Goal: Book appointment/travel/reservation

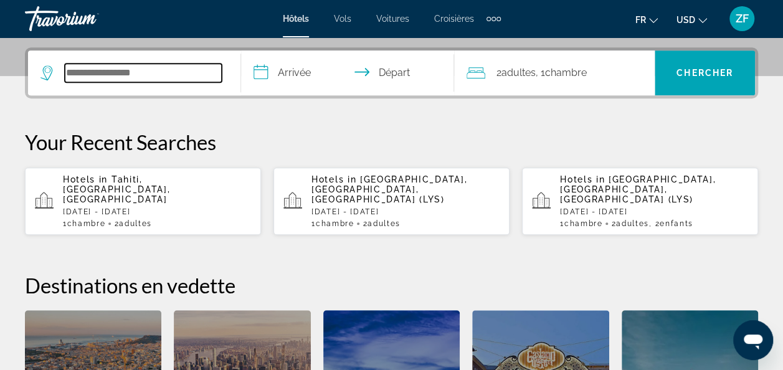
click at [131, 77] on input "Search widget" at bounding box center [143, 73] width 157 height 19
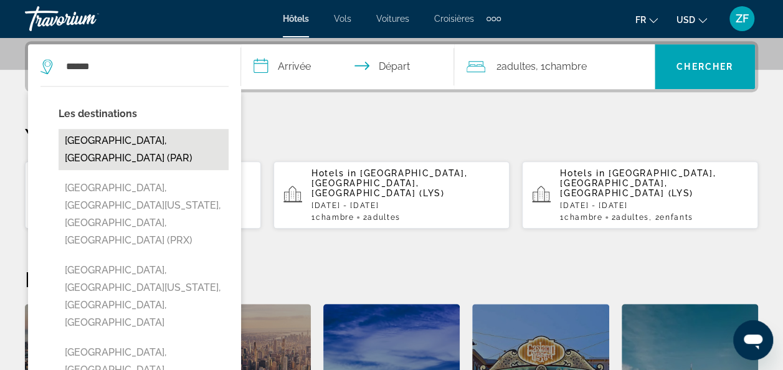
click at [129, 139] on button "Paris, France (PAR)" at bounding box center [144, 149] width 170 height 41
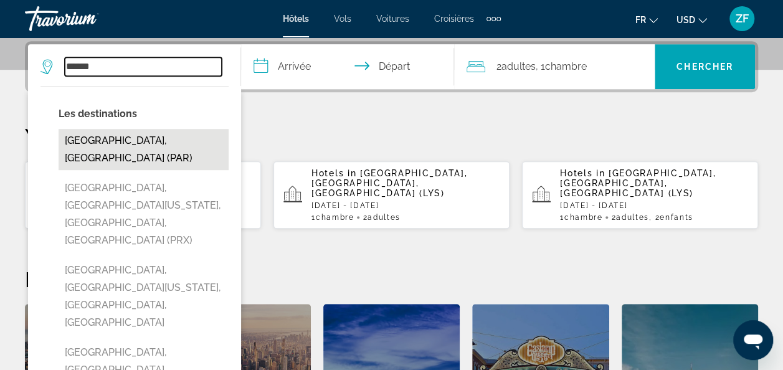
type input "**********"
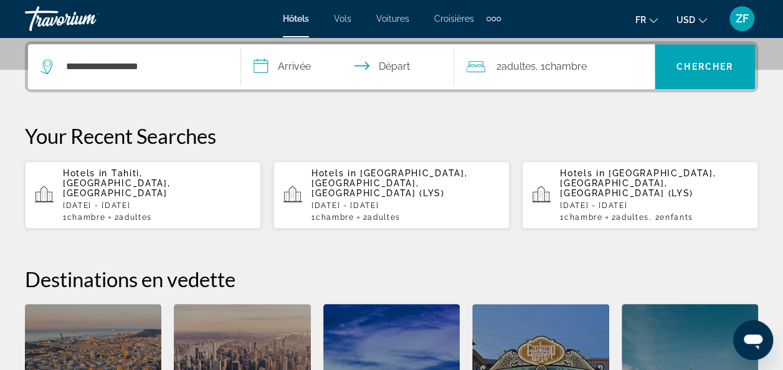
click at [306, 65] on input "**********" at bounding box center [350, 68] width 218 height 49
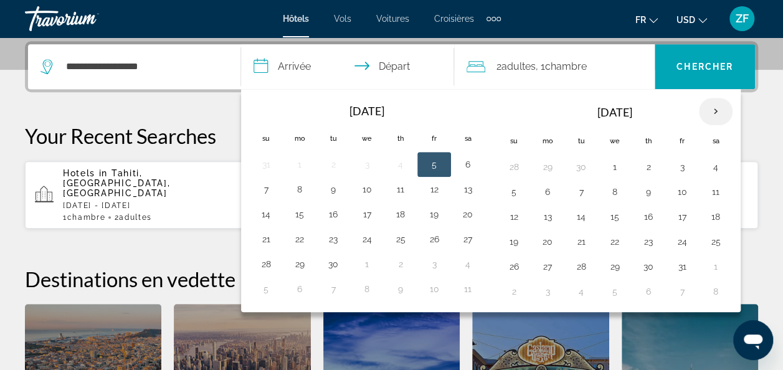
click at [703, 108] on th "Next month" at bounding box center [716, 111] width 34 height 27
click at [705, 265] on button "29" at bounding box center [715, 266] width 20 height 17
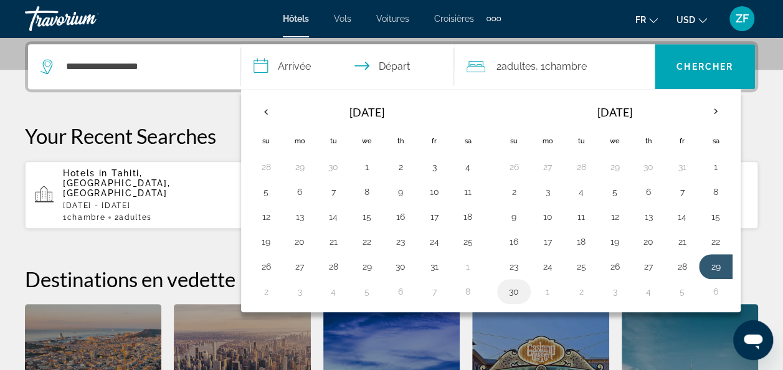
click at [507, 287] on button "30" at bounding box center [514, 291] width 20 height 17
type input "**********"
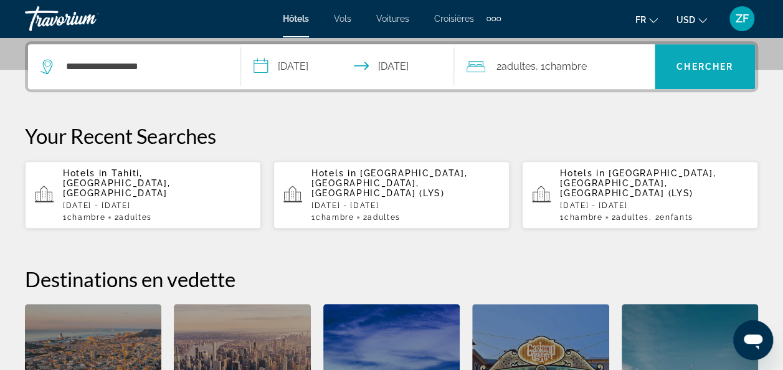
click at [697, 64] on span "Chercher" at bounding box center [704, 67] width 57 height 10
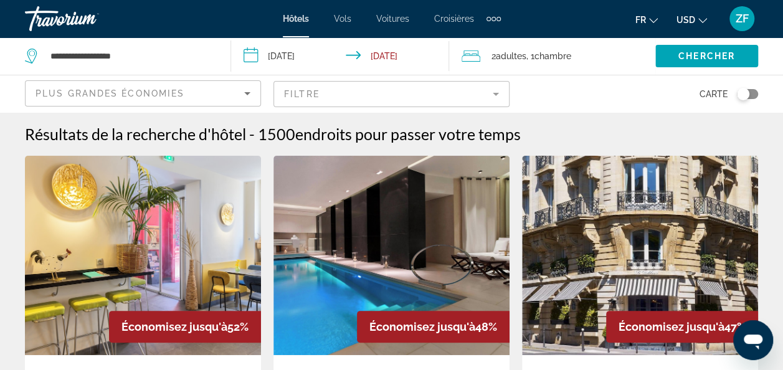
click at [749, 93] on div "Toggle map" at bounding box center [746, 94] width 21 height 10
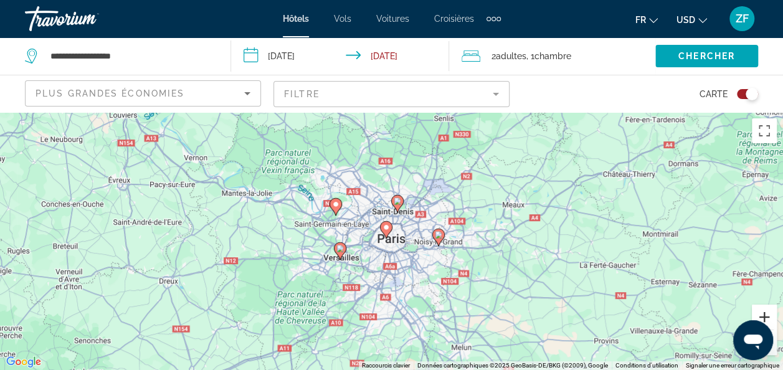
click at [769, 315] on button "Zoom avant" at bounding box center [763, 316] width 25 height 25
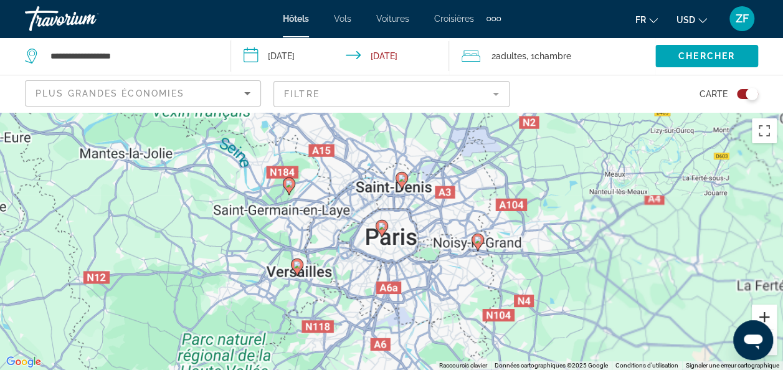
click at [769, 315] on button "Zoom avant" at bounding box center [763, 316] width 25 height 25
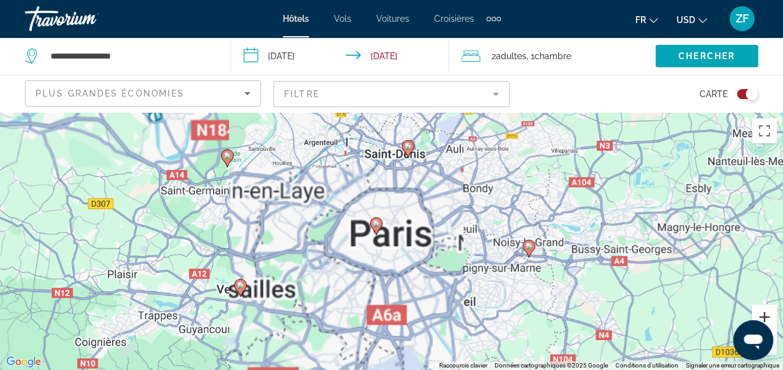
click at [769, 315] on button "Zoom avant" at bounding box center [763, 316] width 25 height 25
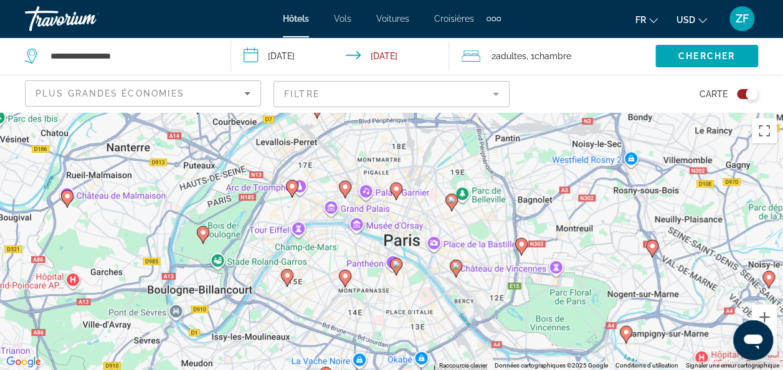
drag, startPoint x: 366, startPoint y: 221, endPoint x: 386, endPoint y: 250, distance: 35.4
click at [386, 250] on div "Pour activer le glissement avec le clavier, appuyez sur Alt+Entrée. Une fois ce…" at bounding box center [391, 241] width 783 height 258
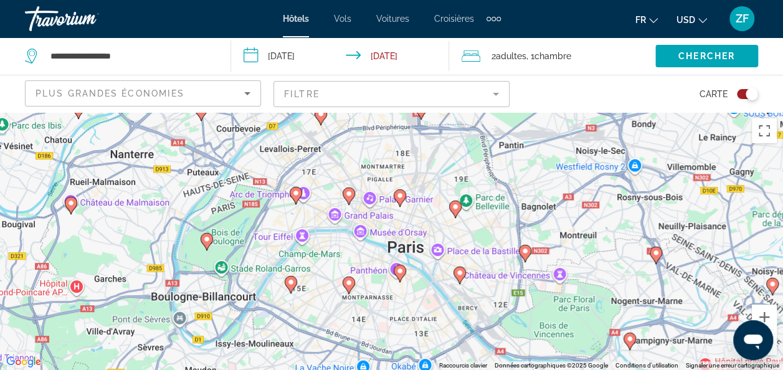
click at [347, 195] on image "Main content" at bounding box center [348, 193] width 7 height 7
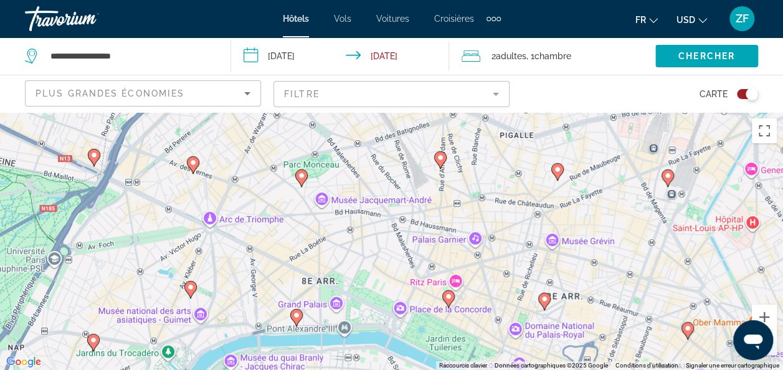
click at [297, 174] on icon "Main content" at bounding box center [300, 178] width 11 height 16
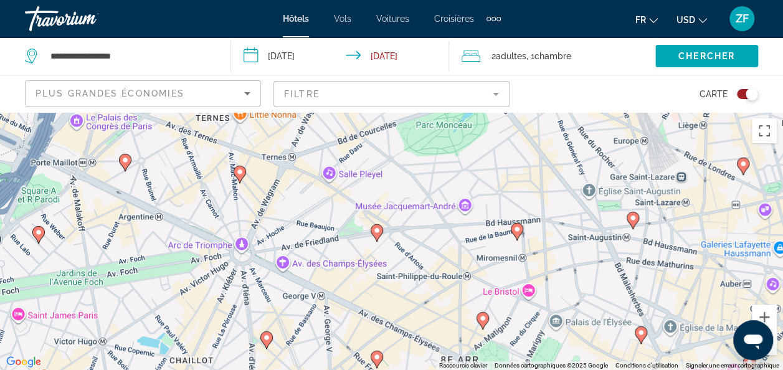
drag, startPoint x: 437, startPoint y: 300, endPoint x: 473, endPoint y: 243, distance: 67.2
click at [473, 243] on div "Pour naviguer, appuyez sur les touches fléchées. Pour activer le glissement ave…" at bounding box center [391, 241] width 783 height 258
click at [382, 233] on icon "Main content" at bounding box center [376, 232] width 12 height 17
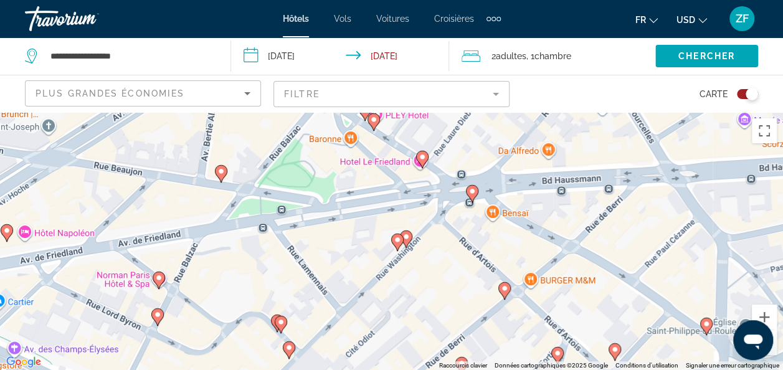
click at [392, 232] on div "Pour naviguer, appuyez sur les touches fléchées. Pour activer le glissement ave…" at bounding box center [391, 241] width 783 height 258
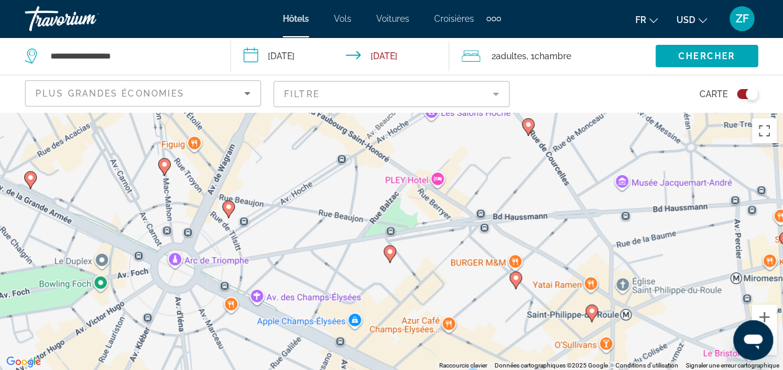
scroll to position [112, 0]
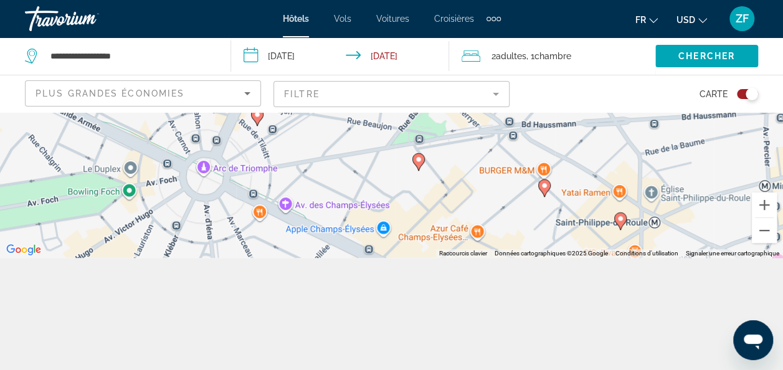
drag, startPoint x: 408, startPoint y: 192, endPoint x: 459, endPoint y: 235, distance: 66.2
click at [459, 235] on div "Pour naviguer, appuyez sur les touches fléchées. Pour activer le glissement ave…" at bounding box center [391, 129] width 783 height 258
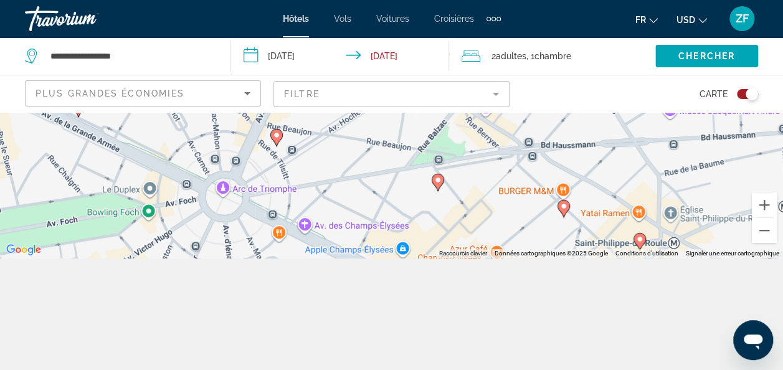
scroll to position [0, 0]
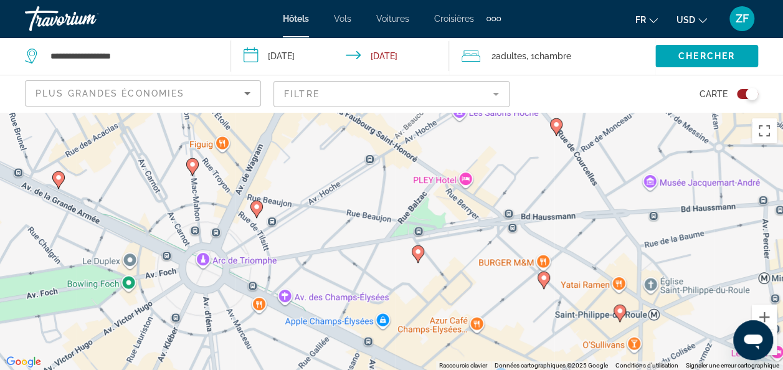
drag, startPoint x: 544, startPoint y: 255, endPoint x: 508, endPoint y: 192, distance: 72.5
click at [508, 192] on div "Pour naviguer, appuyez sur les touches fléchées. Pour activer le glissement ave…" at bounding box center [391, 241] width 783 height 258
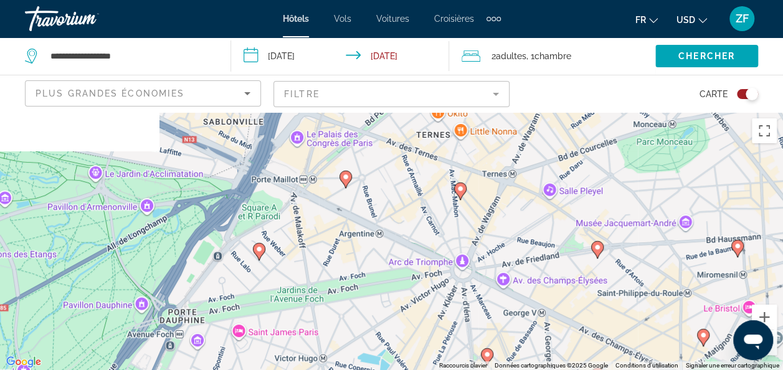
drag, startPoint x: 336, startPoint y: 210, endPoint x: 528, endPoint y: 321, distance: 222.0
click at [528, 321] on div "Pour naviguer, appuyez sur les touches fléchées. Pour activer le glissement ave…" at bounding box center [391, 241] width 783 height 258
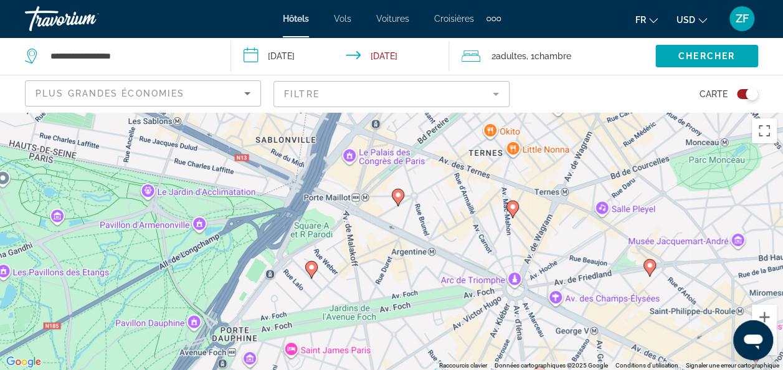
drag, startPoint x: 461, startPoint y: 322, endPoint x: 432, endPoint y: 235, distance: 91.7
click at [432, 235] on div "Pour naviguer, appuyez sur les touches fléchées. Pour activer le glissement ave…" at bounding box center [391, 241] width 783 height 258
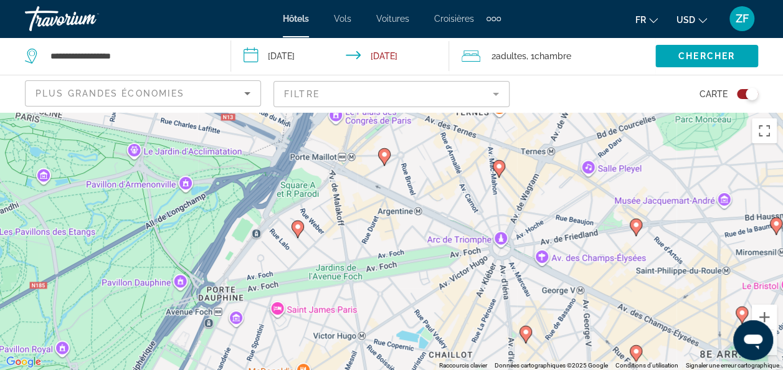
click at [382, 160] on icon "Main content" at bounding box center [383, 157] width 11 height 16
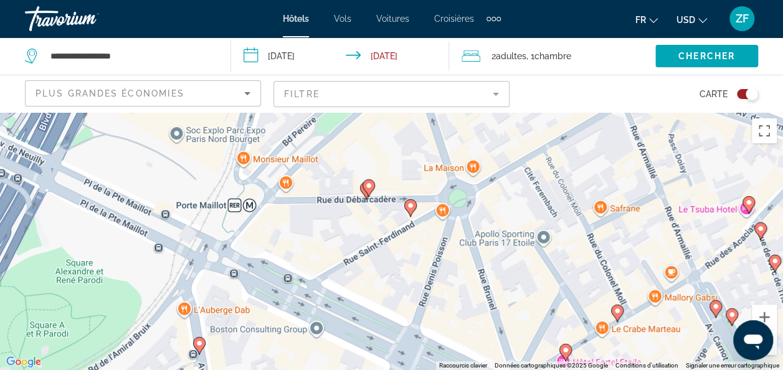
click at [411, 214] on icon "Main content" at bounding box center [409, 208] width 11 height 16
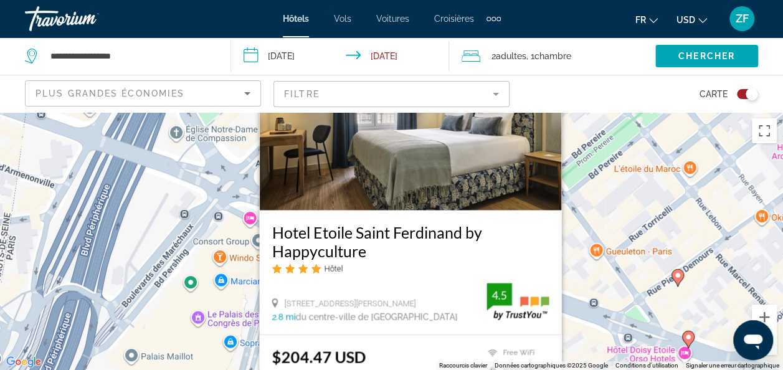
scroll to position [52, 0]
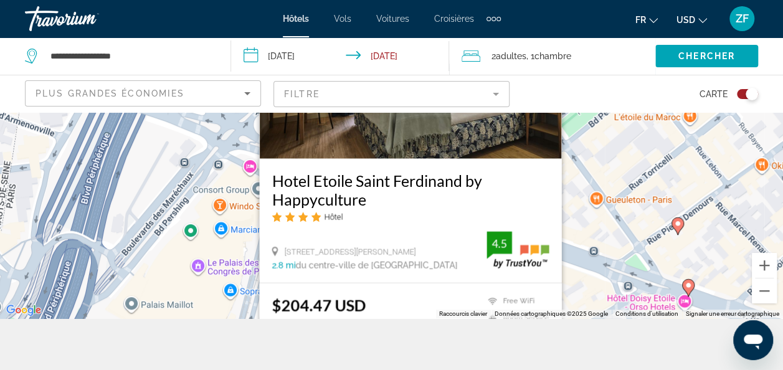
click at [234, 279] on div "Pour naviguer, appuyez sur les touches fléchées. Pour activer le glissement ave…" at bounding box center [391, 189] width 783 height 258
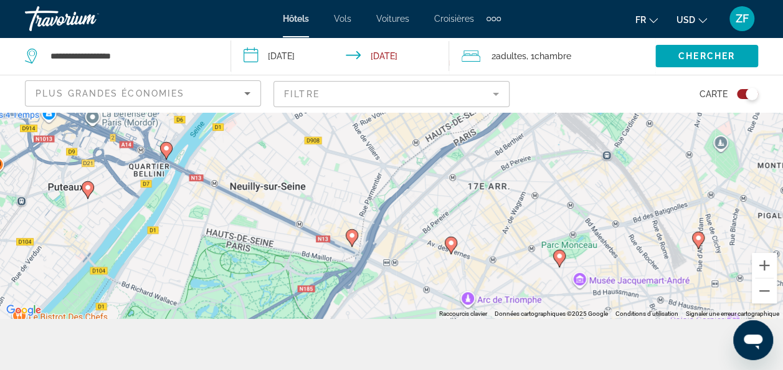
drag, startPoint x: 421, startPoint y: 257, endPoint x: 400, endPoint y: 194, distance: 66.9
click at [400, 194] on div "Pour naviguer, appuyez sur les touches fléchées. Pour activer le glissement ave…" at bounding box center [391, 189] width 783 height 258
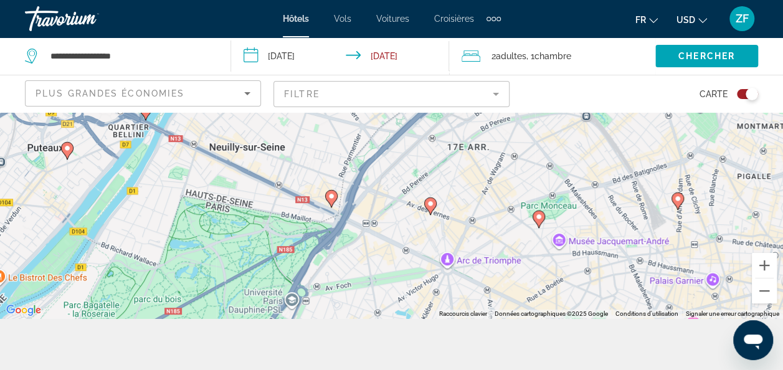
click at [431, 208] on icon "Main content" at bounding box center [429, 206] width 11 height 16
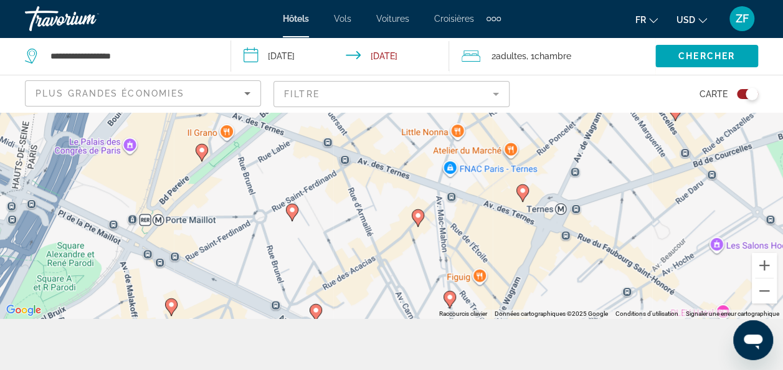
click at [417, 217] on image "Main content" at bounding box center [417, 215] width 7 height 7
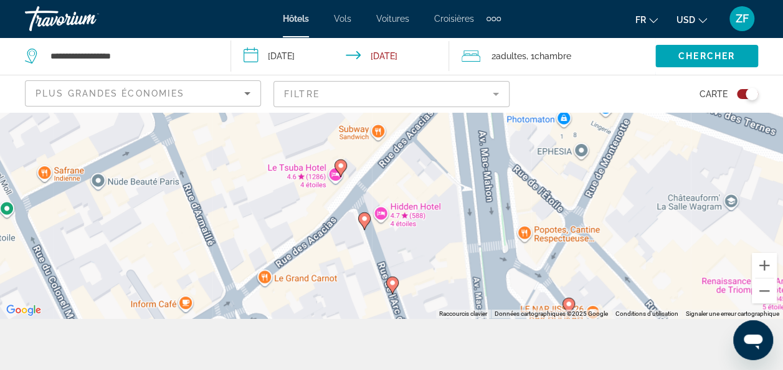
click at [338, 164] on image "Main content" at bounding box center [340, 165] width 7 height 7
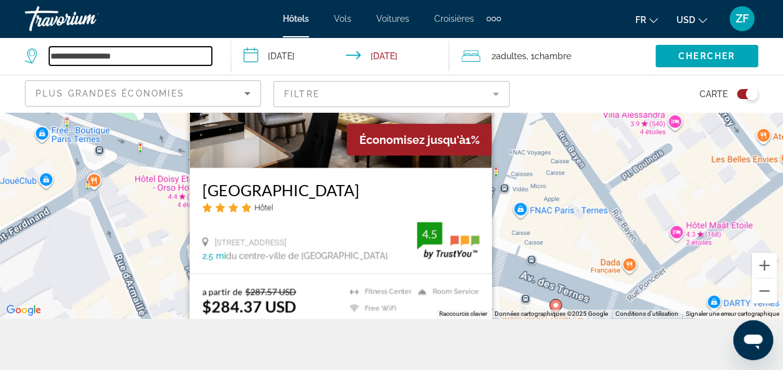
click at [122, 64] on input "**********" at bounding box center [130, 56] width 162 height 19
drag, startPoint x: 148, startPoint y: 52, endPoint x: 49, endPoint y: 54, distance: 98.4
click at [49, 54] on input "**********" at bounding box center [130, 56] width 162 height 19
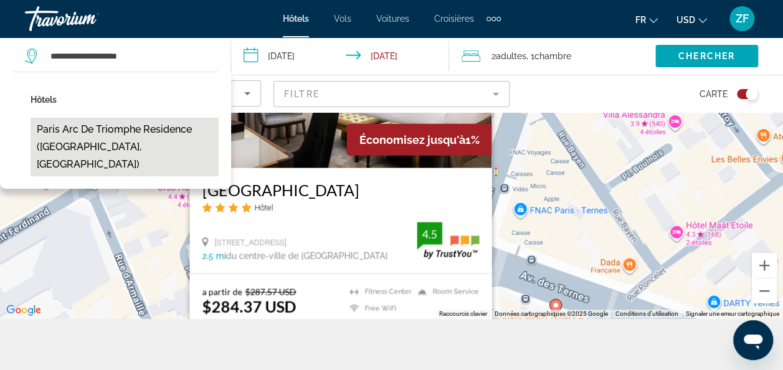
click at [144, 139] on button "Paris Arc de Triomphe Residence (Paris, FR)" at bounding box center [125, 147] width 188 height 59
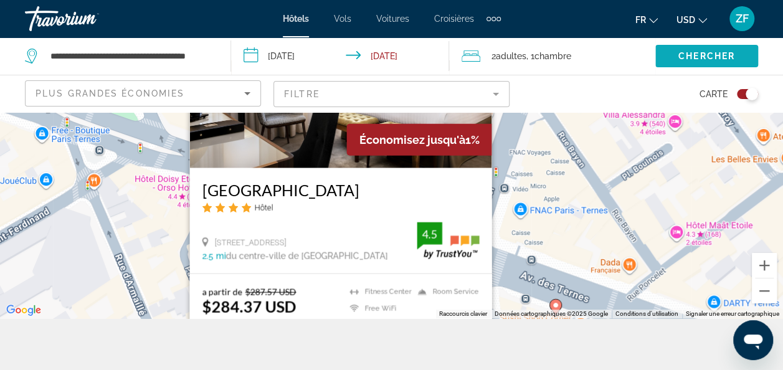
click at [702, 50] on span "Search widget" at bounding box center [706, 56] width 103 height 30
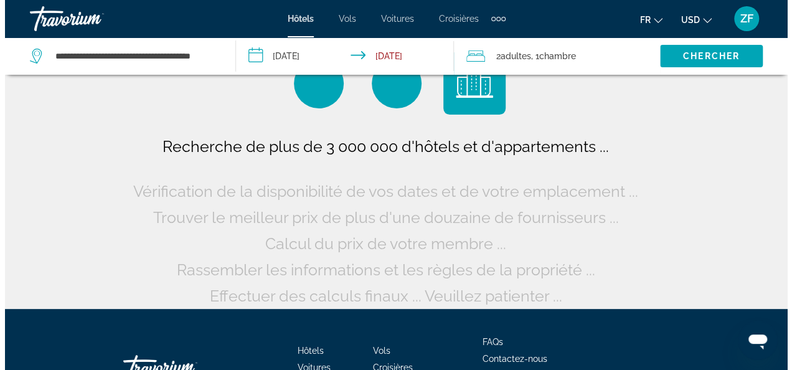
scroll to position [0, 0]
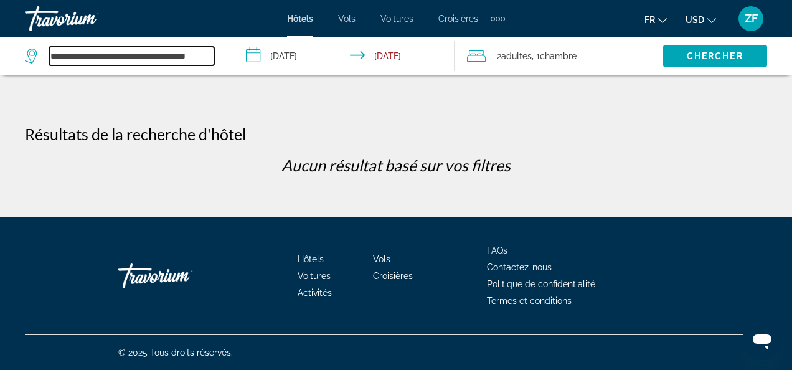
click at [83, 65] on input "**********" at bounding box center [131, 56] width 165 height 19
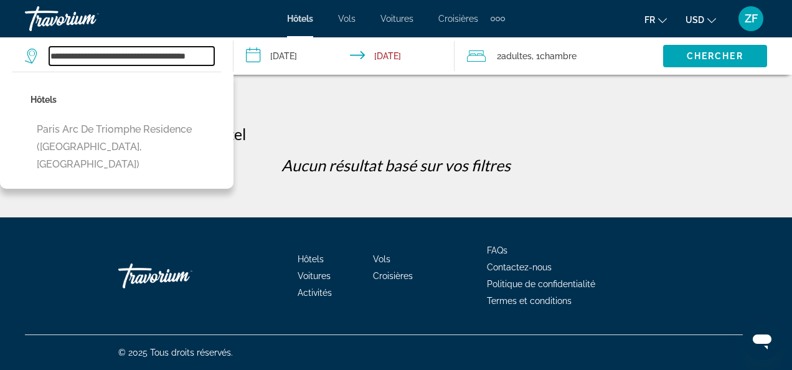
scroll to position [0, 12]
drag, startPoint x: 71, startPoint y: 56, endPoint x: 218, endPoint y: 52, distance: 147.0
click at [218, 52] on div "**********" at bounding box center [122, 55] width 195 height 37
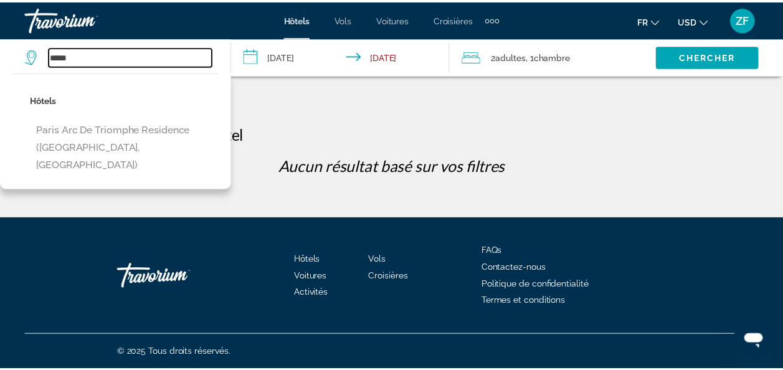
scroll to position [0, 0]
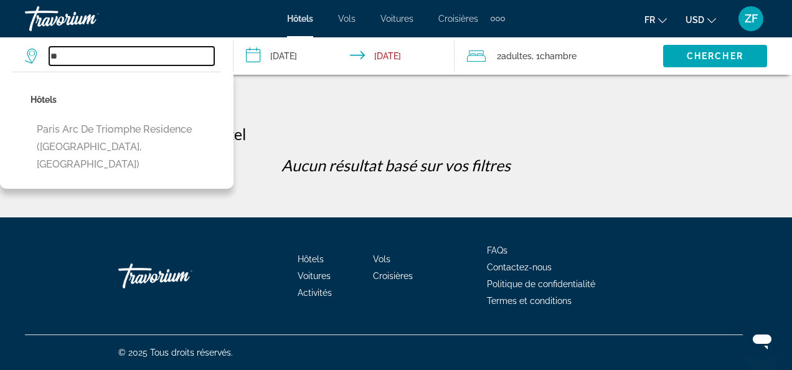
type input "*"
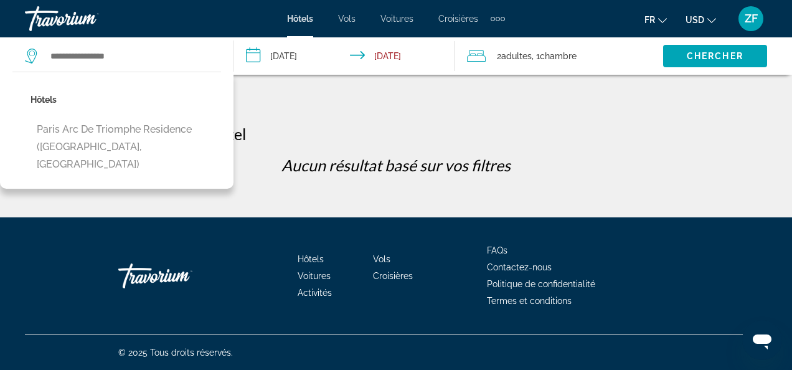
click at [391, 123] on div "**********" at bounding box center [396, 108] width 792 height 217
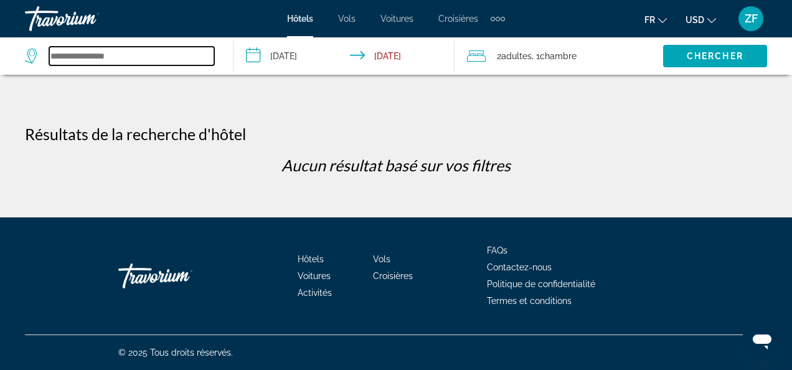
click at [108, 55] on input "Search widget" at bounding box center [131, 56] width 165 height 19
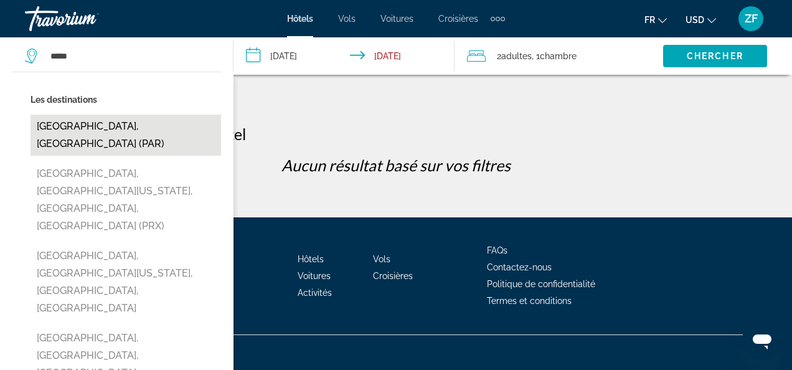
click at [100, 124] on button "Paris, France (PAR)" at bounding box center [126, 135] width 191 height 41
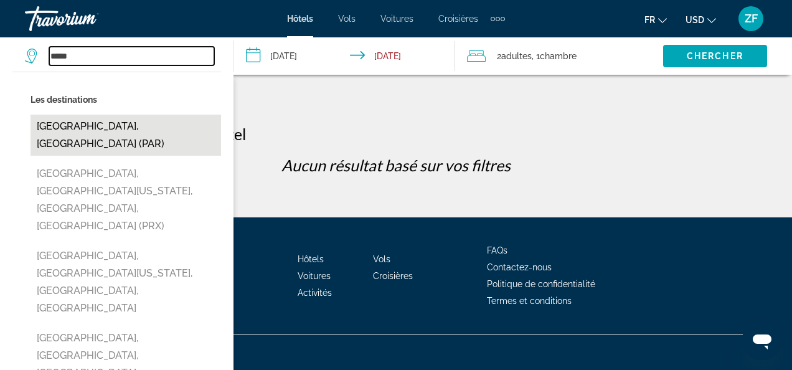
type input "**********"
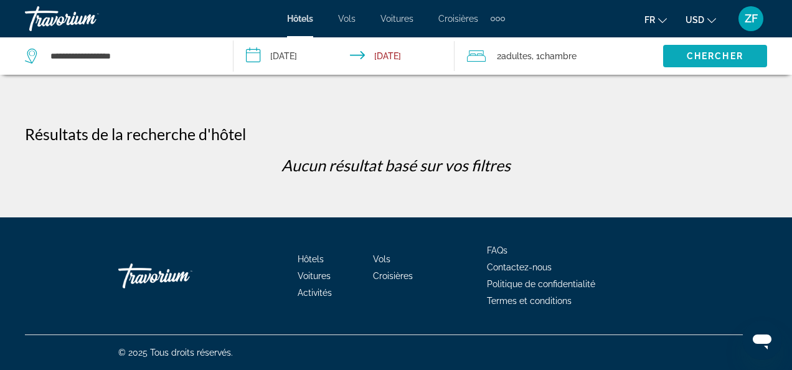
click at [718, 55] on span "Chercher" at bounding box center [715, 56] width 57 height 10
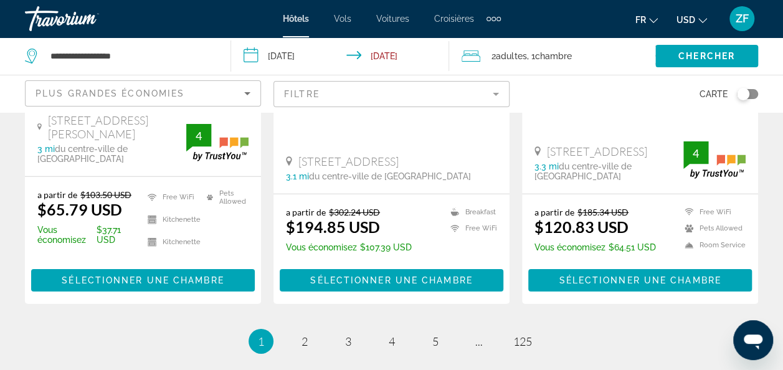
scroll to position [1894, 0]
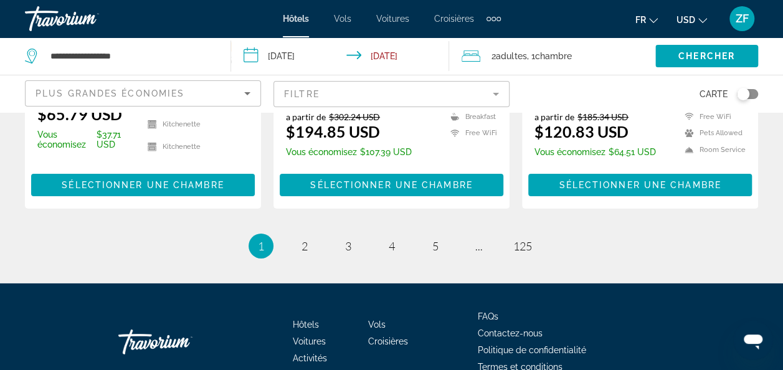
click at [755, 90] on div "Toggle map" at bounding box center [746, 94] width 21 height 10
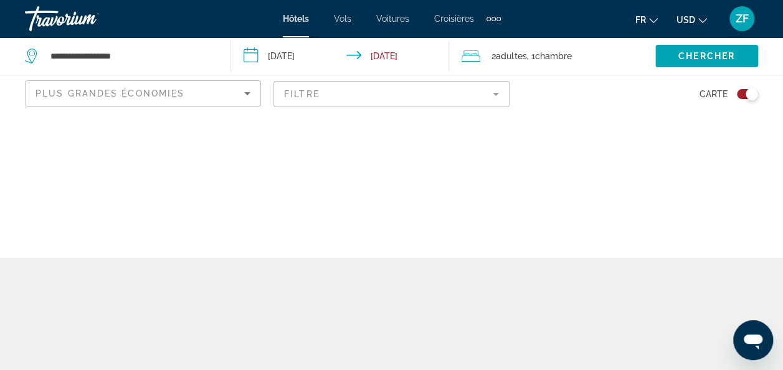
scroll to position [0, 0]
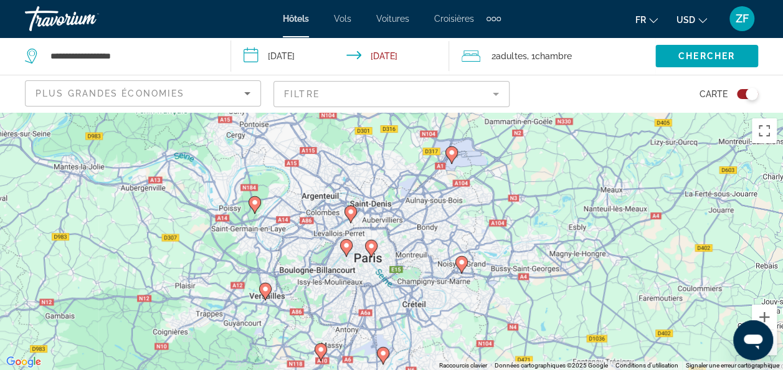
drag, startPoint x: 487, startPoint y: 211, endPoint x: 390, endPoint y: 253, distance: 106.3
click at [390, 253] on div "Pour activer le glissement avec le clavier, appuyez sur Alt+Entrée. Une fois ce…" at bounding box center [391, 241] width 783 height 258
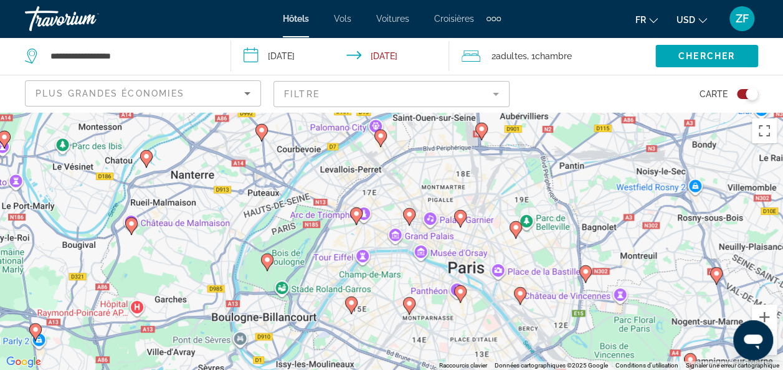
drag, startPoint x: 484, startPoint y: 294, endPoint x: 433, endPoint y: 266, distance: 58.2
click at [433, 266] on div "Pour activer le glissement avec le clavier, appuyez sur Alt+Entrée. Une fois ce…" at bounding box center [391, 241] width 783 height 258
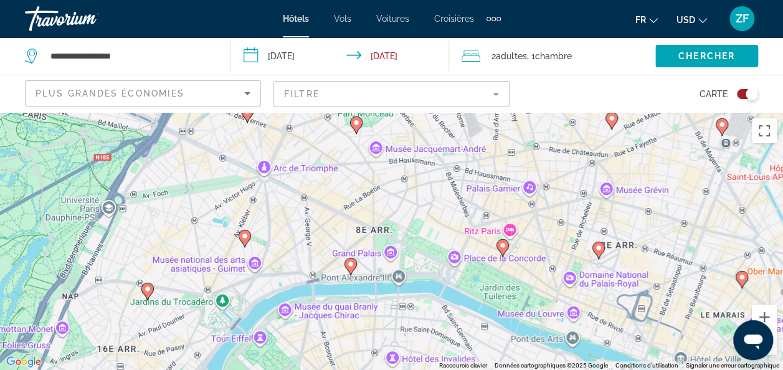
drag, startPoint x: 334, startPoint y: 218, endPoint x: 446, endPoint y: 308, distance: 143.0
click at [446, 308] on div "Pour activer le glissement avec le clavier, appuyez sur Alt+Entrée. Une fois ce…" at bounding box center [391, 241] width 783 height 258
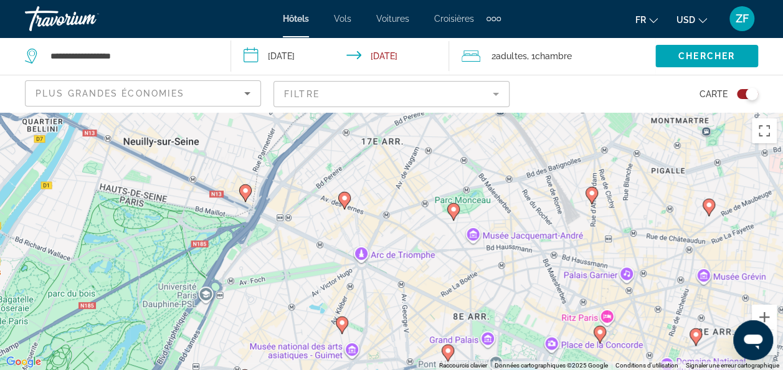
drag, startPoint x: 285, startPoint y: 214, endPoint x: 413, endPoint y: 326, distance: 169.4
click at [413, 326] on div "Pour activer le glissement avec le clavier, appuyez sur Alt+Entrée. Une fois ce…" at bounding box center [391, 241] width 783 height 258
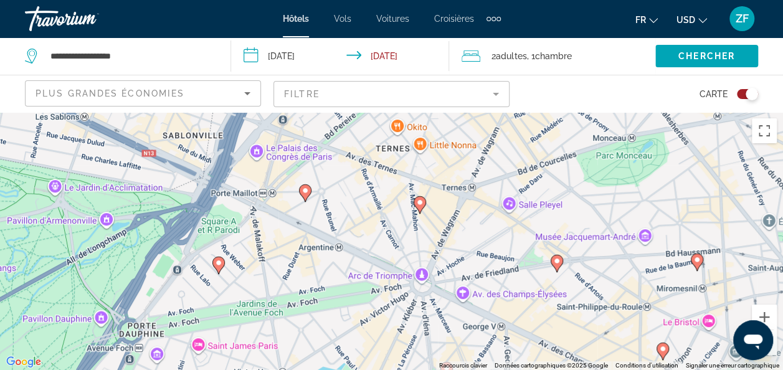
drag, startPoint x: 362, startPoint y: 283, endPoint x: 471, endPoint y: 365, distance: 136.8
click at [471, 365] on div "Pour activer le glissement avec le clavier, appuyez sur Alt+Entrée. Une fois ce…" at bounding box center [391, 241] width 783 height 258
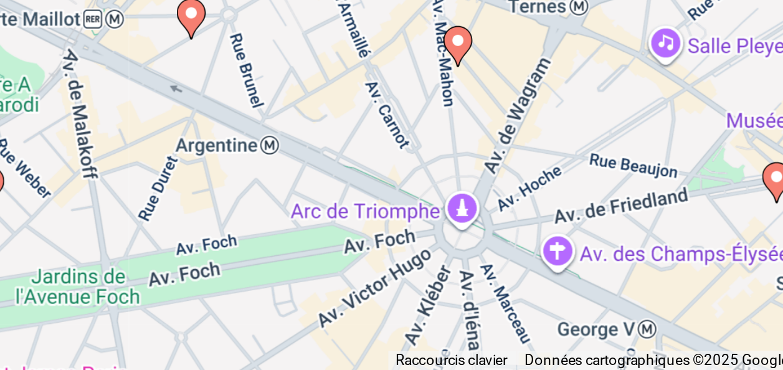
drag, startPoint x: 383, startPoint y: 273, endPoint x: 438, endPoint y: 306, distance: 63.4
click at [438, 306] on div "Pour activer le glissement avec le clavier, appuyez sur Alt+Entrée. Une fois ce…" at bounding box center [391, 241] width 783 height 258
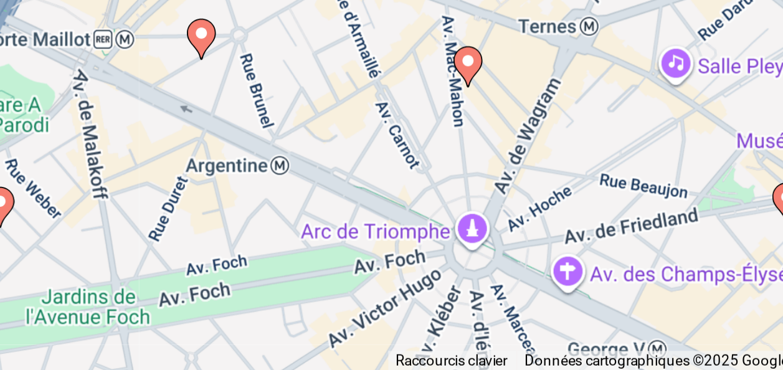
click at [471, 240] on icon "Main content" at bounding box center [469, 239] width 11 height 16
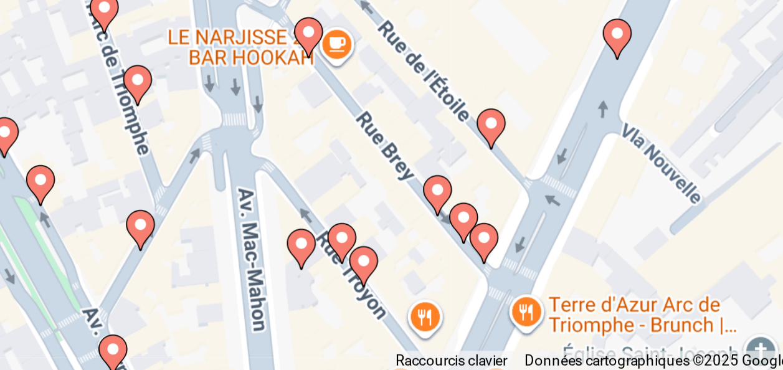
click at [391, 232] on div "Pour naviguer, appuyez sur les touches fléchées. Pour activer le glissement ave…" at bounding box center [391, 241] width 783 height 258
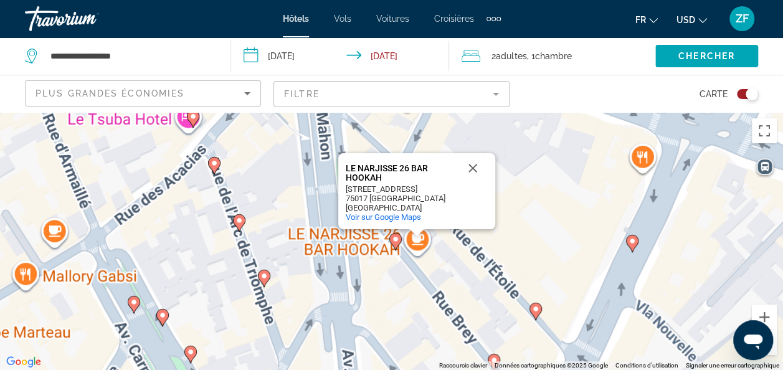
scroll to position [3, 0]
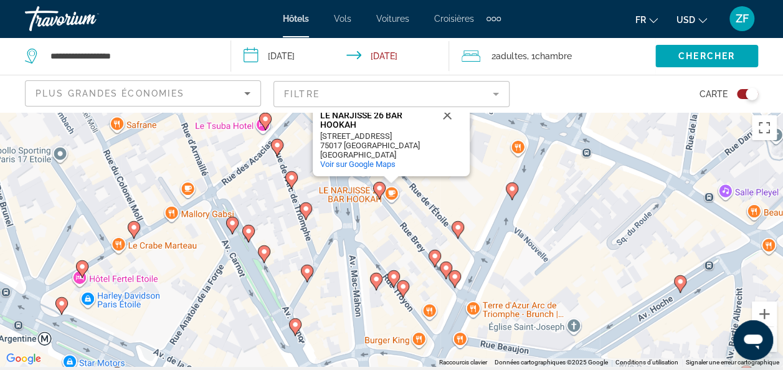
click at [378, 191] on image "Main content" at bounding box center [378, 187] width 7 height 7
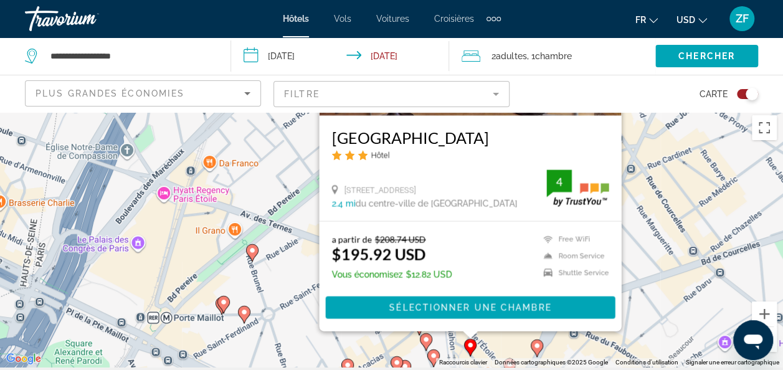
click at [695, 275] on div "Pour activer le glissement avec le clavier, appuyez sur Alt+Entrée. Une fois ce…" at bounding box center [391, 238] width 783 height 258
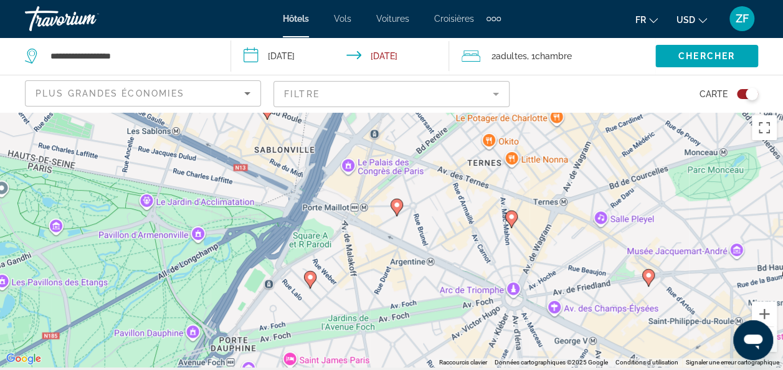
drag, startPoint x: 593, startPoint y: 243, endPoint x: 533, endPoint y: 166, distance: 98.5
click at [533, 166] on div "Pour activer le glissement avec le clavier, appuyez sur Alt+Entrée. Une fois ce…" at bounding box center [391, 238] width 783 height 258
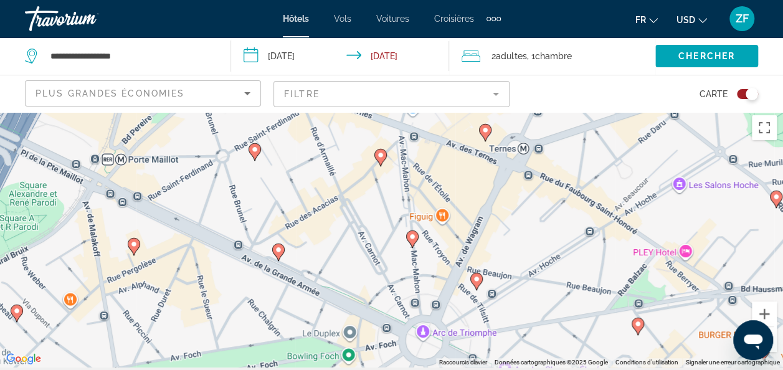
drag, startPoint x: 459, startPoint y: 253, endPoint x: 430, endPoint y: 199, distance: 61.0
click at [430, 199] on div "Pour activer le glissement avec le clavier, appuyez sur Alt+Entrée. Une fois ce…" at bounding box center [391, 238] width 783 height 258
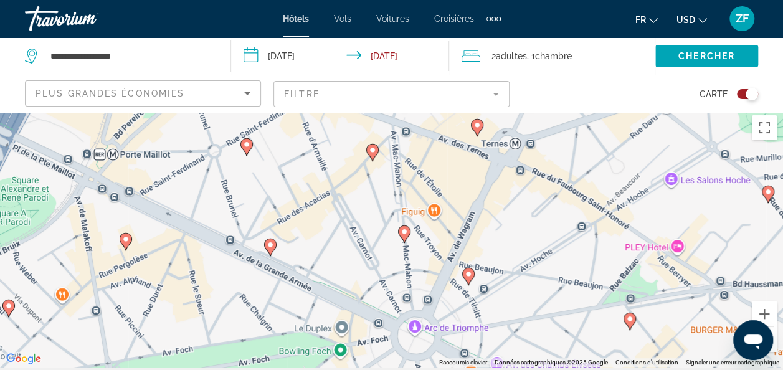
click at [404, 230] on image "Main content" at bounding box center [403, 231] width 7 height 7
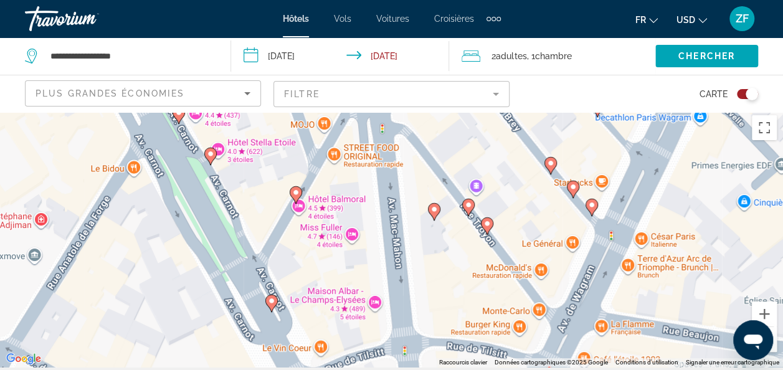
click at [394, 232] on div "Pour naviguer, appuyez sur les touches fléchées. Pour activer le glissement ave…" at bounding box center [391, 238] width 783 height 258
click at [435, 213] on icon "Main content" at bounding box center [433, 212] width 11 height 16
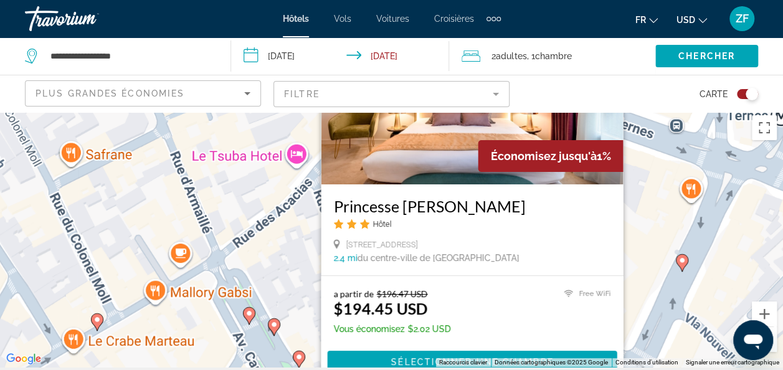
scroll to position [8, 0]
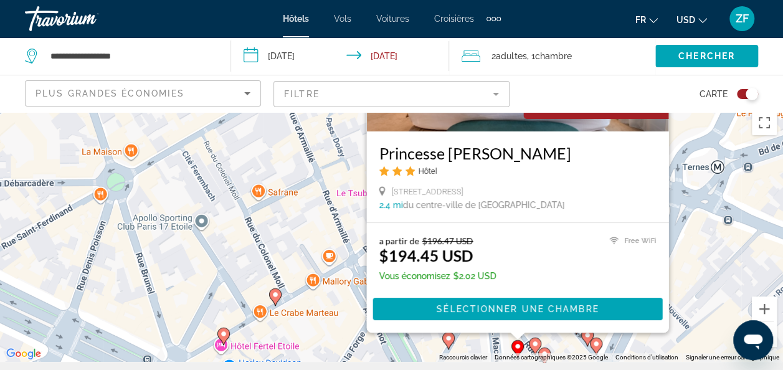
click at [275, 301] on icon "Main content" at bounding box center [274, 297] width 11 height 16
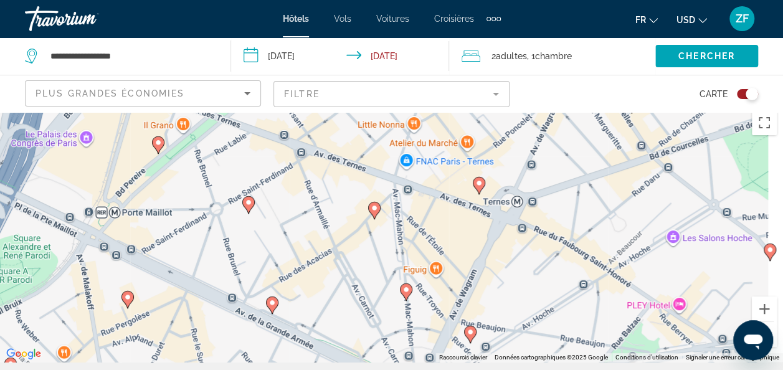
drag, startPoint x: 547, startPoint y: 266, endPoint x: 431, endPoint y: 158, distance: 158.1
click at [431, 158] on div "Pour activer le glissement avec le clavier, appuyez sur Alt+Entrée. Une fois ce…" at bounding box center [391, 233] width 783 height 258
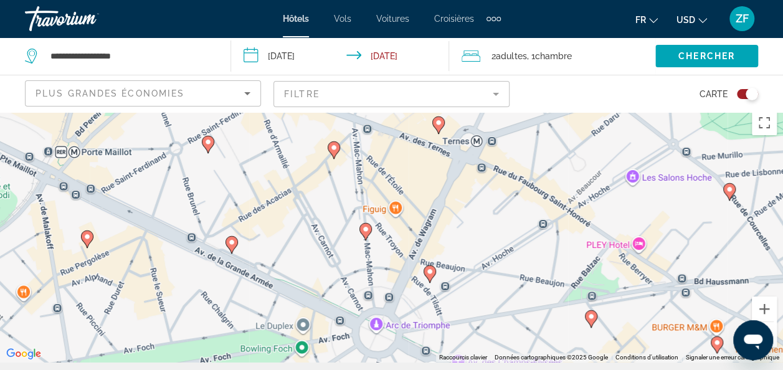
click at [430, 267] on icon "Main content" at bounding box center [428, 274] width 11 height 16
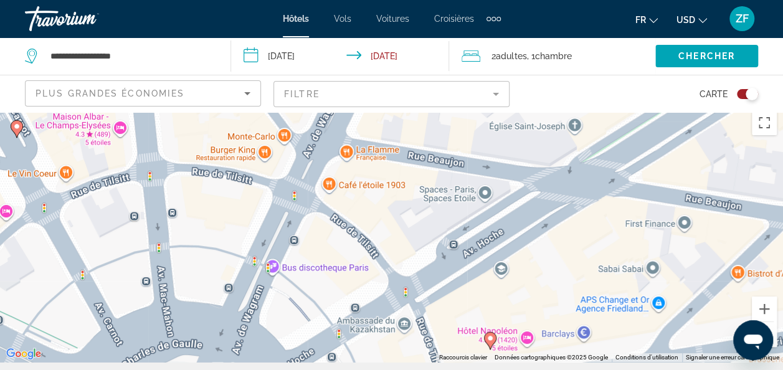
click at [390, 222] on div "Pour activer le glissement avec le clavier, appuyez sur Alt+Entrée. Une fois ce…" at bounding box center [391, 233] width 783 height 258
click at [493, 341] on icon "Main content" at bounding box center [489, 340] width 11 height 16
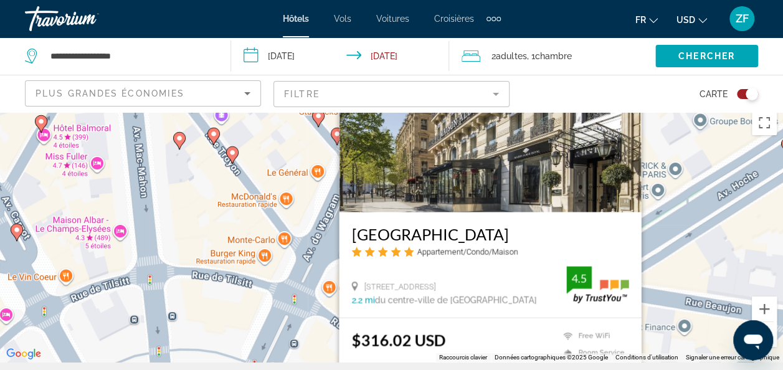
scroll to position [24, 0]
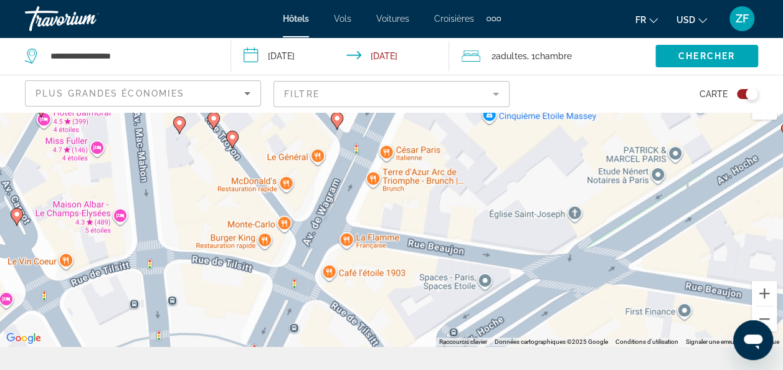
click at [740, 93] on div "Toggle map" at bounding box center [746, 94] width 21 height 10
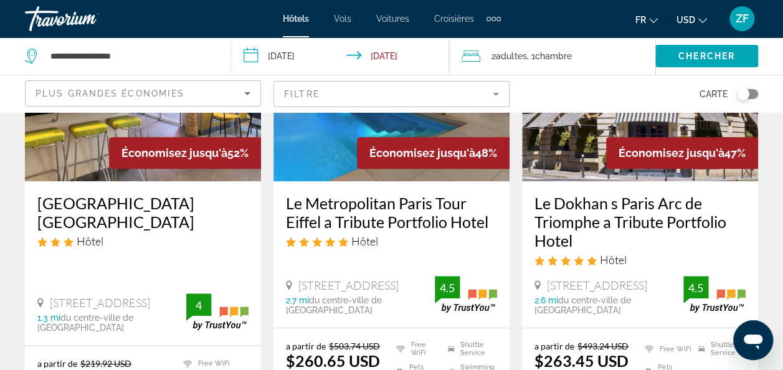
scroll to position [174, 0]
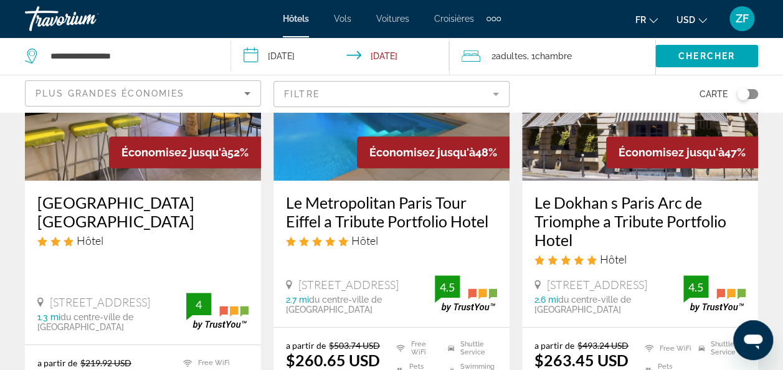
click at [593, 214] on h3 "Le Dokhan s Paris Arc de Triomphe a Tribute Portfolio Hotel" at bounding box center [639, 221] width 211 height 56
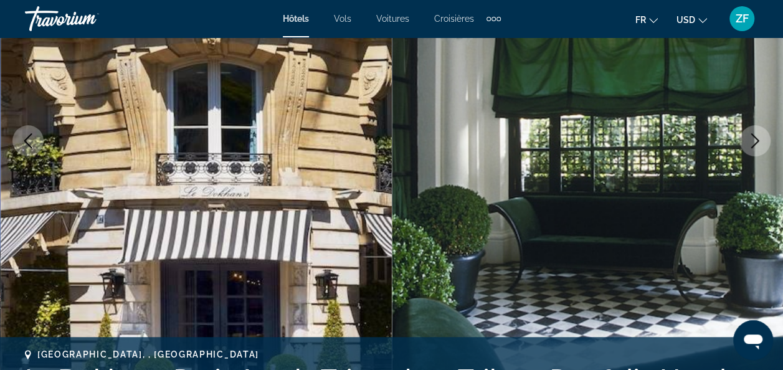
scroll to position [189, 0]
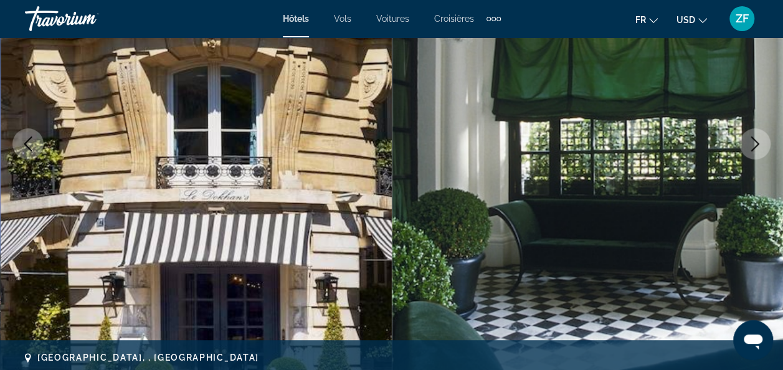
click at [761, 139] on icon "Next image" at bounding box center [754, 143] width 15 height 15
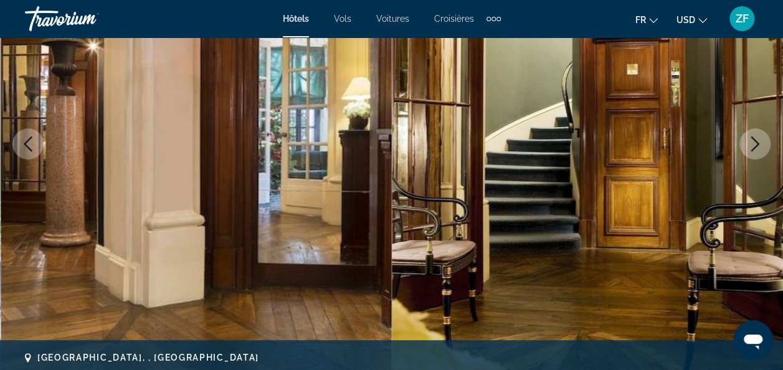
click at [761, 141] on icon "Next image" at bounding box center [754, 143] width 15 height 15
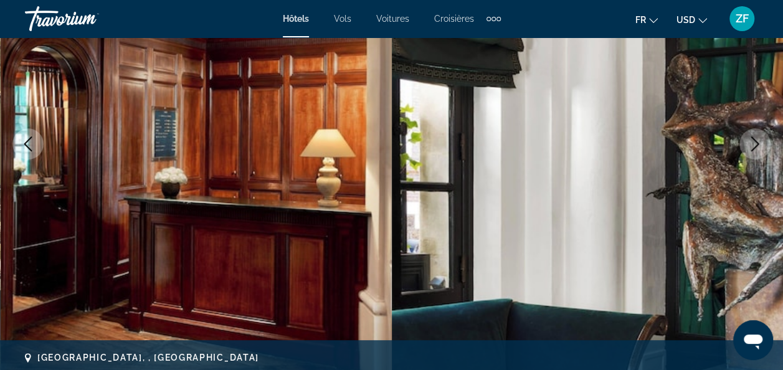
click at [761, 141] on icon "Next image" at bounding box center [754, 143] width 15 height 15
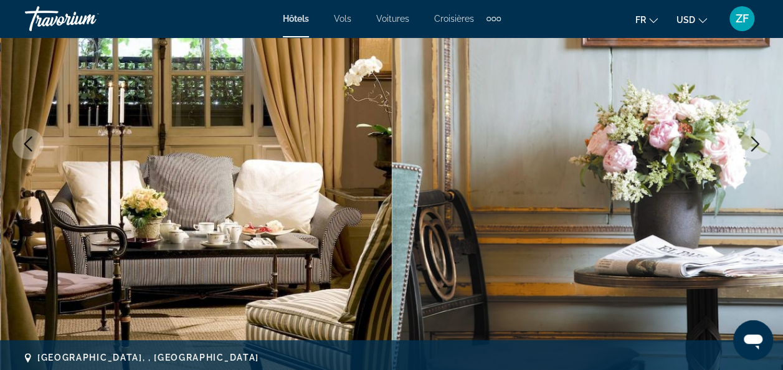
click at [761, 141] on icon "Next image" at bounding box center [754, 143] width 15 height 15
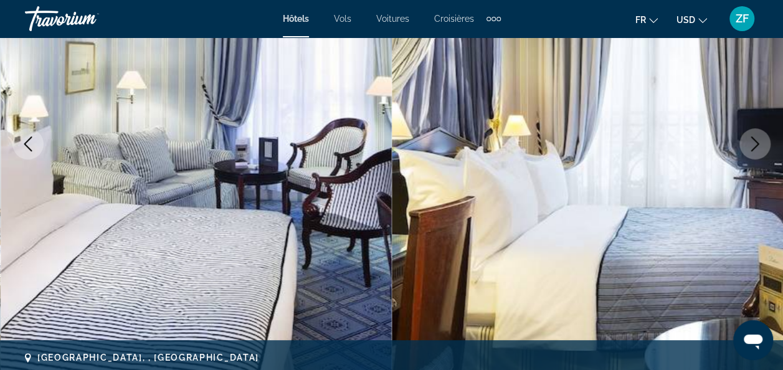
click at [761, 142] on icon "Next image" at bounding box center [754, 143] width 15 height 15
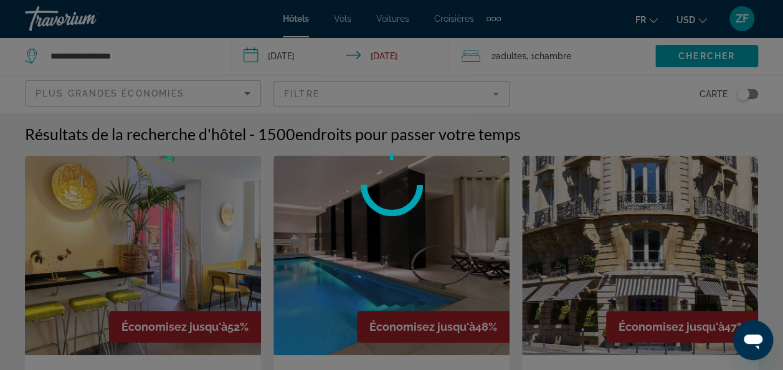
click at [295, 54] on div at bounding box center [391, 185] width 783 height 370
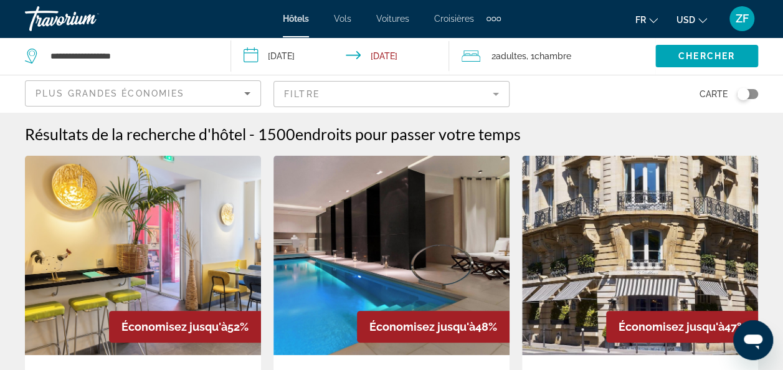
click at [273, 55] on input "**********" at bounding box center [343, 57] width 224 height 41
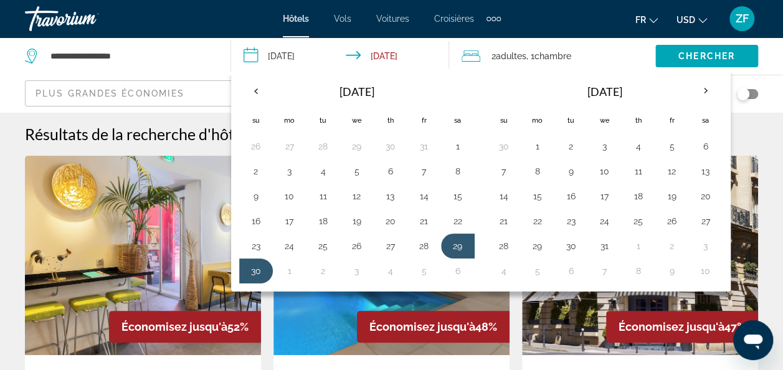
click at [433, 230] on table "Nov 2025 Su Mo Tu We Th Fr Sa 26 27 28 29 30 31 1 2 3 4 5 6 7 8 9 10 11 12 13 1…" at bounding box center [356, 180] width 235 height 207
click at [425, 234] on td "28" at bounding box center [424, 245] width 34 height 25
click at [418, 242] on button "28" at bounding box center [424, 245] width 20 height 17
click at [252, 270] on button "30" at bounding box center [256, 270] width 20 height 17
type input "**********"
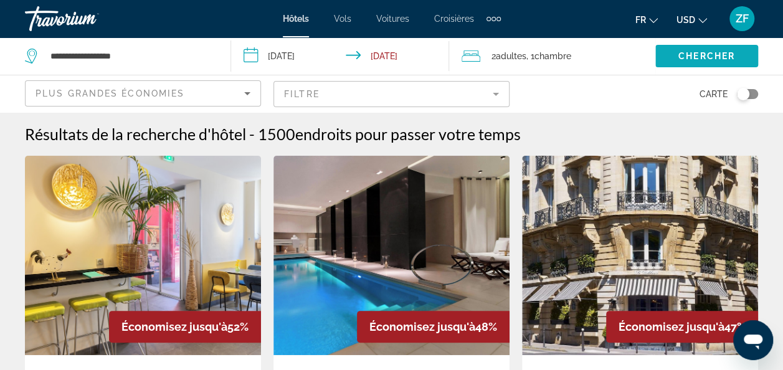
click at [719, 54] on span "Chercher" at bounding box center [706, 56] width 57 height 10
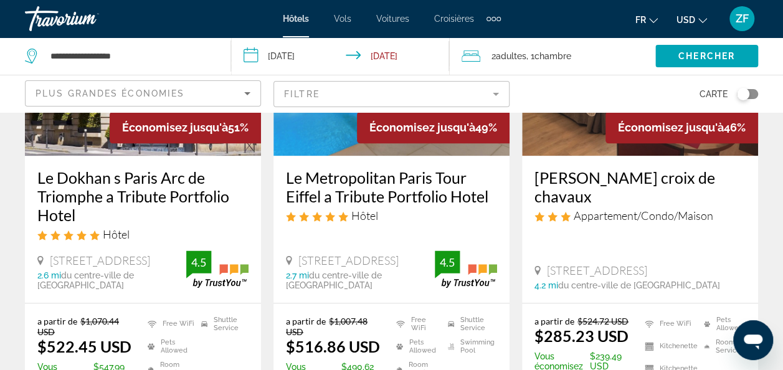
scroll to position [673, 0]
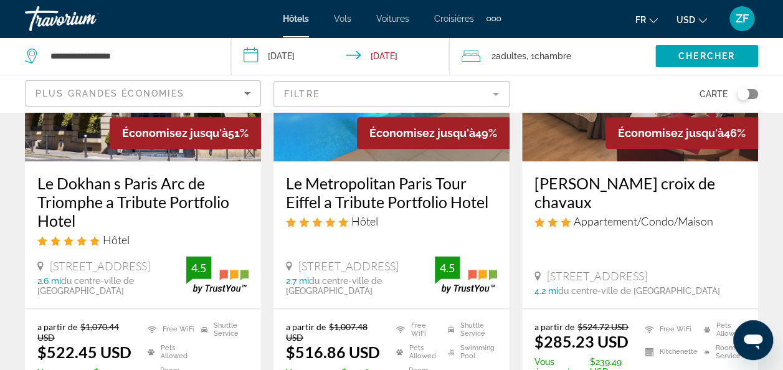
click at [413, 83] on mat-form-field "Filtre" at bounding box center [391, 94] width 236 height 26
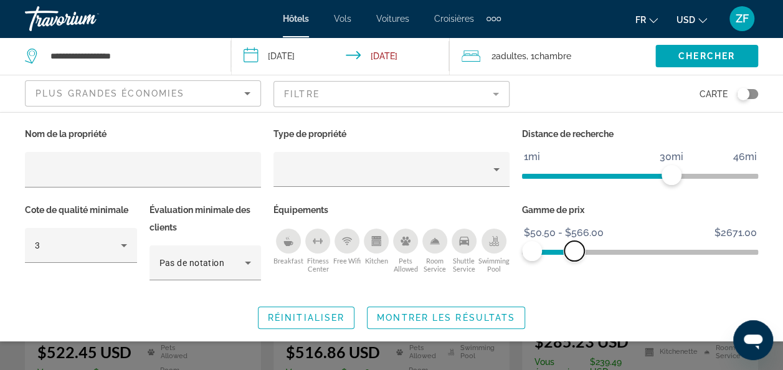
drag, startPoint x: 748, startPoint y: 255, endPoint x: 573, endPoint y: 238, distance: 175.7
click at [573, 250] on ngx-slider "$50.50 $2671.00 $50.50 $566.00 $50.50 - $566.00" at bounding box center [640, 251] width 236 height 2
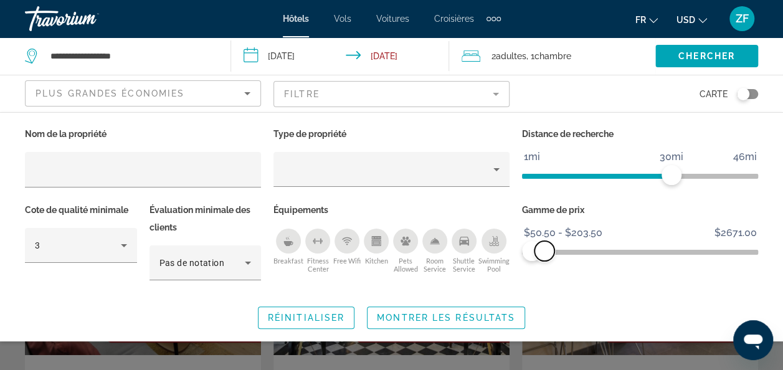
drag, startPoint x: 575, startPoint y: 252, endPoint x: 543, endPoint y: 247, distance: 32.0
click at [543, 247] on span "ngx-slider-max" at bounding box center [544, 251] width 20 height 20
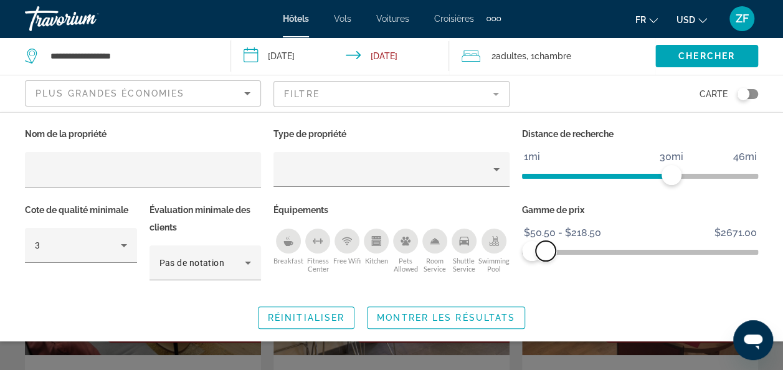
click at [545, 253] on span "ngx-slider-max" at bounding box center [545, 251] width 20 height 20
click at [430, 320] on span "Montrer les résultats" at bounding box center [446, 318] width 138 height 10
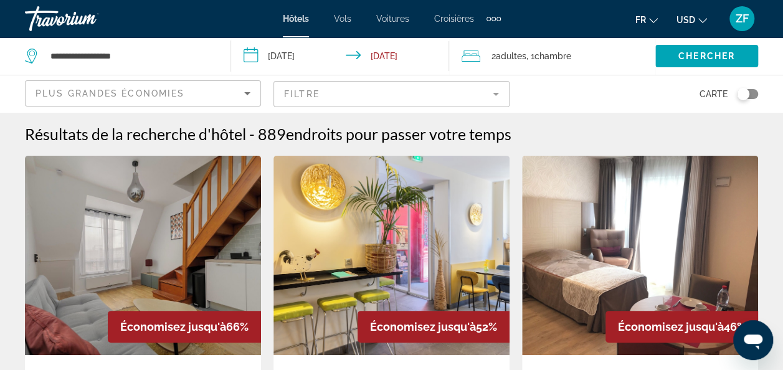
click at [369, 96] on mat-form-field "Filtre" at bounding box center [391, 94] width 236 height 26
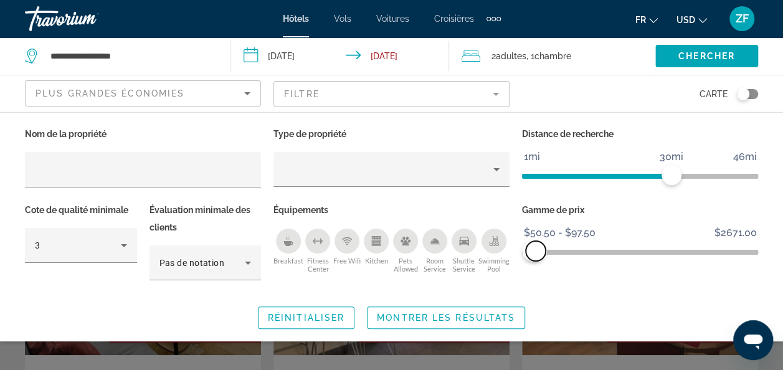
drag, startPoint x: 547, startPoint y: 253, endPoint x: 535, endPoint y: 252, distance: 11.2
click at [535, 252] on span "ngx-slider-max" at bounding box center [535, 251] width 20 height 20
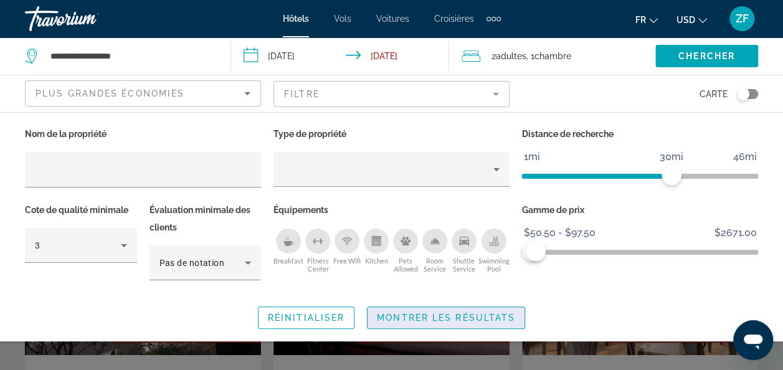
click at [418, 317] on span "Montrer les résultats" at bounding box center [446, 318] width 138 height 10
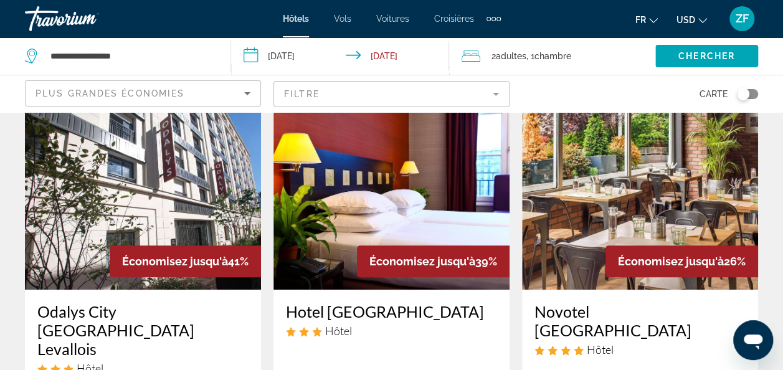
scroll to position [65, 0]
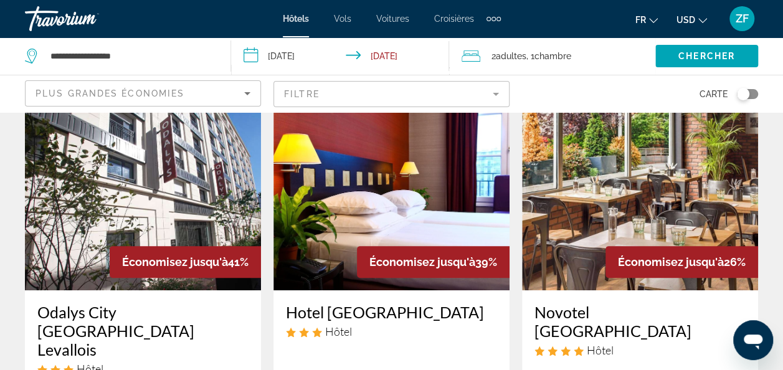
click at [751, 94] on div "Toggle map" at bounding box center [746, 94] width 21 height 10
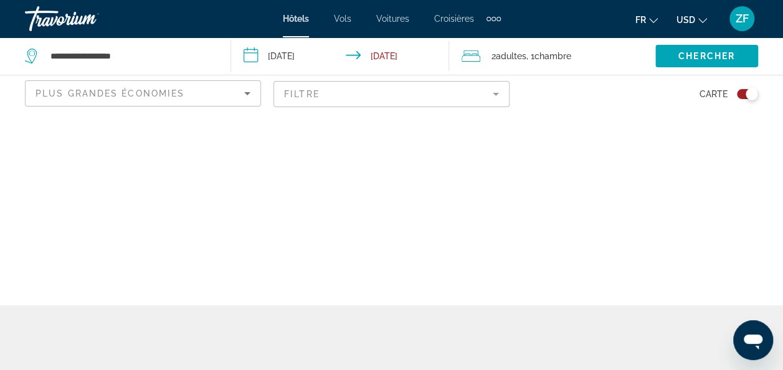
scroll to position [0, 0]
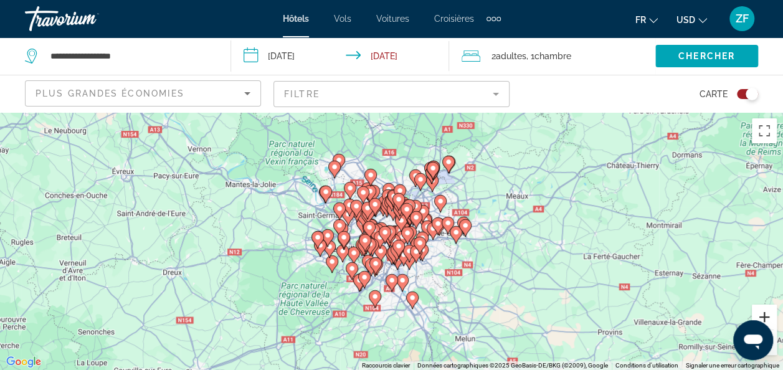
click at [761, 315] on button "Zoom avant" at bounding box center [763, 316] width 25 height 25
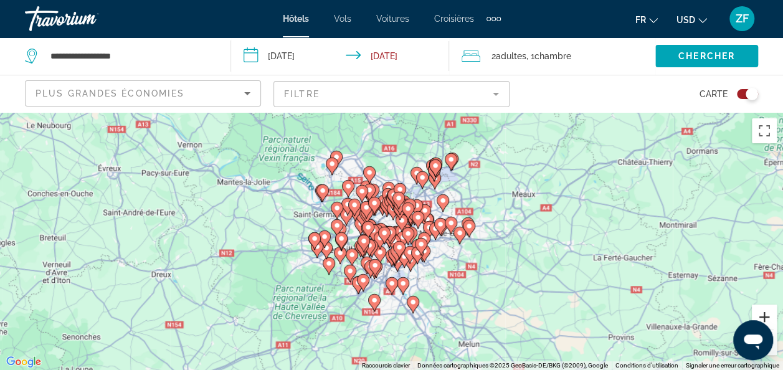
click at [761, 315] on button "Zoom avant" at bounding box center [763, 316] width 25 height 25
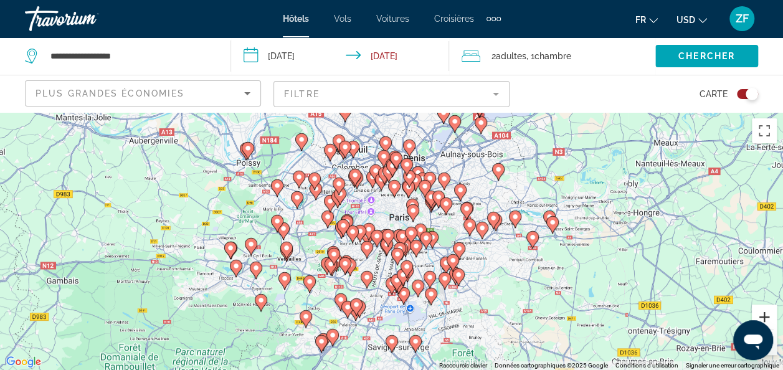
click at [761, 315] on button "Zoom avant" at bounding box center [763, 316] width 25 height 25
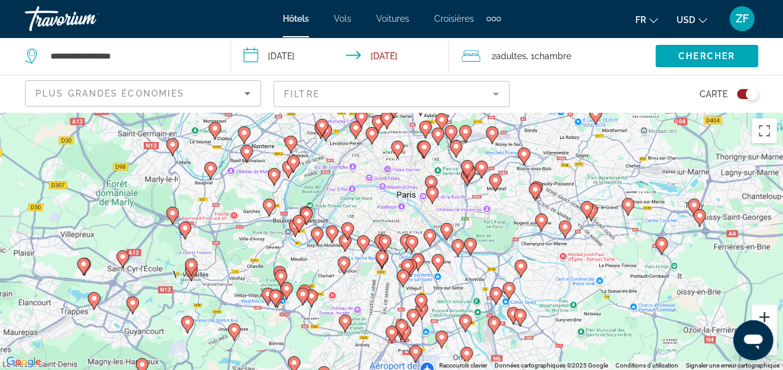
click at [761, 315] on button "Zoom avant" at bounding box center [763, 316] width 25 height 25
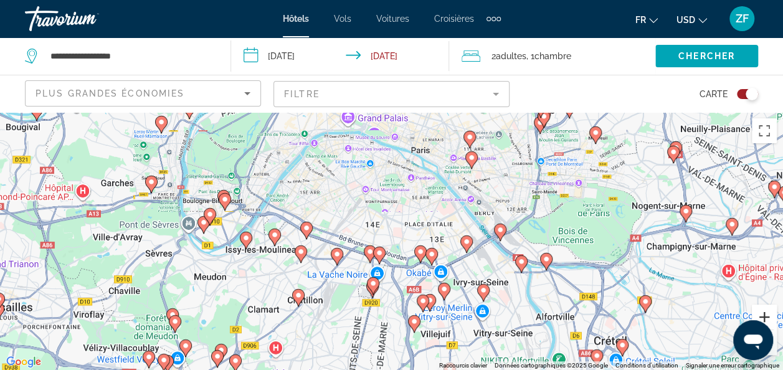
click at [761, 315] on button "Zoom avant" at bounding box center [763, 316] width 25 height 25
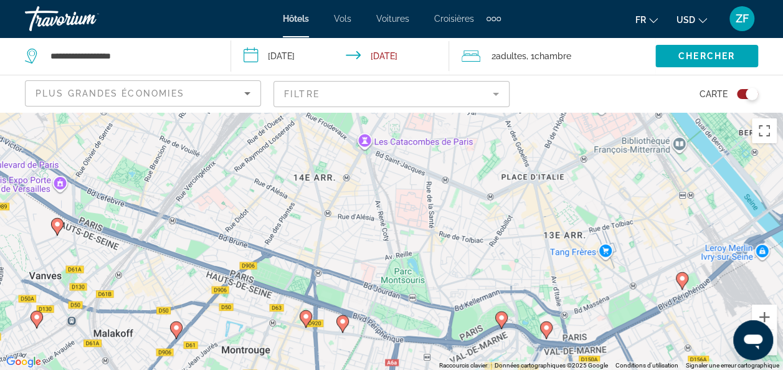
drag, startPoint x: 446, startPoint y: 225, endPoint x: 497, endPoint y: 392, distance: 175.1
click at [497, 369] on html "**********" at bounding box center [391, 185] width 783 height 370
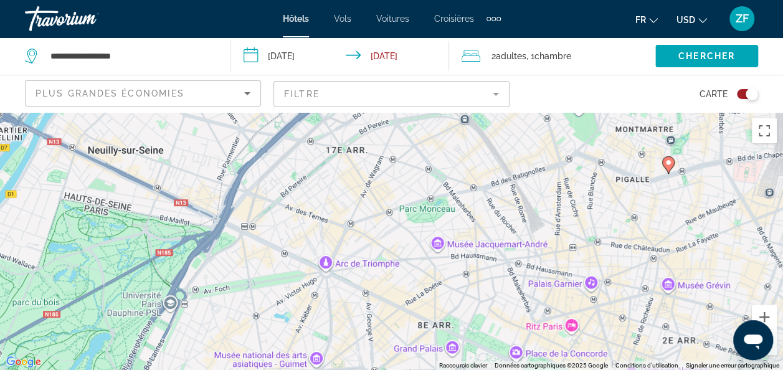
drag, startPoint x: 346, startPoint y: 285, endPoint x: 426, endPoint y: 336, distance: 96.0
click at [426, 336] on div "Pour activer le glissement avec le clavier, appuyez sur Alt+Entrée. Une fois ce…" at bounding box center [391, 241] width 783 height 258
click at [771, 313] on button "Zoom avant" at bounding box center [763, 316] width 25 height 25
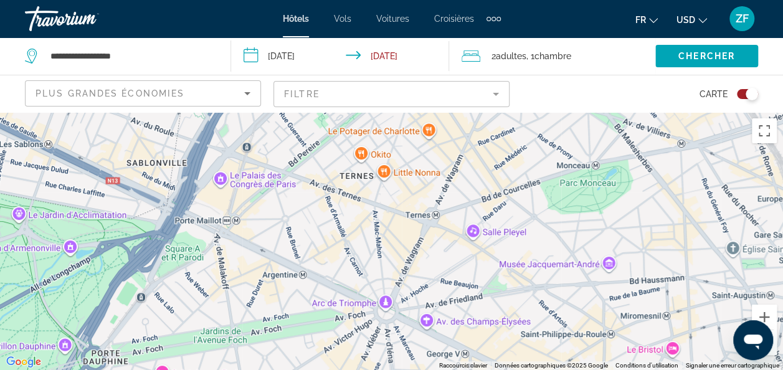
drag, startPoint x: 443, startPoint y: 277, endPoint x: 579, endPoint y: 283, distance: 135.9
click at [579, 283] on div "Pour activer le glissement avec le clavier, appuyez sur Alt+Entrée. Une fois ce…" at bounding box center [391, 241] width 783 height 258
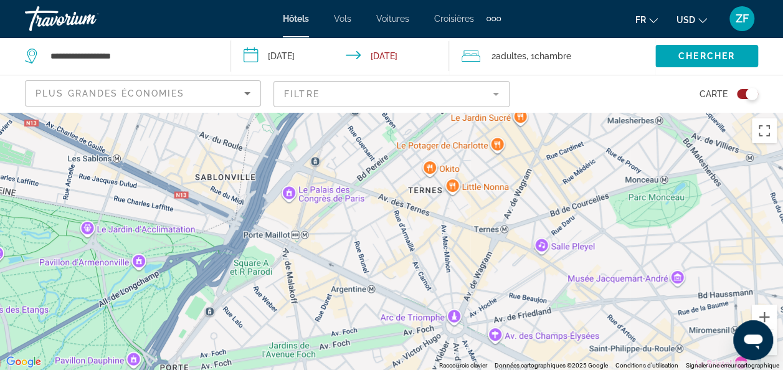
drag, startPoint x: 382, startPoint y: 236, endPoint x: 441, endPoint y: 251, distance: 61.0
click at [441, 251] on div "Main content" at bounding box center [391, 241] width 783 height 258
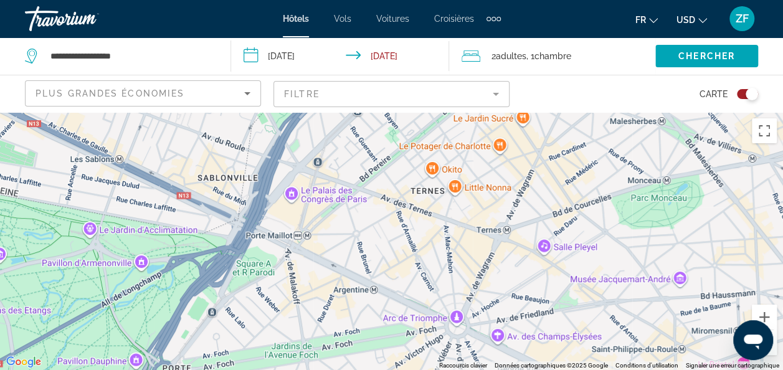
click at [453, 98] on mat-form-field "Filtre" at bounding box center [391, 94] width 236 height 26
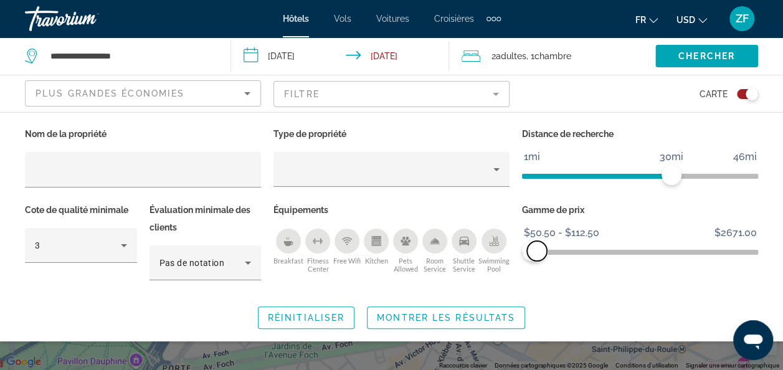
drag, startPoint x: 527, startPoint y: 248, endPoint x: 537, endPoint y: 249, distance: 10.0
click at [537, 249] on span "ngx-slider-max" at bounding box center [537, 251] width 20 height 20
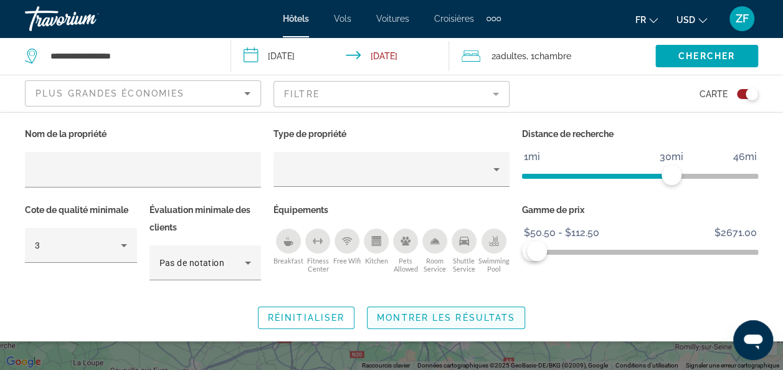
click at [441, 324] on span "Search widget" at bounding box center [445, 318] width 157 height 30
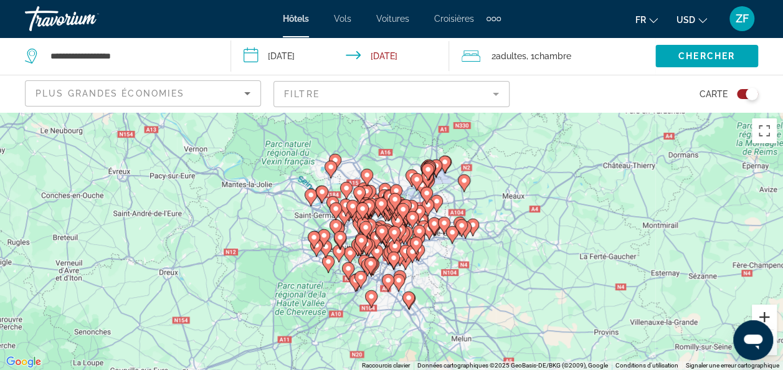
click at [765, 318] on button "Zoom avant" at bounding box center [763, 316] width 25 height 25
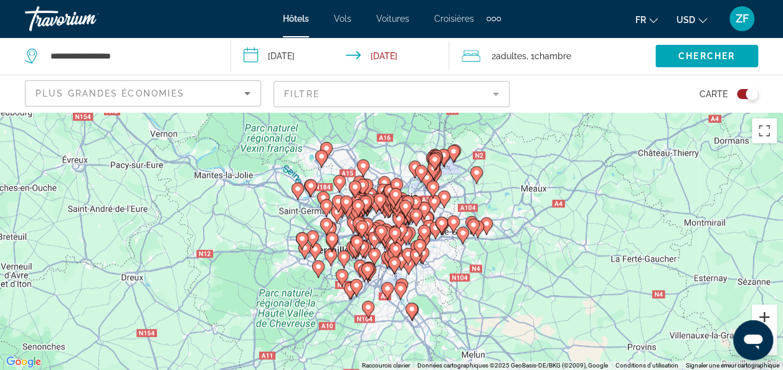
click at [765, 318] on button "Zoom avant" at bounding box center [763, 316] width 25 height 25
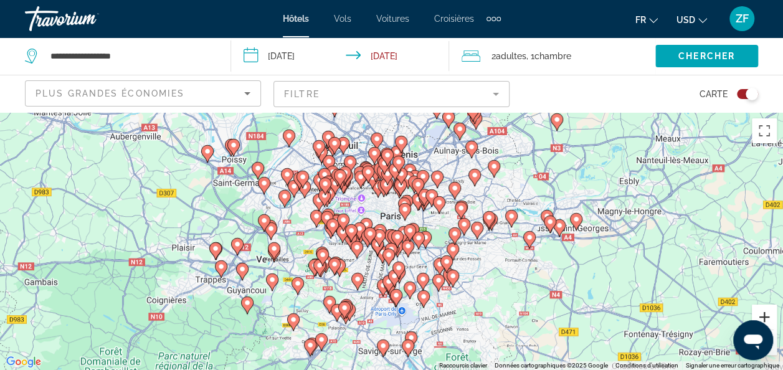
click at [765, 318] on button "Zoom avant" at bounding box center [763, 316] width 25 height 25
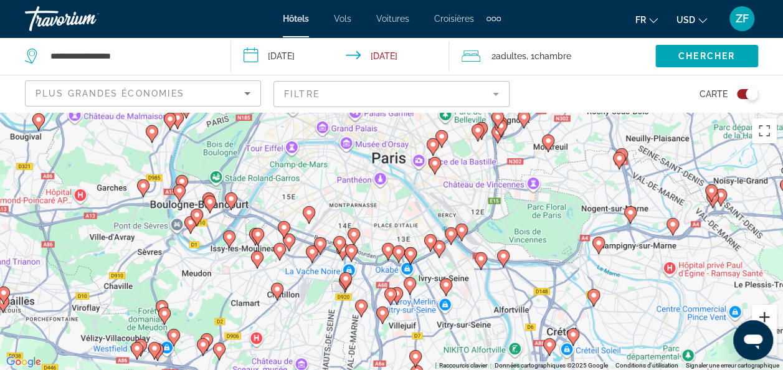
click at [765, 318] on button "Zoom avant" at bounding box center [763, 316] width 25 height 25
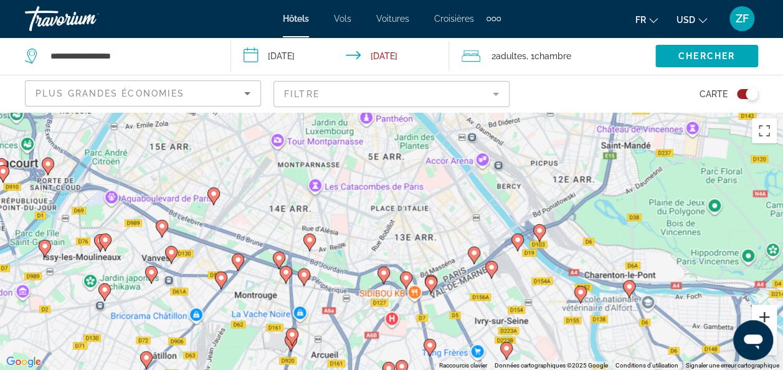
click at [765, 318] on button "Zoom avant" at bounding box center [763, 316] width 25 height 25
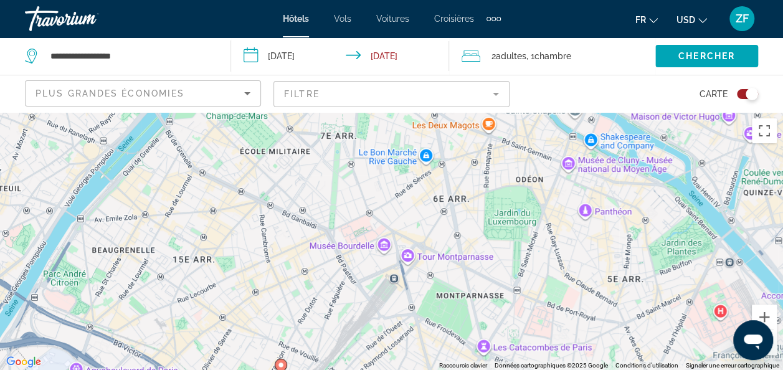
drag, startPoint x: 382, startPoint y: 217, endPoint x: 600, endPoint y: 402, distance: 284.9
click at [600, 369] on html "**********" at bounding box center [391, 185] width 783 height 370
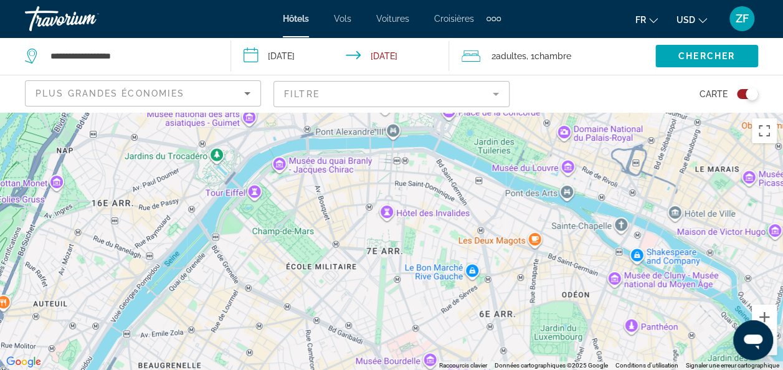
drag, startPoint x: 473, startPoint y: 283, endPoint x: 524, endPoint y: 402, distance: 129.4
click at [524, 369] on html "**********" at bounding box center [391, 185] width 783 height 370
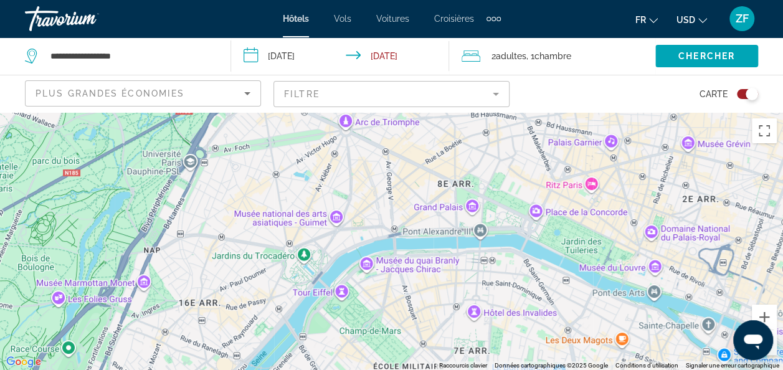
drag, startPoint x: 506, startPoint y: 229, endPoint x: 612, endPoint y: 377, distance: 182.4
click at [612, 369] on html "**********" at bounding box center [391, 185] width 783 height 370
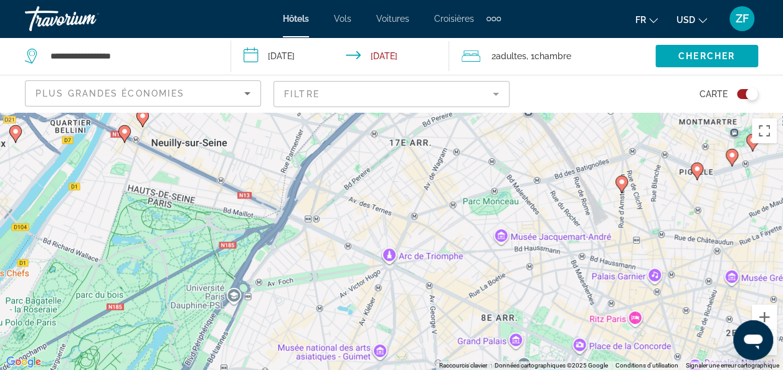
drag, startPoint x: 436, startPoint y: 248, endPoint x: 474, endPoint y: 341, distance: 100.5
click at [474, 341] on div "Pour activer le glissement avec le clavier, appuyez sur Alt+Entrée. Une fois ce…" at bounding box center [391, 241] width 783 height 258
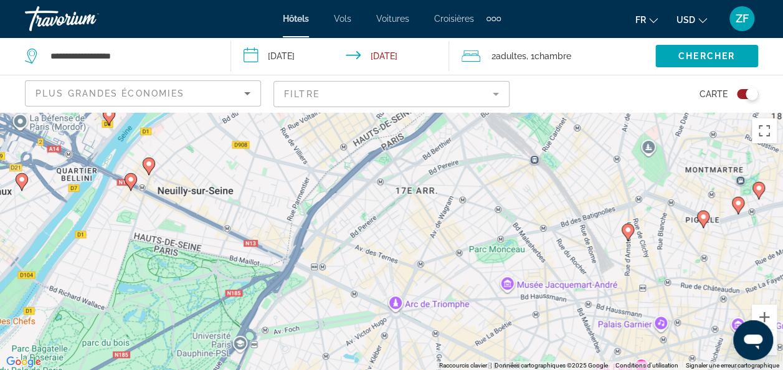
drag, startPoint x: 426, startPoint y: 243, endPoint x: 435, endPoint y: 293, distance: 49.8
click at [435, 293] on div "Pour activer le glissement avec le clavier, appuyez sur Alt+Entrée. Une fois ce…" at bounding box center [391, 241] width 783 height 258
click at [129, 181] on image "Main content" at bounding box center [129, 179] width 7 height 7
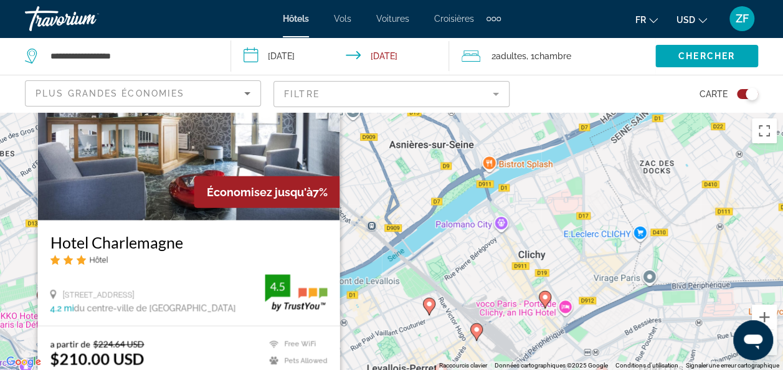
click at [443, 237] on div "Pour activer le glissement avec le clavier, appuyez sur Alt+Entrée. Une fois ce…" at bounding box center [391, 241] width 783 height 258
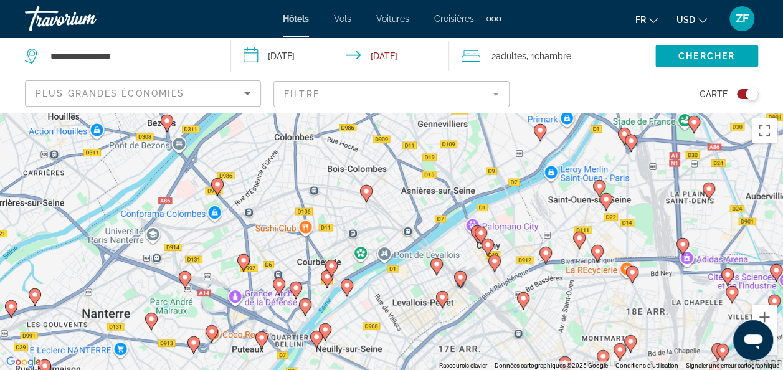
click at [324, 329] on image "Main content" at bounding box center [324, 329] width 7 height 7
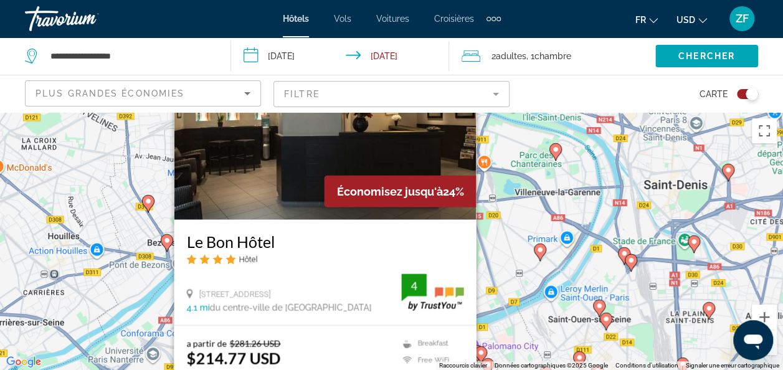
click at [583, 253] on div "Pour activer le glissement avec le clavier, appuyez sur Alt+Entrée. Une fois ce…" at bounding box center [391, 241] width 783 height 258
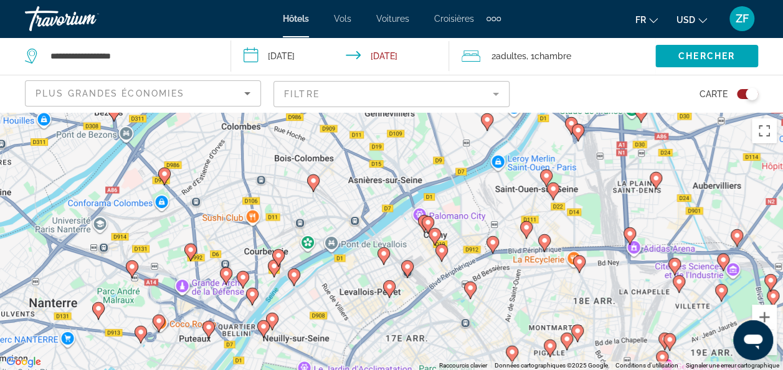
drag, startPoint x: 583, startPoint y: 253, endPoint x: 508, endPoint y: 73, distance: 194.5
click at [508, 112] on div "**********" at bounding box center [391, 297] width 783 height 370
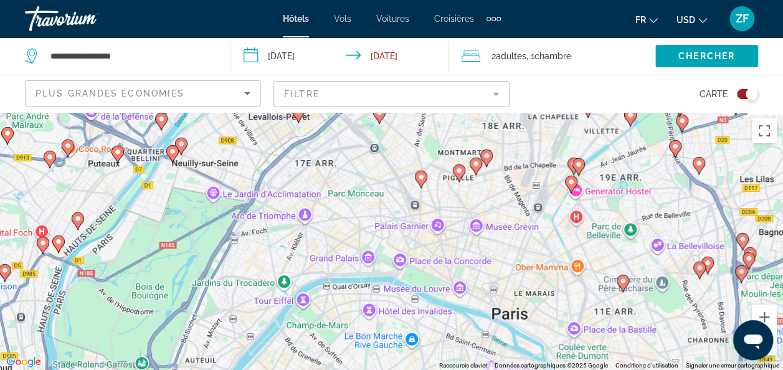
drag, startPoint x: 527, startPoint y: 185, endPoint x: 435, endPoint y: 24, distance: 185.7
click at [435, 24] on div "**********" at bounding box center [391, 185] width 783 height 370
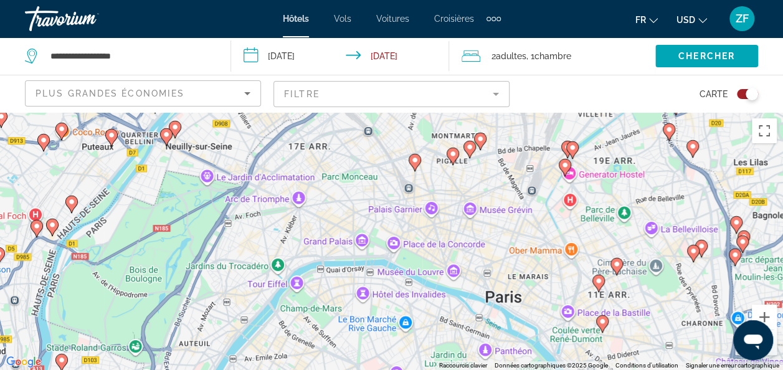
click at [412, 166] on icon "Main content" at bounding box center [413, 162] width 11 height 16
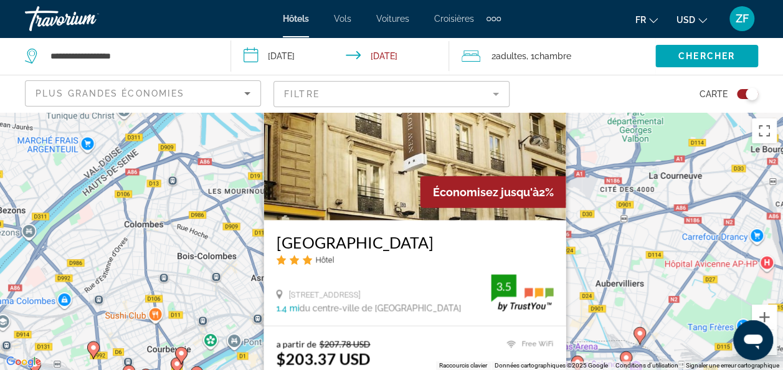
click at [398, 220] on div "New Hôtel Saint Lazare Hôtel 53 Rue D'amsterdam, Paris 1.4 mi du centre-ville d…" at bounding box center [414, 272] width 302 height 105
click at [370, 246] on h3 "New Hôtel Saint Lazare" at bounding box center [414, 242] width 277 height 19
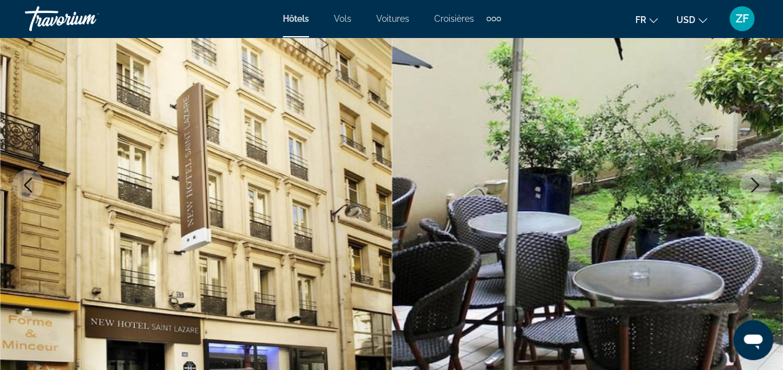
scroll to position [148, 0]
click at [760, 189] on icon "Next image" at bounding box center [754, 185] width 15 height 15
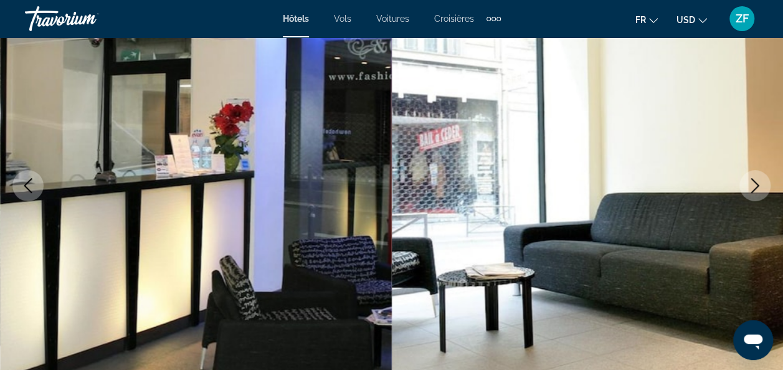
click at [759, 189] on icon "Next image" at bounding box center [754, 185] width 15 height 15
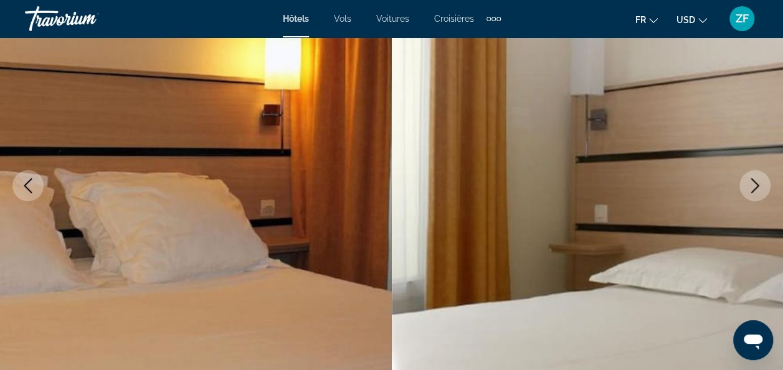
click at [758, 188] on icon "Next image" at bounding box center [754, 185] width 15 height 15
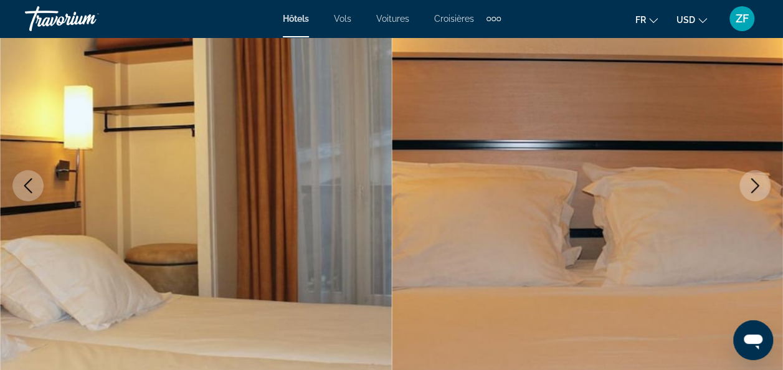
click at [758, 188] on icon "Next image" at bounding box center [754, 185] width 15 height 15
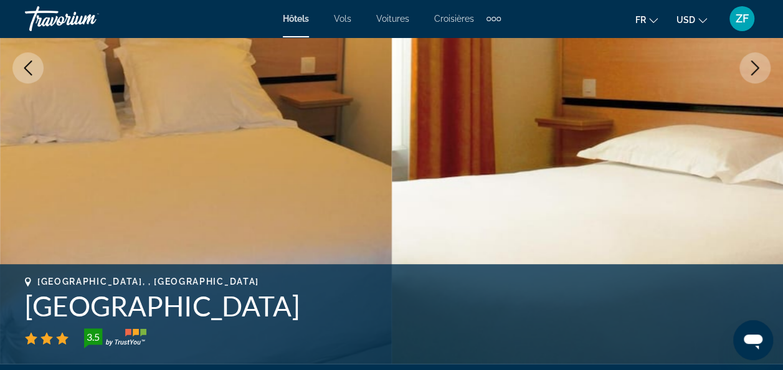
scroll to position [251, 0]
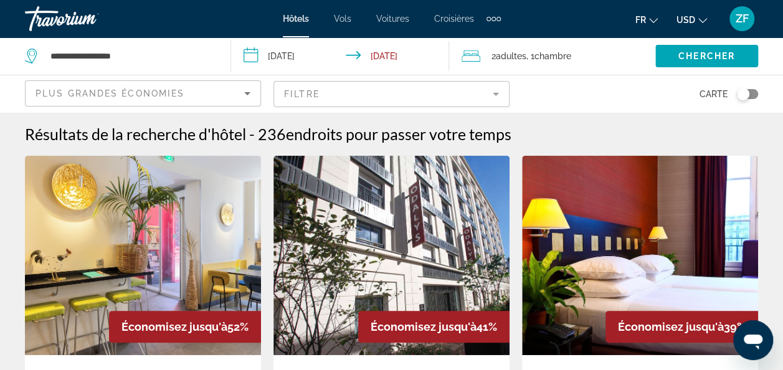
click at [303, 83] on mat-form-field "Filtre" at bounding box center [391, 94] width 236 height 26
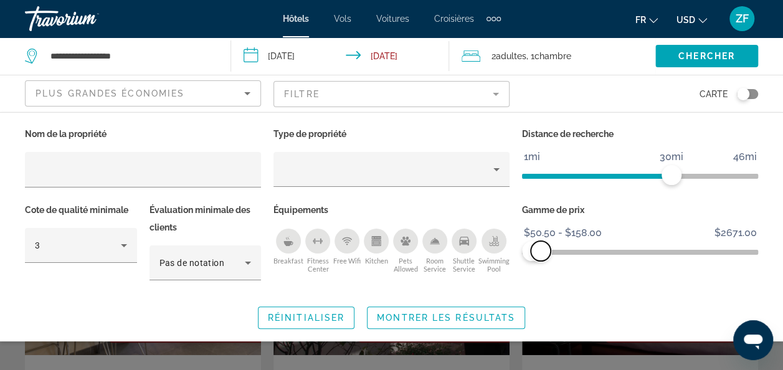
click at [540, 252] on span "ngx-slider-max" at bounding box center [540, 251] width 20 height 20
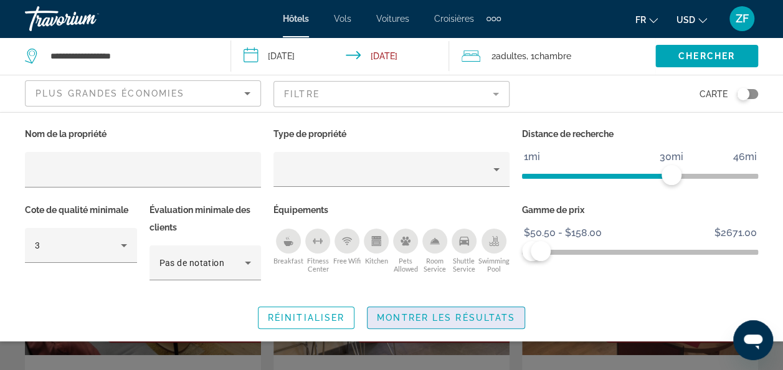
click at [416, 320] on span "Montrer les résultats" at bounding box center [446, 318] width 138 height 10
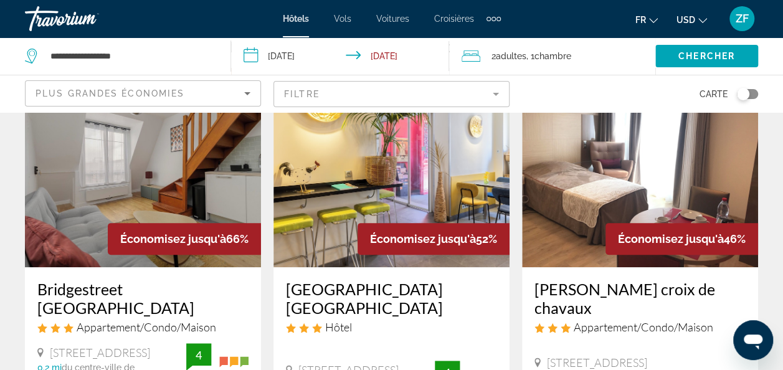
scroll to position [82, 0]
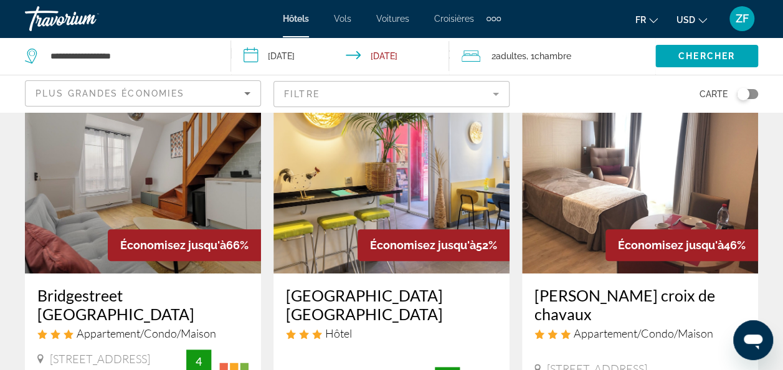
click at [751, 96] on div "Toggle map" at bounding box center [746, 94] width 21 height 10
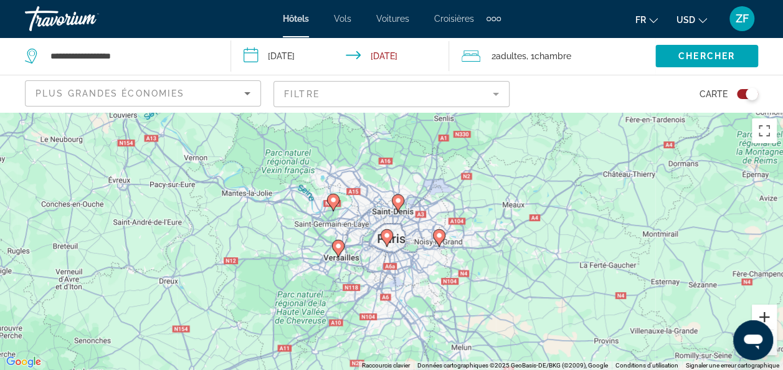
click at [762, 310] on button "Zoom avant" at bounding box center [763, 316] width 25 height 25
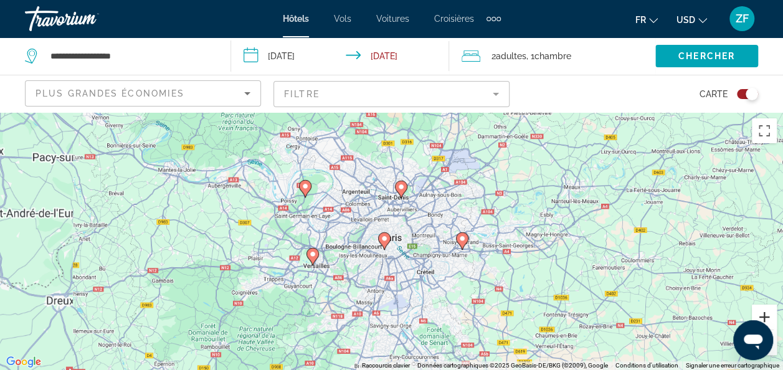
click at [762, 310] on button "Zoom avant" at bounding box center [763, 316] width 25 height 25
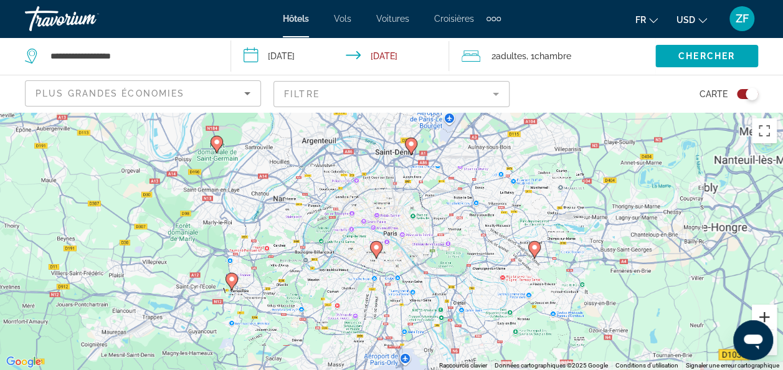
click at [762, 310] on button "Zoom avant" at bounding box center [763, 316] width 25 height 25
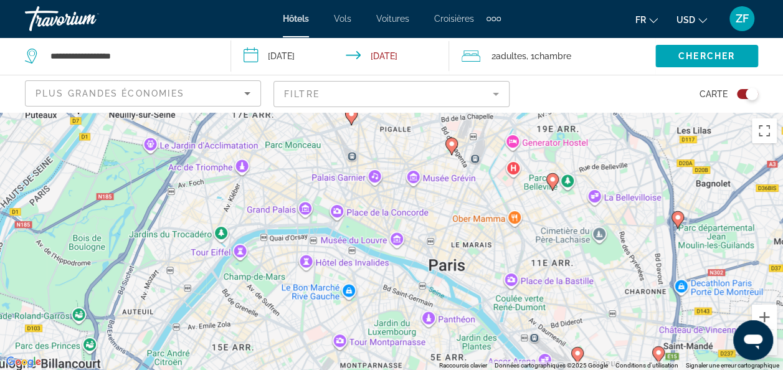
drag, startPoint x: 346, startPoint y: 212, endPoint x: 415, endPoint y: 283, distance: 98.6
click at [415, 283] on div "Pour activer le glissement avec le clavier, appuyez sur Alt+Entrée. Une fois ce…" at bounding box center [391, 241] width 783 height 258
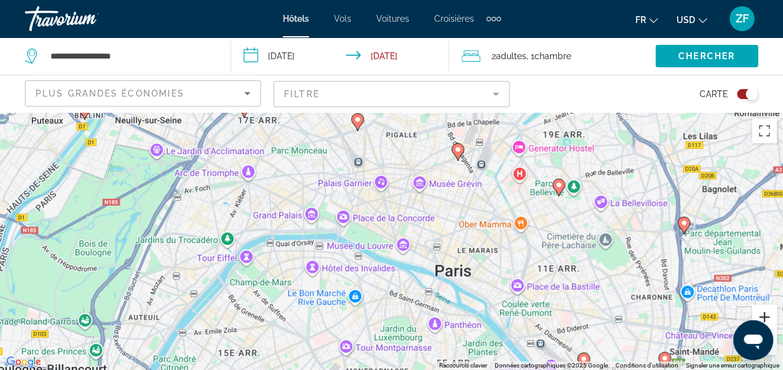
click at [761, 314] on button "Zoom avant" at bounding box center [763, 316] width 25 height 25
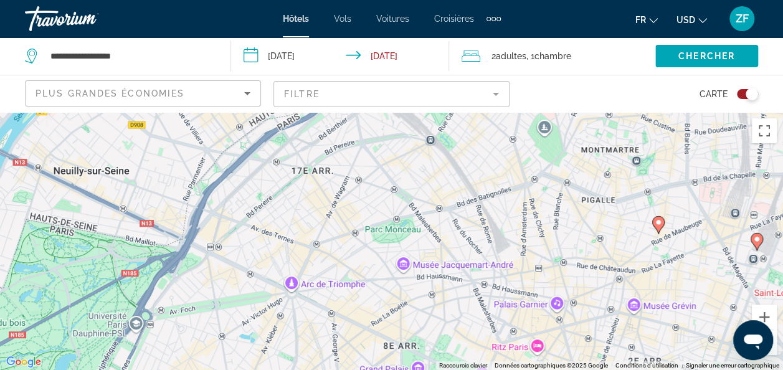
drag, startPoint x: 332, startPoint y: 224, endPoint x: 521, endPoint y: 397, distance: 256.4
click at [521, 369] on html "**********" at bounding box center [391, 185] width 783 height 370
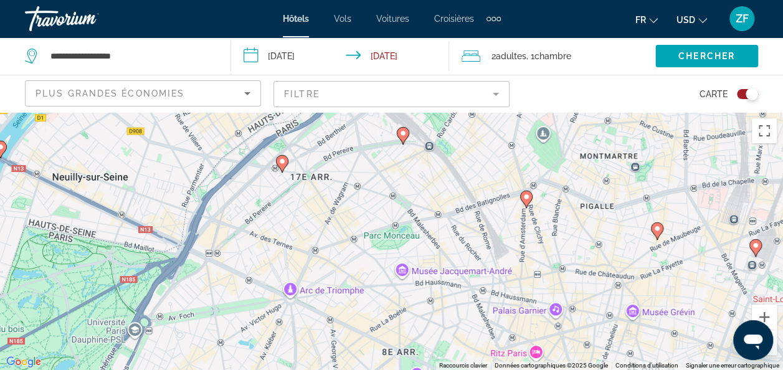
click at [280, 163] on image "Main content" at bounding box center [281, 161] width 7 height 7
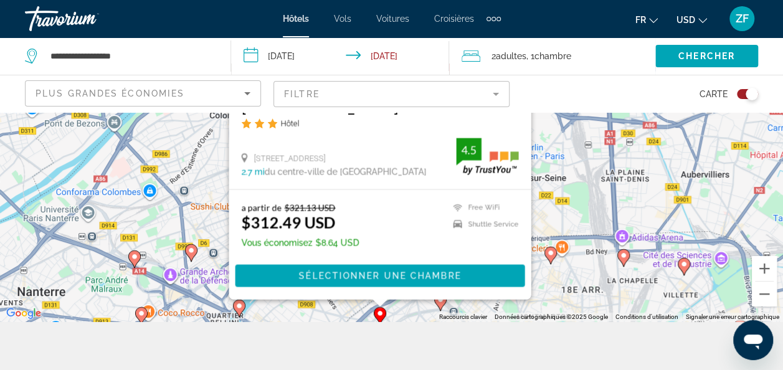
scroll to position [49, 0]
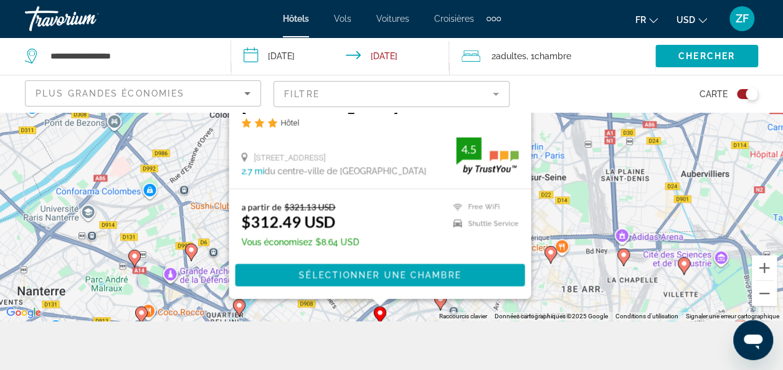
click at [594, 278] on div "Pour activer le glissement avec le clavier, appuyez sur Alt+Entrée. Une fois ce…" at bounding box center [391, 192] width 783 height 258
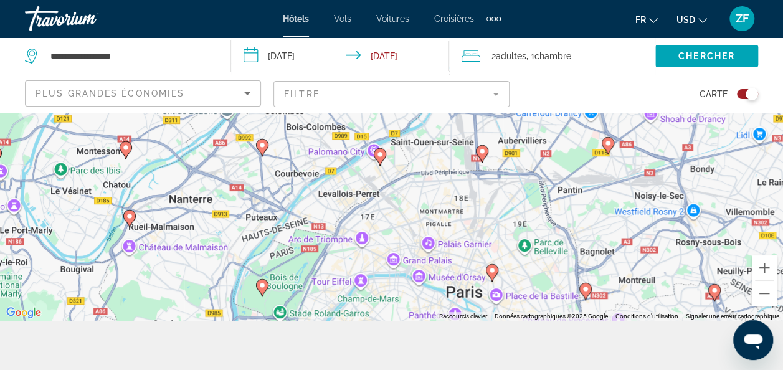
drag, startPoint x: 594, startPoint y: 278, endPoint x: 441, endPoint y: 171, distance: 186.9
click at [441, 171] on div "Pour activer le glissement avec le clavier, appuyez sur Alt+Entrée. Une fois ce…" at bounding box center [391, 192] width 783 height 258
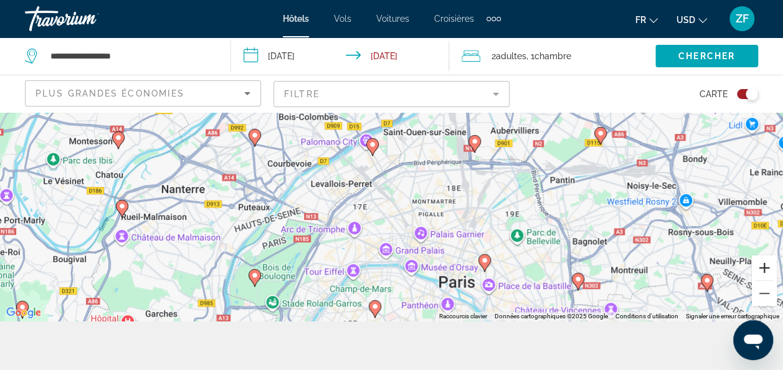
click at [758, 268] on button "Zoom avant" at bounding box center [763, 267] width 25 height 25
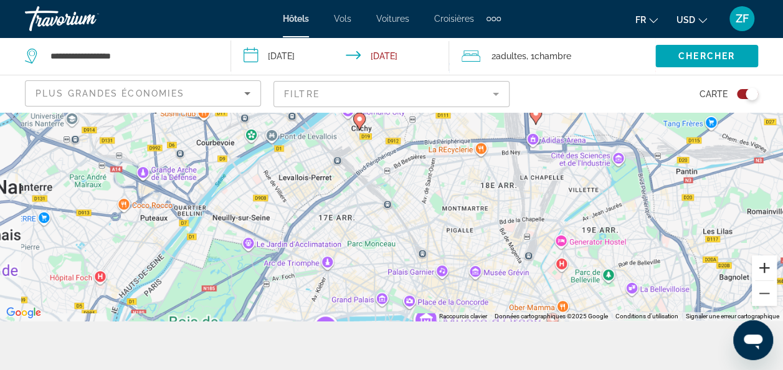
click at [758, 268] on button "Zoom avant" at bounding box center [763, 267] width 25 height 25
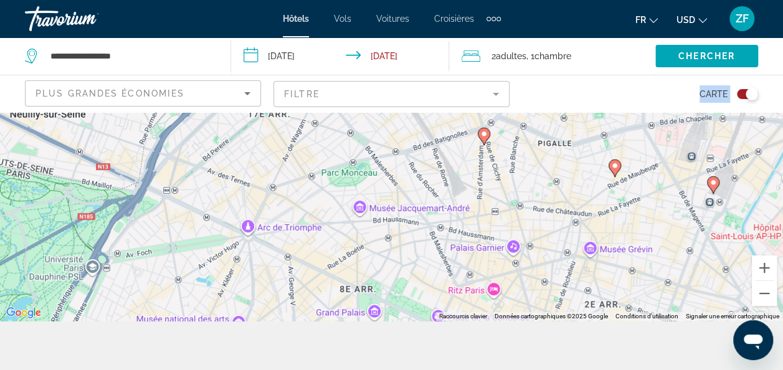
drag, startPoint x: 443, startPoint y: 242, endPoint x: 449, endPoint y: 106, distance: 135.2
click at [449, 106] on div "**********" at bounding box center [391, 248] width 783 height 370
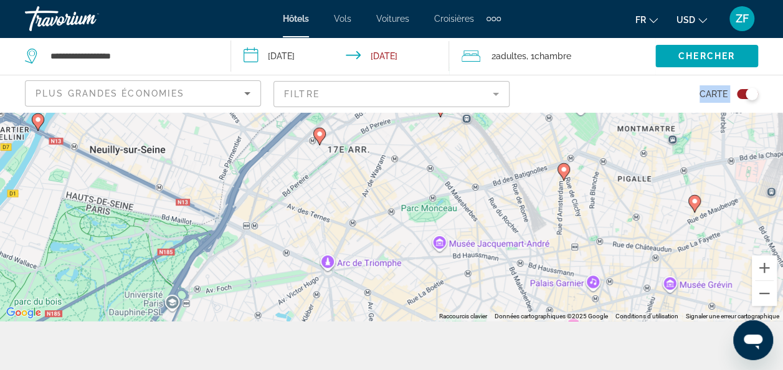
drag, startPoint x: 449, startPoint y: 106, endPoint x: 438, endPoint y: 242, distance: 135.6
click at [438, 242] on div "Pour activer le glissement avec le clavier, appuyez sur Alt+Entrée. Une fois ce…" at bounding box center [391, 192] width 783 height 258
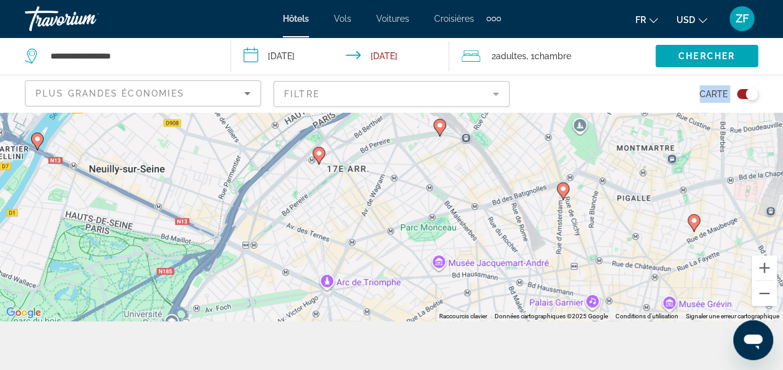
click at [442, 127] on image "Main content" at bounding box center [439, 124] width 7 height 7
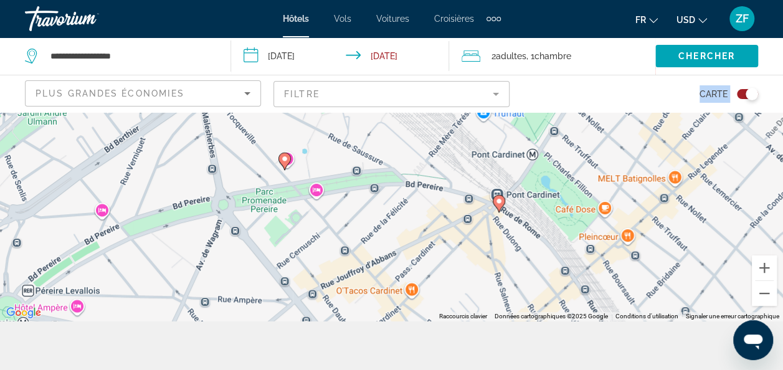
click at [392, 189] on div "Pour activer le glissement avec le clavier, appuyez sur Alt+Entrée. Une fois ce…" at bounding box center [391, 192] width 783 height 258
click at [279, 161] on icon "Main content" at bounding box center [284, 161] width 12 height 17
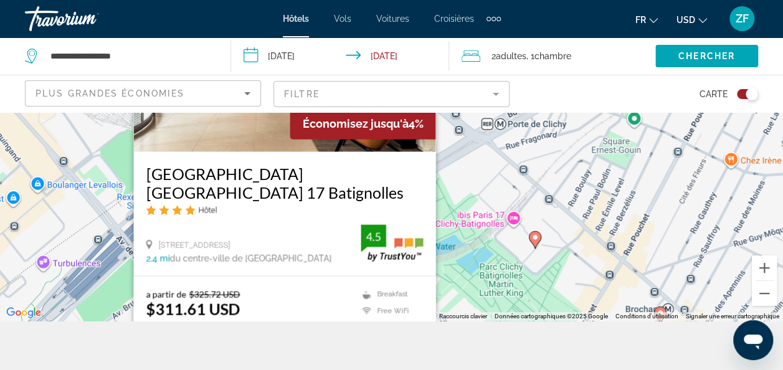
scroll to position [0, 0]
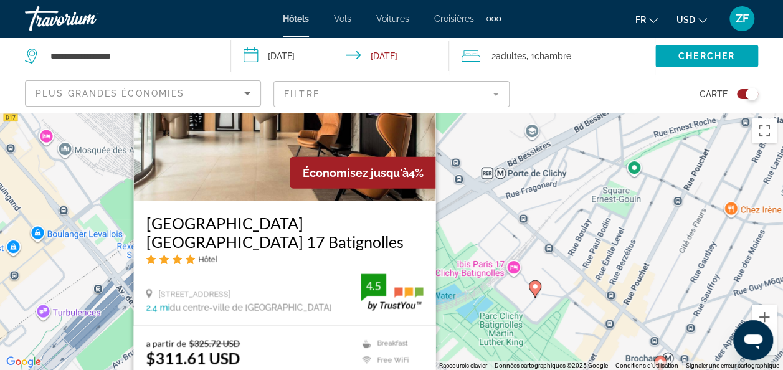
click at [304, 239] on h3 "Hotel Mercure Paris 17 Batignolles" at bounding box center [284, 232] width 277 height 37
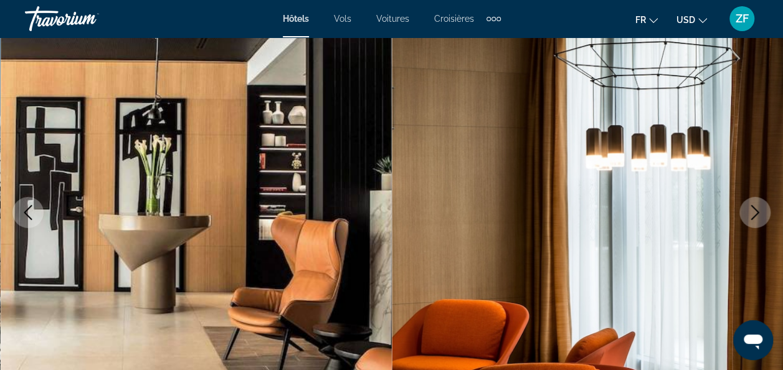
scroll to position [120, 0]
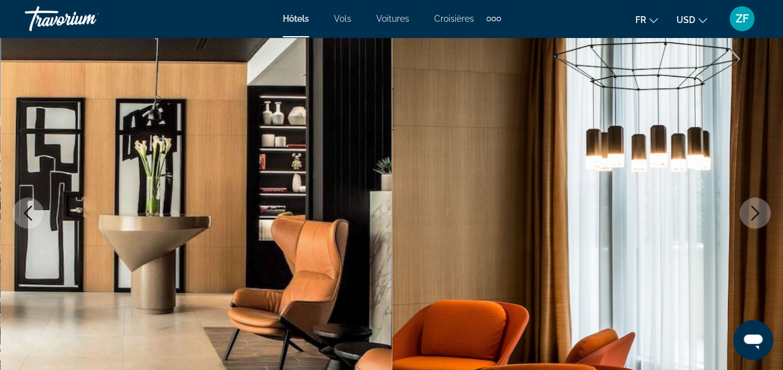
click at [760, 219] on icon "Next image" at bounding box center [754, 212] width 15 height 15
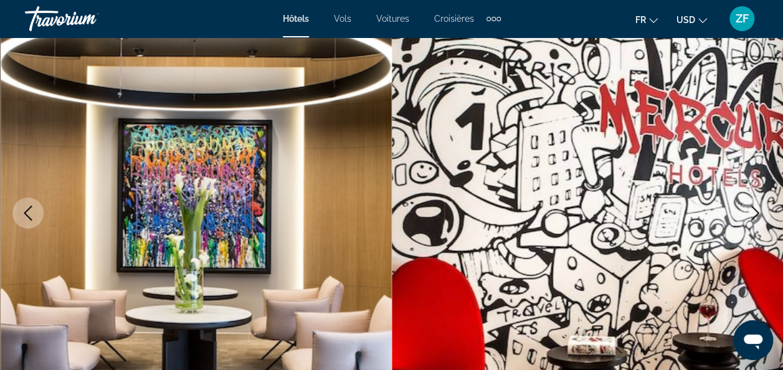
click at [760, 219] on icon "Next image" at bounding box center [754, 212] width 15 height 15
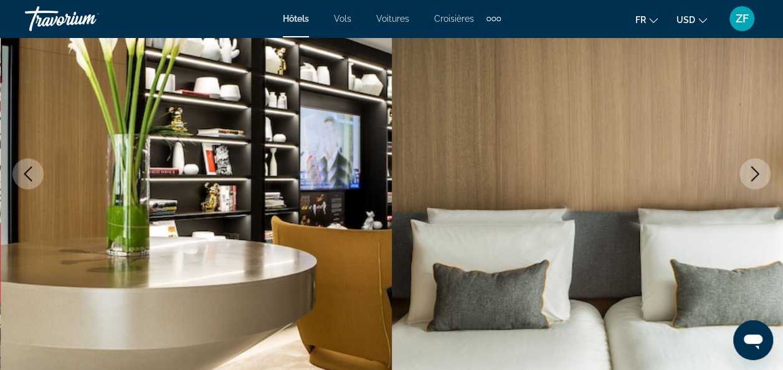
scroll to position [161, 0]
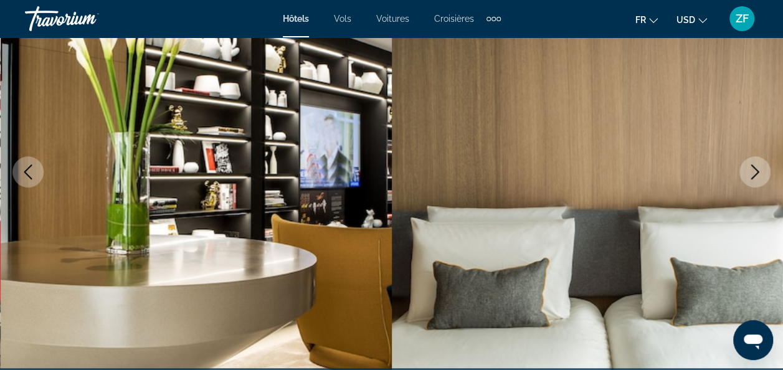
click at [757, 166] on icon "Next image" at bounding box center [754, 171] width 15 height 15
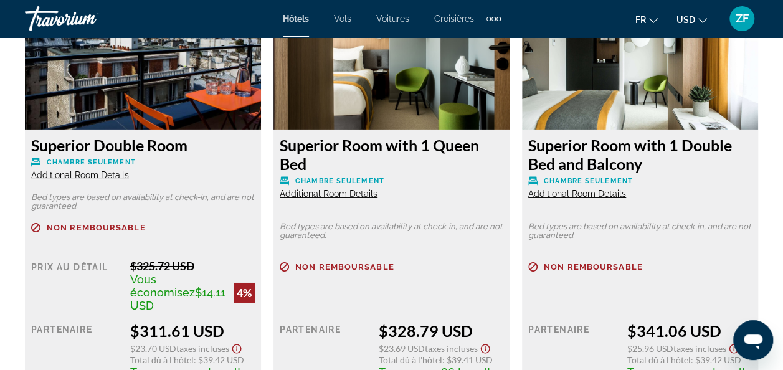
scroll to position [1987, 0]
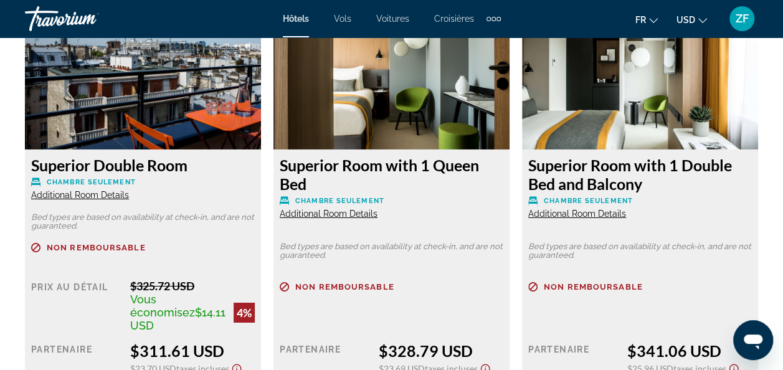
click at [171, 167] on h3 "Superior Double Room" at bounding box center [143, 165] width 224 height 19
click at [188, 101] on img "Main content" at bounding box center [143, 72] width 236 height 156
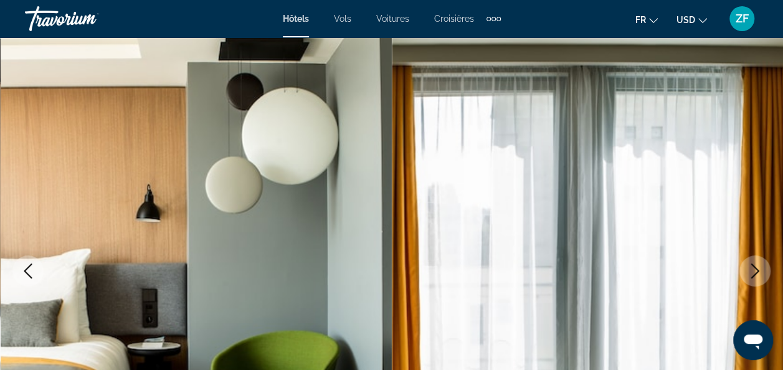
scroll to position [0, 0]
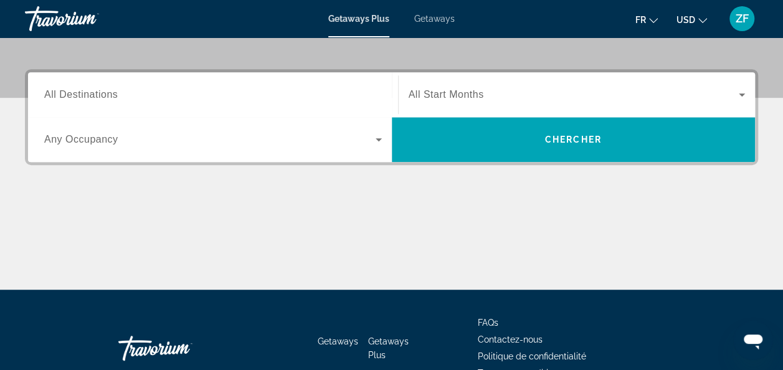
scroll to position [274, 0]
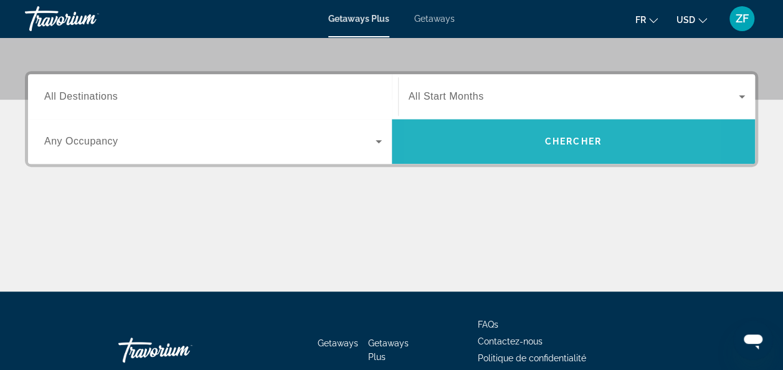
click at [501, 144] on span "Search widget" at bounding box center [574, 141] width 364 height 30
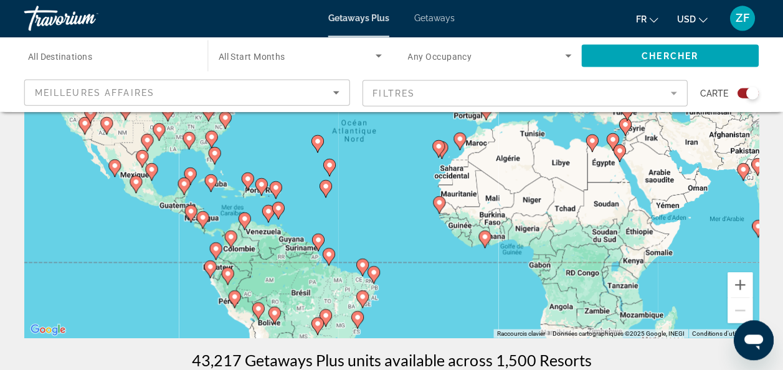
scroll to position [161, 0]
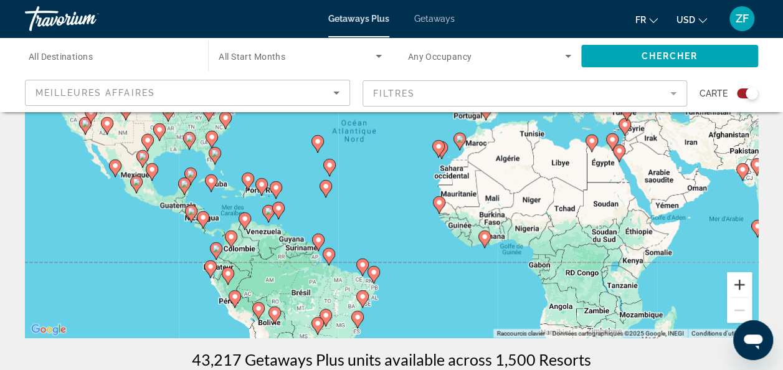
click at [733, 289] on button "Zoom avant" at bounding box center [739, 284] width 25 height 25
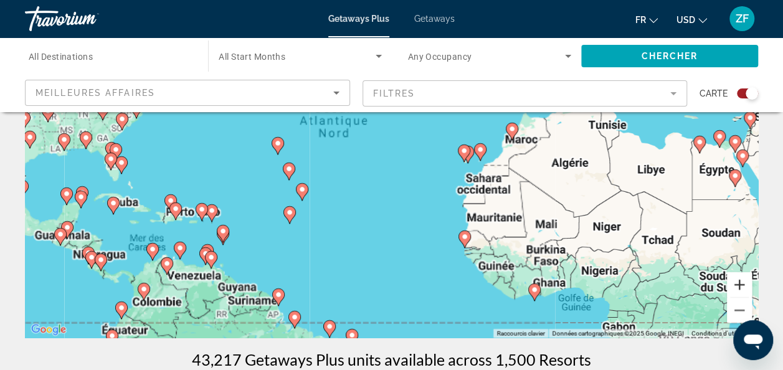
click at [733, 289] on button "Zoom avant" at bounding box center [739, 284] width 25 height 25
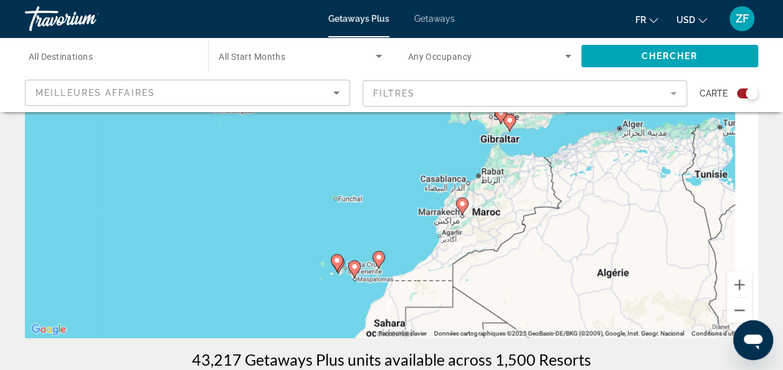
drag, startPoint x: 604, startPoint y: 154, endPoint x: 354, endPoint y: 249, distance: 267.6
click at [354, 249] on div "Pour activer le glissement avec le clavier, appuyez sur Alt+Entrée. Une fois ce…" at bounding box center [391, 151] width 733 height 374
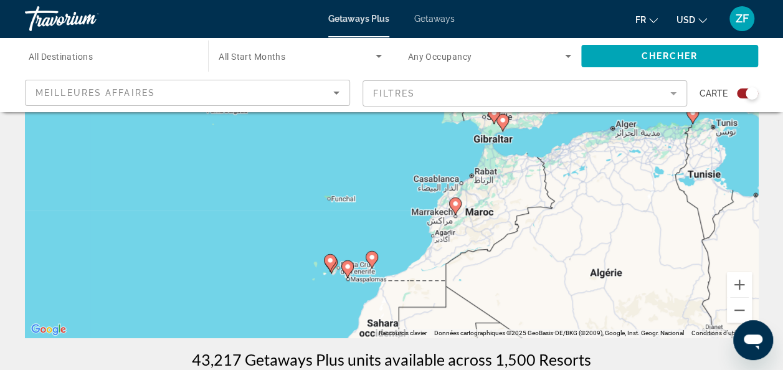
click at [456, 209] on icon "Main content" at bounding box center [454, 206] width 11 height 16
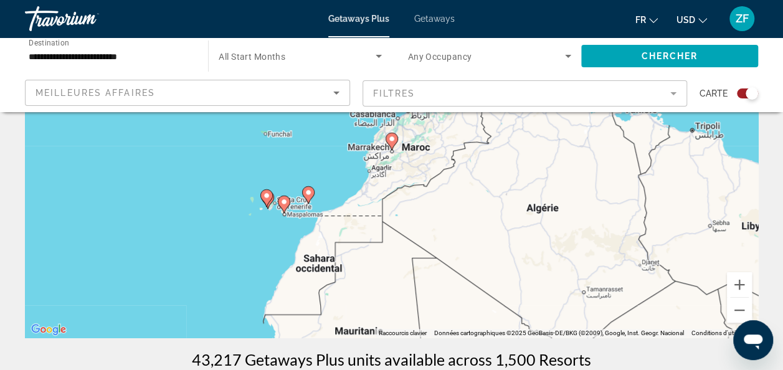
click at [392, 139] on image "Main content" at bounding box center [391, 138] width 7 height 7
type input "**********"
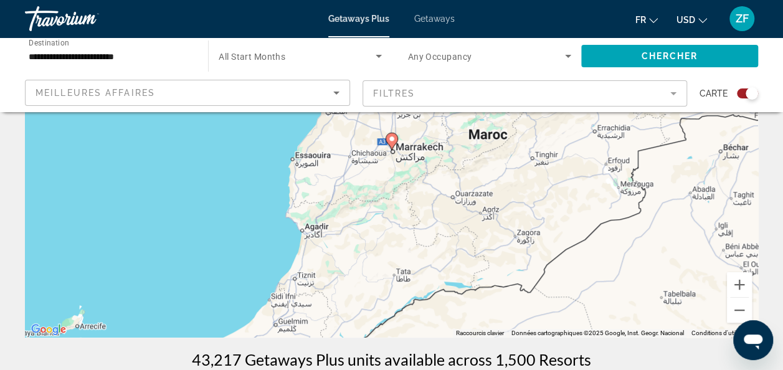
click at [392, 139] on image "Main content" at bounding box center [391, 138] width 7 height 7
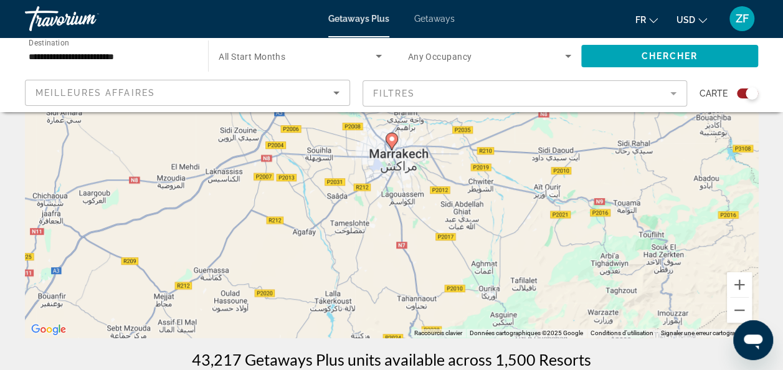
click at [392, 144] on icon "Main content" at bounding box center [390, 141] width 11 height 16
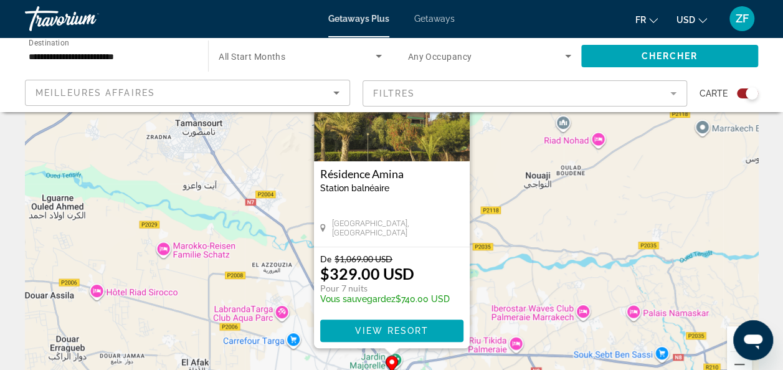
scroll to position [108, 0]
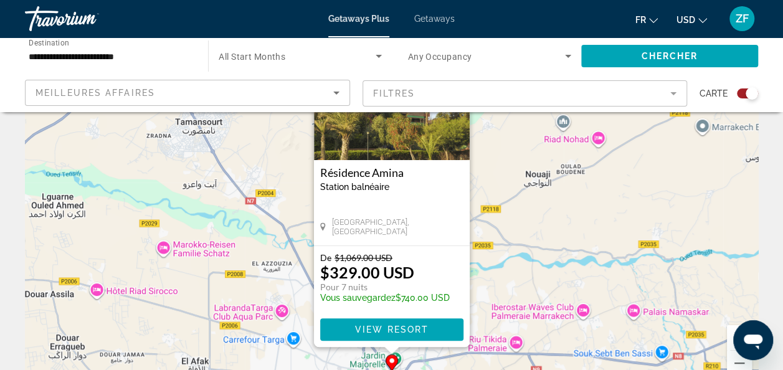
click at [387, 168] on h3 "Résidence Amina" at bounding box center [391, 172] width 143 height 12
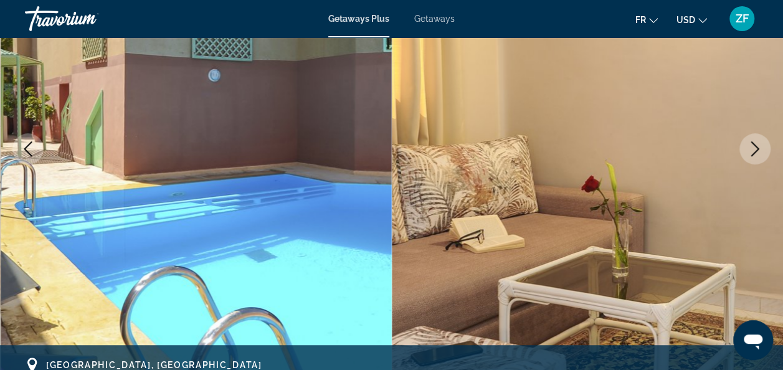
scroll to position [205, 0]
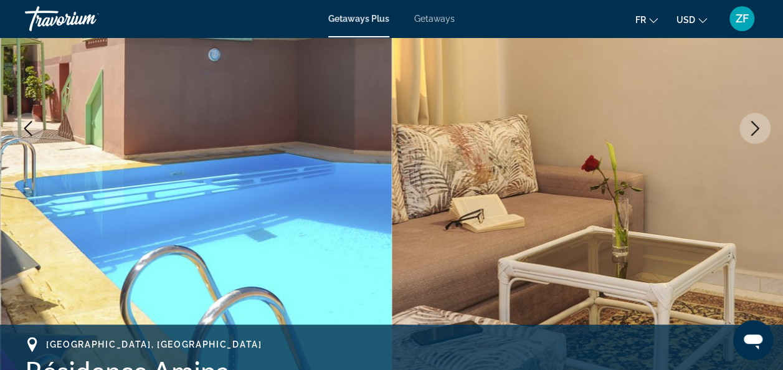
click at [751, 134] on icon "Next image" at bounding box center [755, 128] width 8 height 15
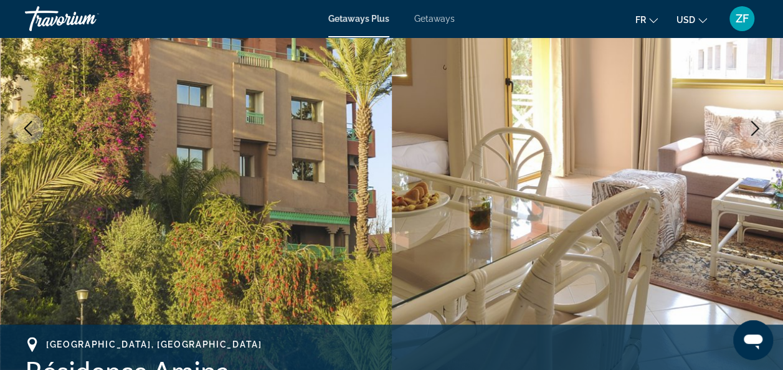
click at [763, 128] on button "Next image" at bounding box center [754, 128] width 31 height 31
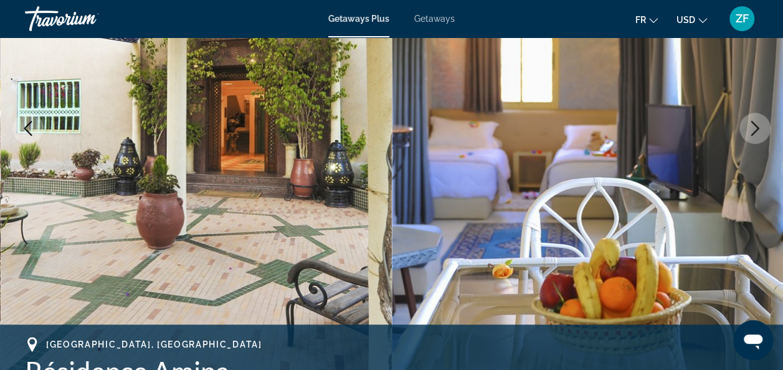
click at [763, 128] on button "Next image" at bounding box center [754, 128] width 31 height 31
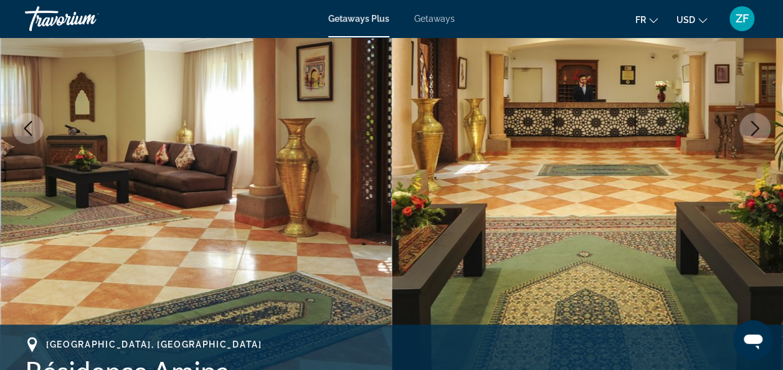
click at [763, 128] on button "Next image" at bounding box center [754, 128] width 31 height 31
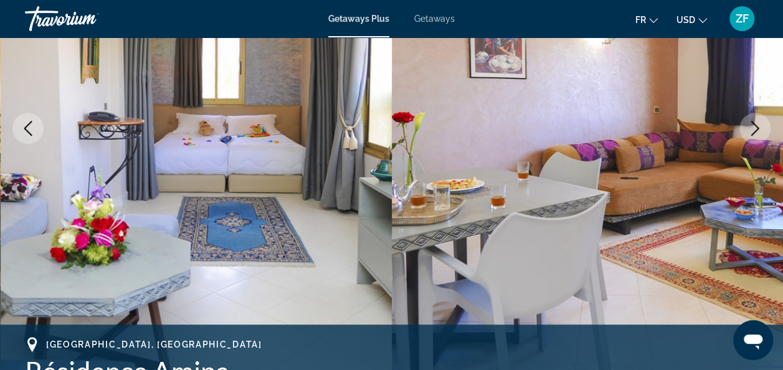
click at [761, 127] on icon "Next image" at bounding box center [754, 128] width 15 height 15
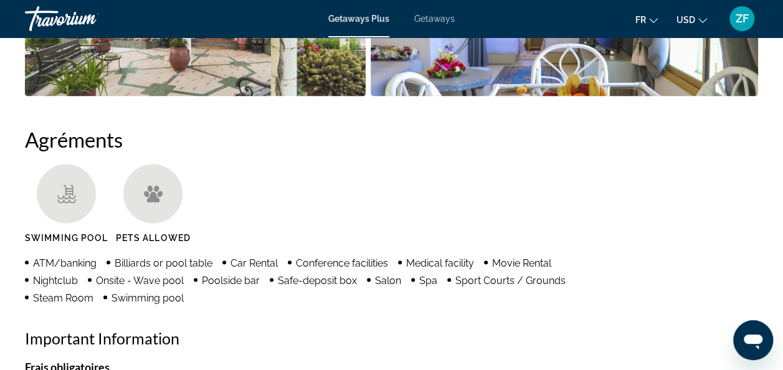
scroll to position [1103, 0]
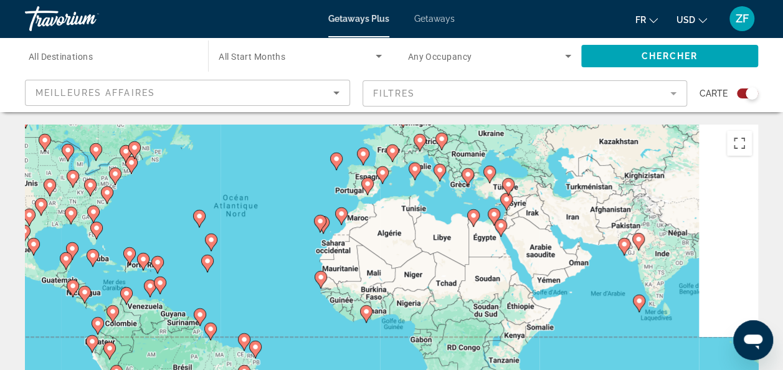
drag, startPoint x: 440, startPoint y: 257, endPoint x: 314, endPoint y: 169, distance: 153.9
click at [314, 169] on div "Pour activer le glissement avec le clavier, appuyez sur Alt+Entrée. Une fois ce…" at bounding box center [391, 312] width 733 height 374
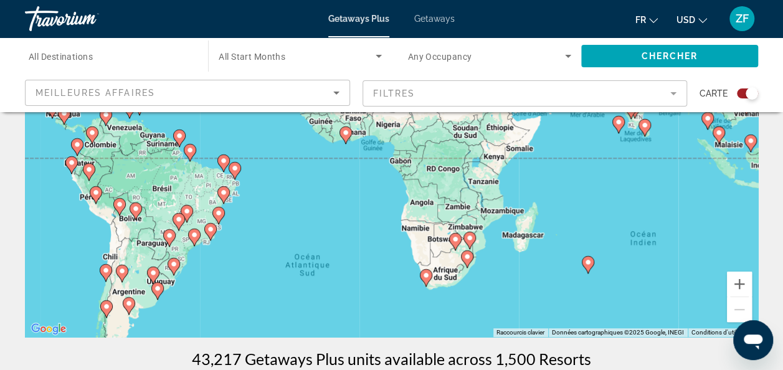
scroll to position [172, 0]
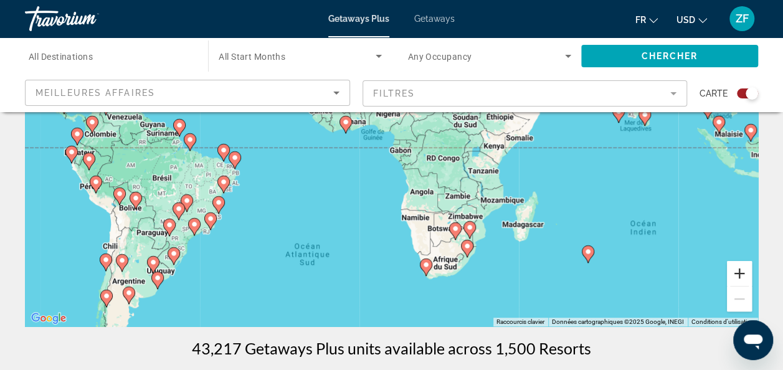
click at [740, 280] on button "Zoom avant" at bounding box center [739, 273] width 25 height 25
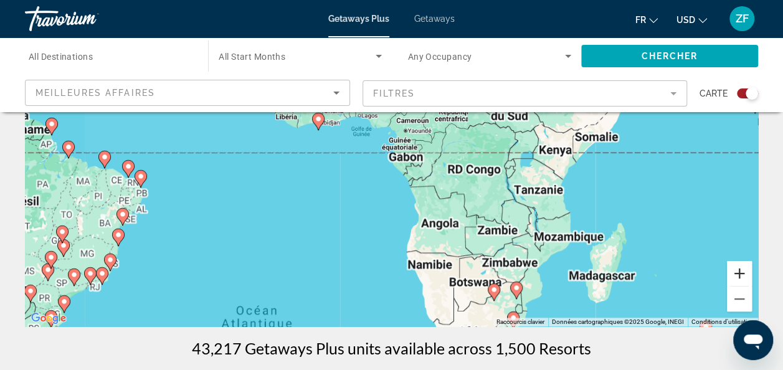
click at [740, 280] on button "Zoom avant" at bounding box center [739, 273] width 25 height 25
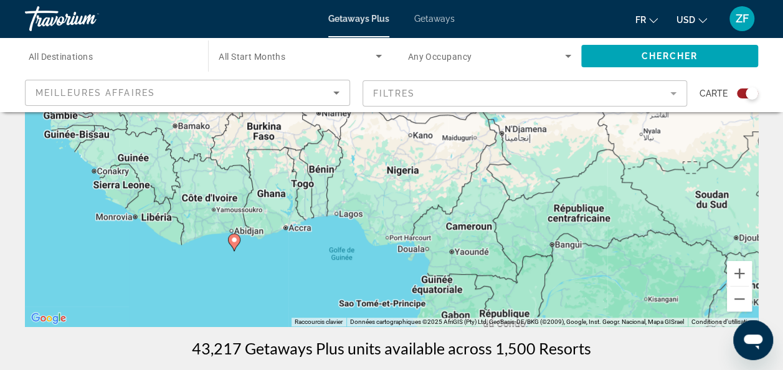
drag, startPoint x: 564, startPoint y: 225, endPoint x: 595, endPoint y: 402, distance: 179.5
click at [595, 198] on html "Passer au contenu principal Getaways Plus Getaways fr English Español Français …" at bounding box center [391, 13] width 783 height 370
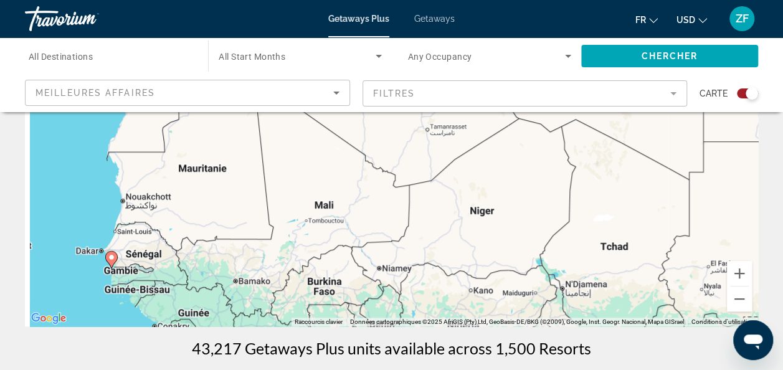
drag, startPoint x: 438, startPoint y: 240, endPoint x: 501, endPoint y: 402, distance: 173.1
click at [501, 198] on html "Passer au contenu principal Getaways Plus Getaways fr English Español Français …" at bounding box center [391, 13] width 783 height 370
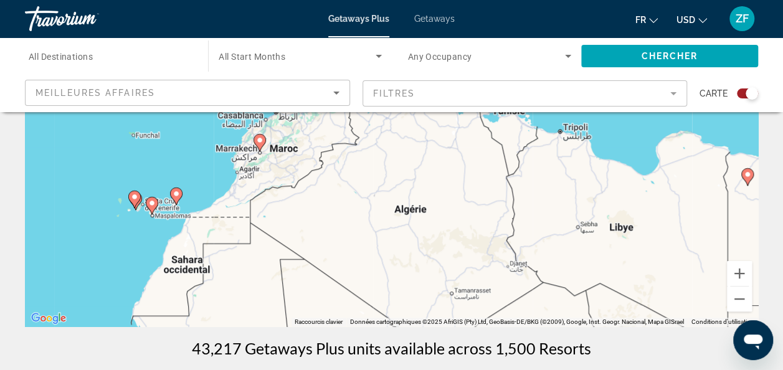
drag, startPoint x: 403, startPoint y: 227, endPoint x: 430, endPoint y: 402, distance: 177.0
click at [430, 198] on html "Passer au contenu principal Getaways Plus Getaways fr English Español Français …" at bounding box center [391, 13] width 783 height 370
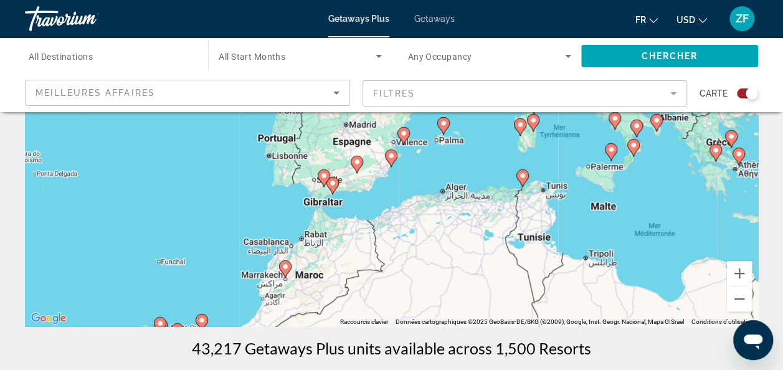
drag, startPoint x: 413, startPoint y: 246, endPoint x: 432, endPoint y: 402, distance: 156.8
click at [432, 198] on html "Passer au contenu principal Getaways Plus Getaways fr English Español Français …" at bounding box center [391, 13] width 783 height 370
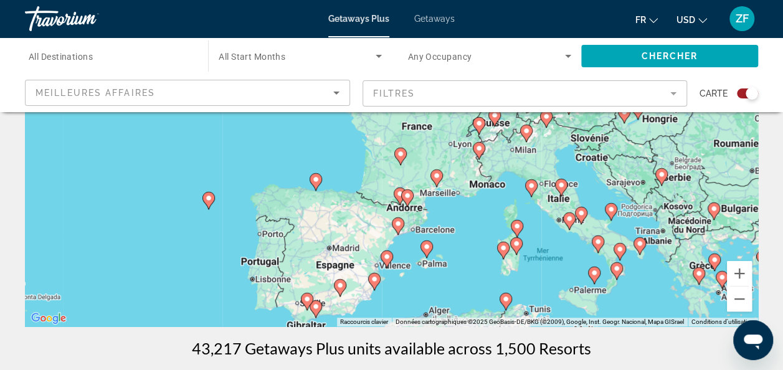
drag, startPoint x: 473, startPoint y: 161, endPoint x: 456, endPoint y: 298, distance: 138.1
click at [456, 298] on div "Pour activer le glissement avec le clavier, appuyez sur Alt+Entrée. Une fois ce…" at bounding box center [391, 140] width 733 height 374
click at [209, 199] on image "Main content" at bounding box center [208, 197] width 7 height 7
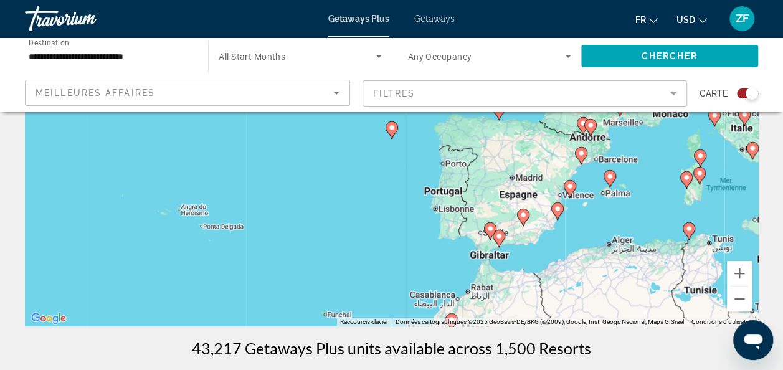
click at [393, 139] on div "Pour activer le glissement avec le clavier, appuyez sur Alt+Entrée. Une fois ce…" at bounding box center [391, 140] width 733 height 374
click at [393, 129] on image "Main content" at bounding box center [391, 127] width 7 height 7
type input "**********"
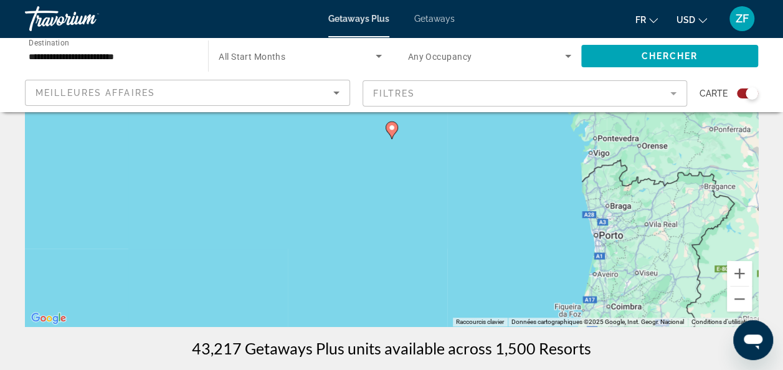
click at [393, 129] on image "Main content" at bounding box center [391, 127] width 7 height 7
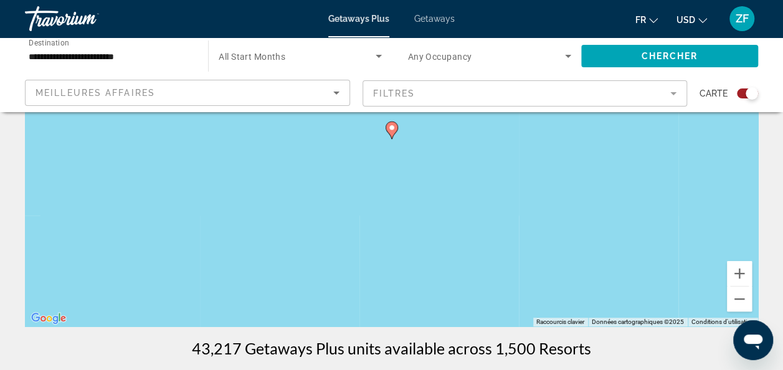
click at [391, 128] on image "Main content" at bounding box center [391, 127] width 7 height 7
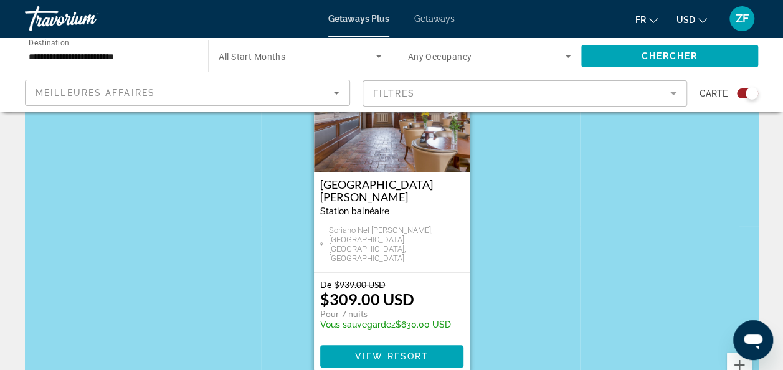
scroll to position [81, 0]
click at [385, 171] on img "Main content" at bounding box center [392, 109] width 156 height 125
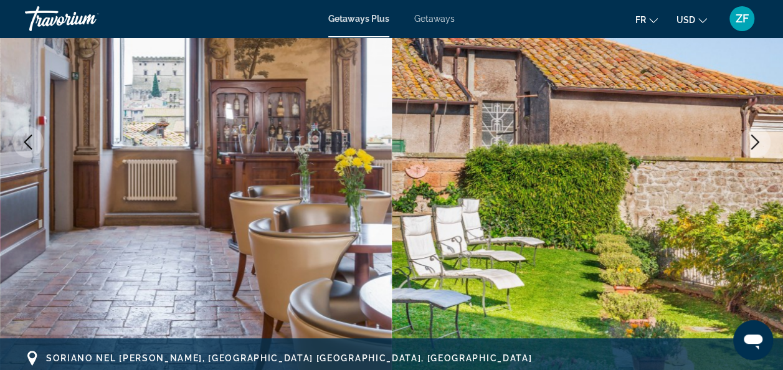
scroll to position [194, 0]
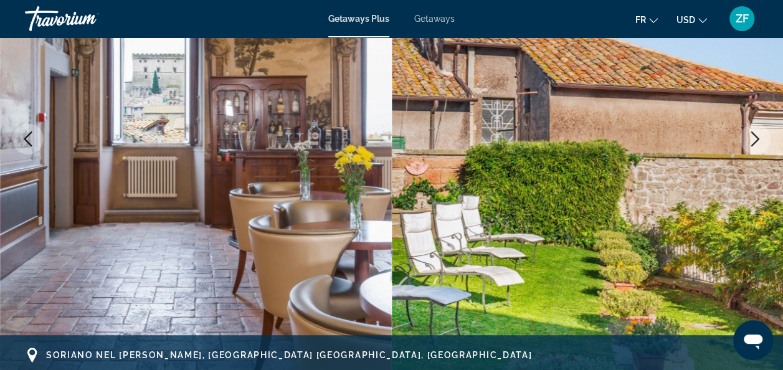
click at [751, 135] on icon "Next image" at bounding box center [754, 138] width 15 height 15
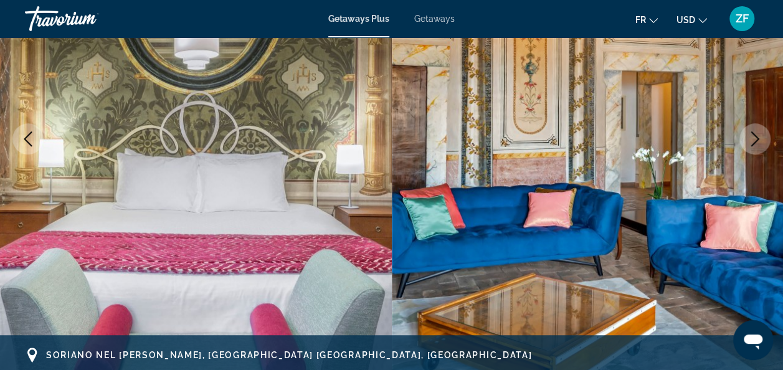
click at [756, 134] on icon "Next image" at bounding box center [754, 138] width 15 height 15
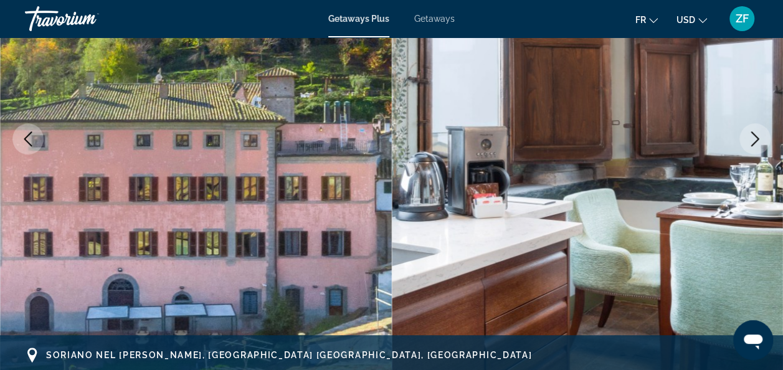
click at [755, 134] on icon "Next image" at bounding box center [754, 138] width 15 height 15
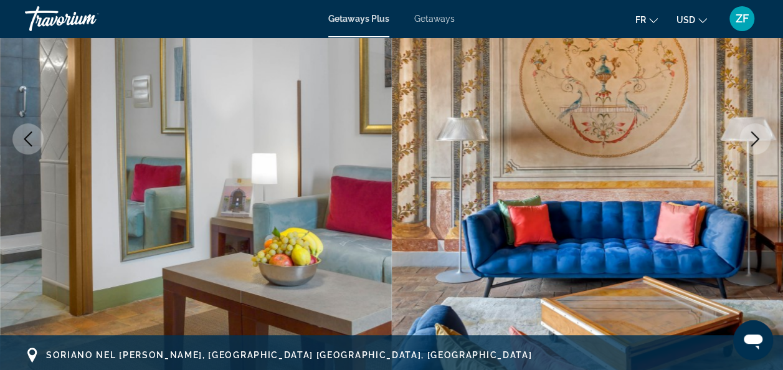
click at [755, 134] on icon "Next image" at bounding box center [754, 138] width 15 height 15
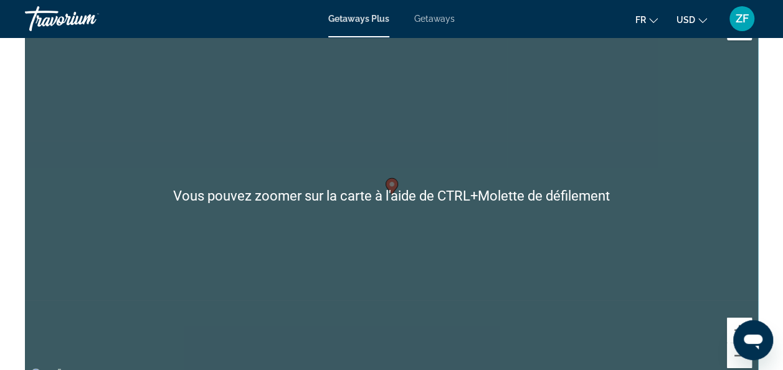
scroll to position [1957, 0]
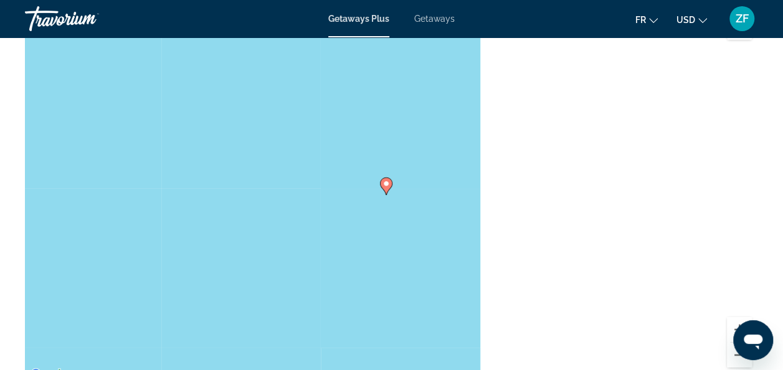
drag, startPoint x: 713, startPoint y: 166, endPoint x: 375, endPoint y: 212, distance: 341.2
click at [375, 212] on div "Pour activer le glissement avec le clavier, appuyez sur Alt+Entrée. Une fois ce…" at bounding box center [391, 196] width 733 height 374
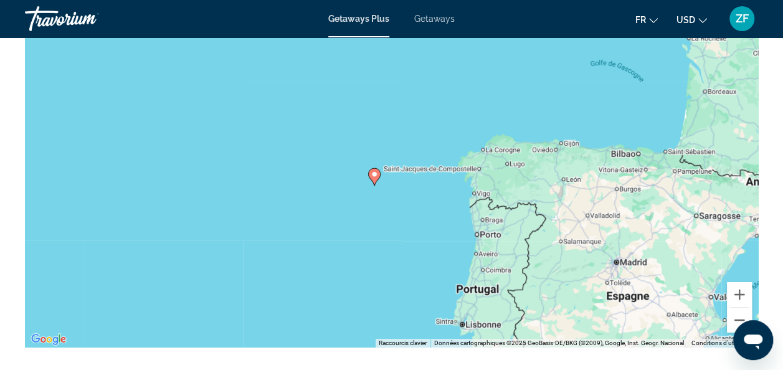
scroll to position [1993, 0]
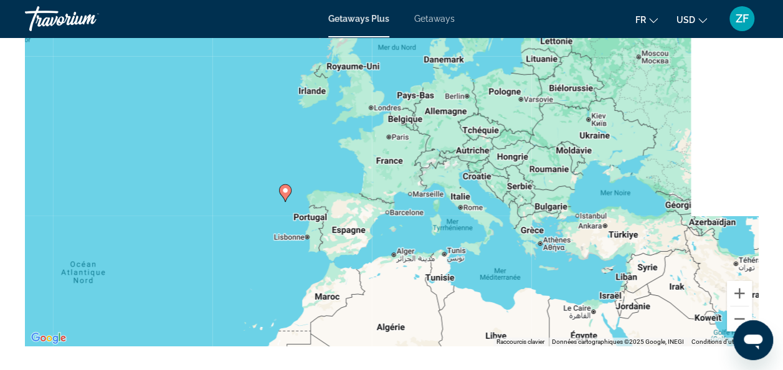
drag, startPoint x: 646, startPoint y: 152, endPoint x: 343, endPoint y: 189, distance: 305.4
click at [343, 189] on div "Pour activer le glissement avec le clavier, appuyez sur Alt+Entrée. Une fois ce…" at bounding box center [391, 160] width 733 height 374
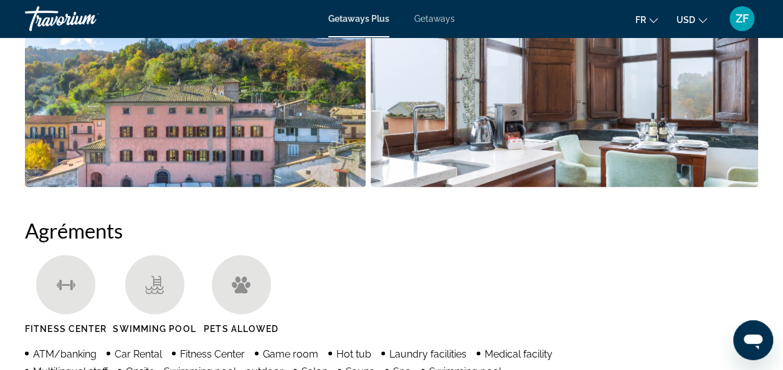
scroll to position [884, 0]
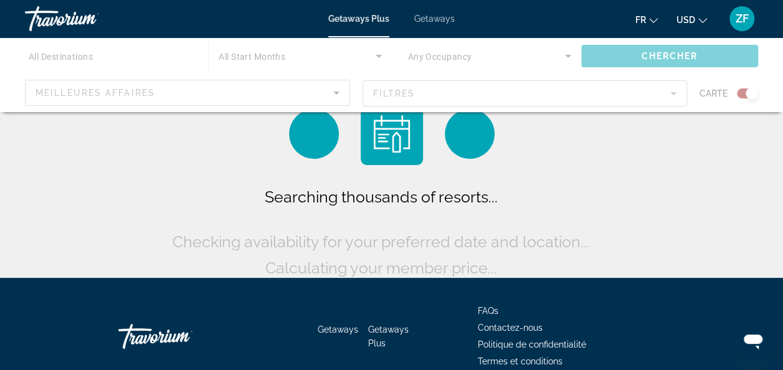
click at [315, 50] on div "Main content" at bounding box center [391, 74] width 783 height 75
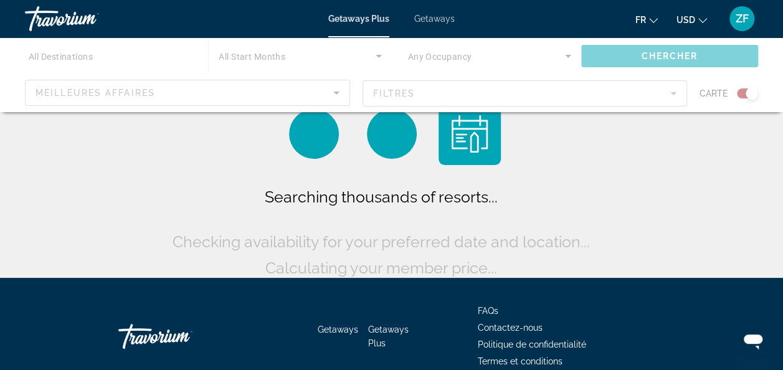
click at [356, 55] on div "Main content" at bounding box center [391, 74] width 783 height 75
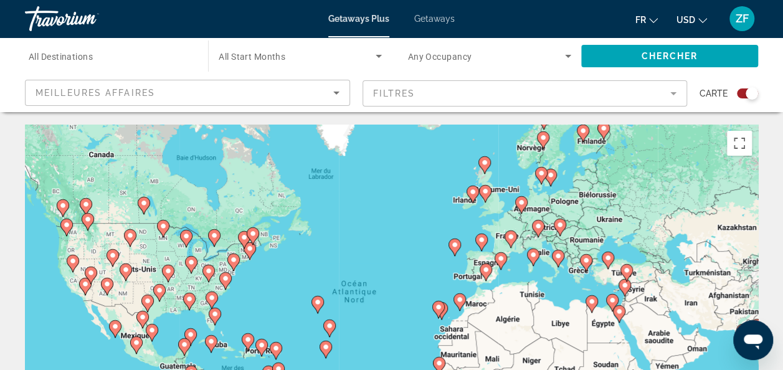
click at [354, 57] on span "Search widget" at bounding box center [297, 56] width 156 height 15
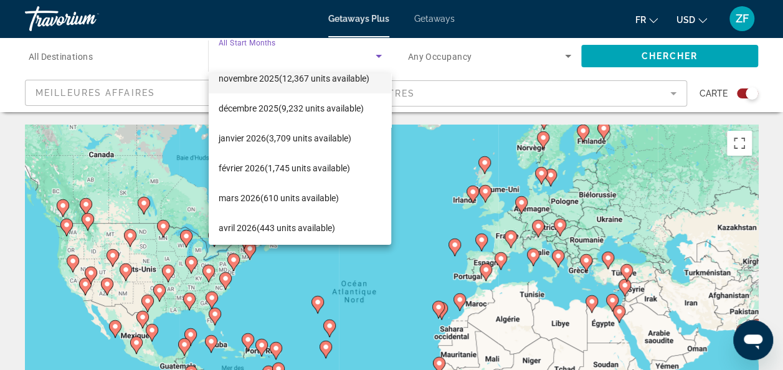
scroll to position [105, 0]
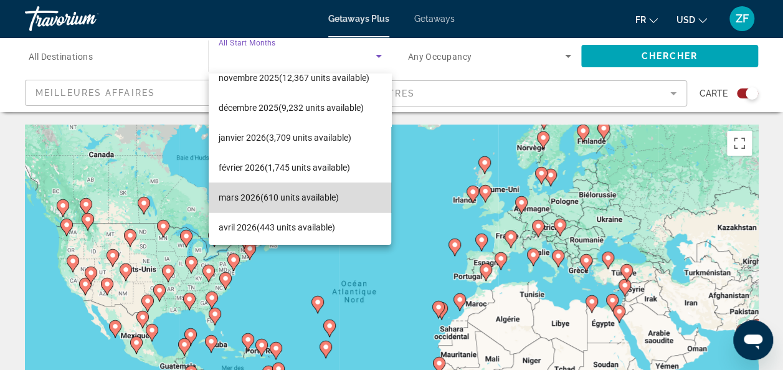
click at [309, 197] on span "[DATE] (610 units available)" at bounding box center [279, 197] width 120 height 15
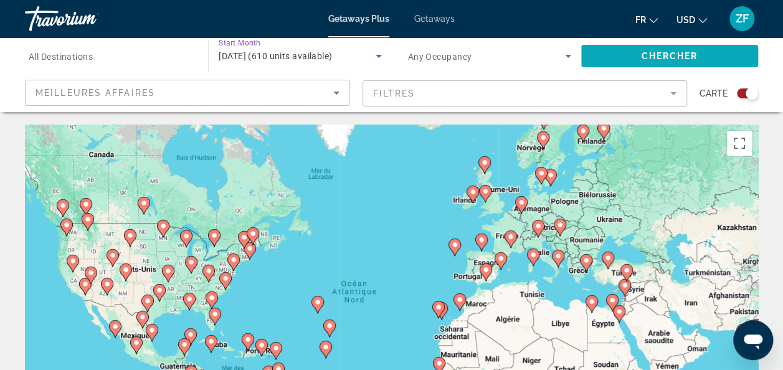
click at [657, 61] on span "Search widget" at bounding box center [669, 56] width 177 height 30
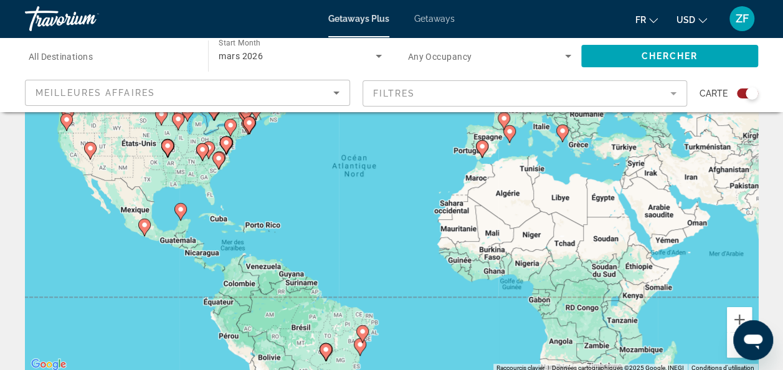
scroll to position [126, 0]
click at [741, 318] on button "Zoom avant" at bounding box center [739, 318] width 25 height 25
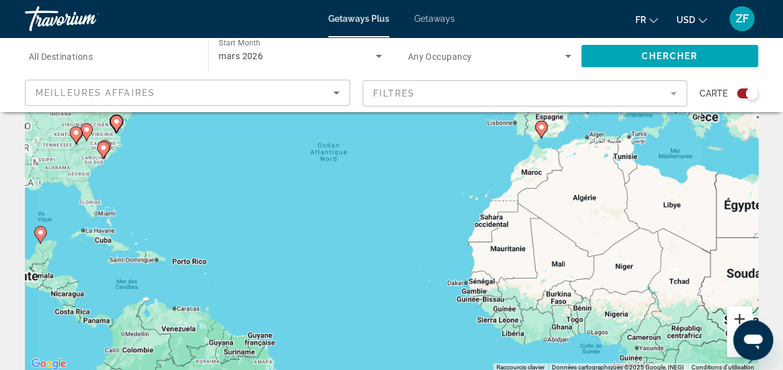
click at [741, 318] on button "Zoom avant" at bounding box center [739, 318] width 25 height 25
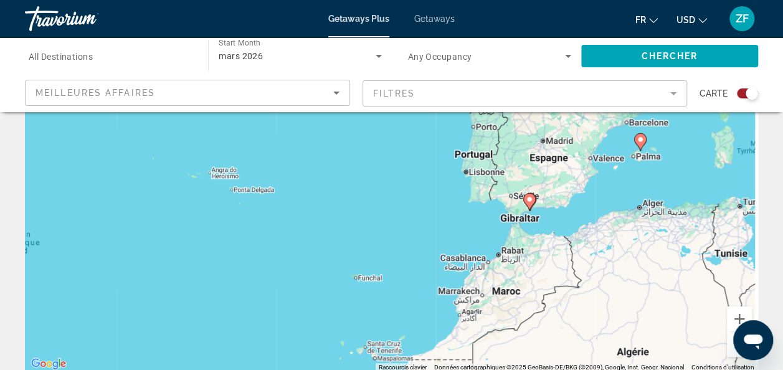
drag, startPoint x: 660, startPoint y: 187, endPoint x: 376, endPoint y: 385, distance: 346.1
click at [376, 243] on html "Passer au contenu principal Getaways Plus Getaways fr English Español Français …" at bounding box center [391, 59] width 783 height 370
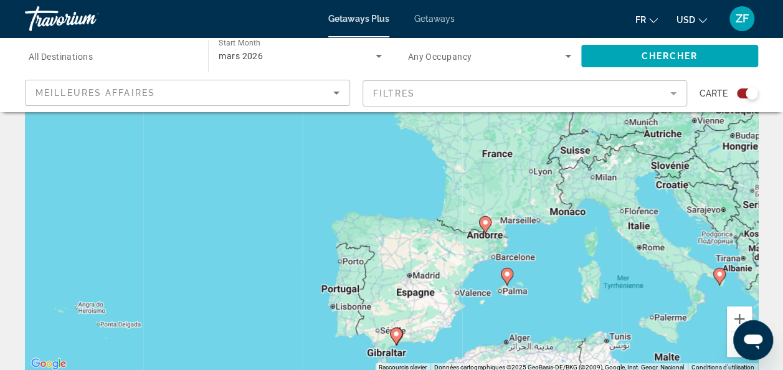
drag, startPoint x: 476, startPoint y: 296, endPoint x: 283, endPoint y: 386, distance: 212.8
click at [283, 243] on html "Passer au contenu principal Getaways Plus Getaways fr English Español Français …" at bounding box center [391, 59] width 783 height 370
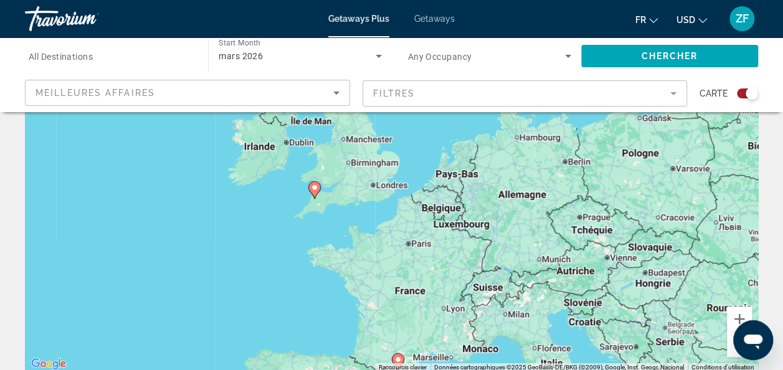
drag, startPoint x: 402, startPoint y: 284, endPoint x: 443, endPoint y: 402, distance: 124.6
click at [443, 243] on html "Passer au contenu principal Getaways Plus Getaways fr English Español Français …" at bounding box center [391, 59] width 783 height 370
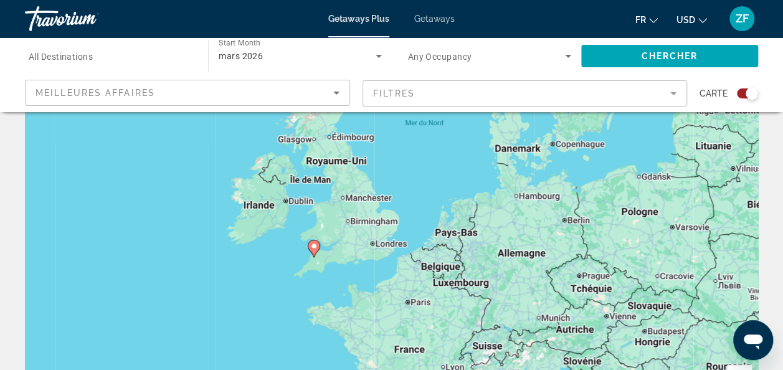
scroll to position [68, 0]
click at [311, 248] on image "Main content" at bounding box center [313, 245] width 7 height 7
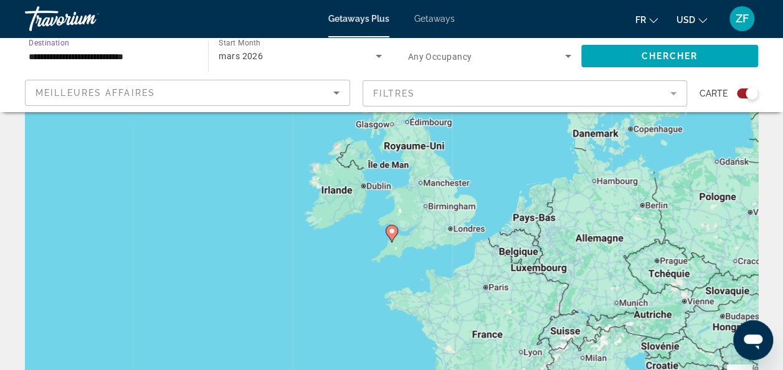
click at [129, 59] on input "**********" at bounding box center [110, 56] width 163 height 15
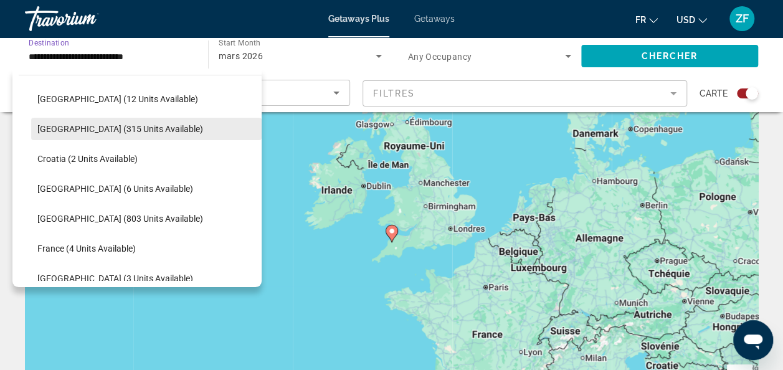
scroll to position [191, 0]
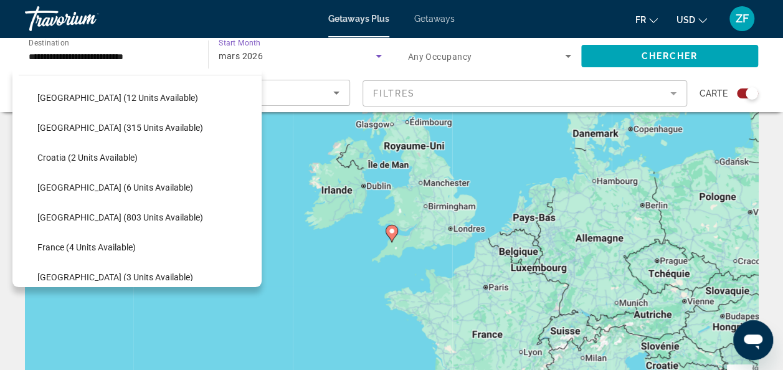
click at [276, 57] on div "mars 2026" at bounding box center [297, 56] width 156 height 15
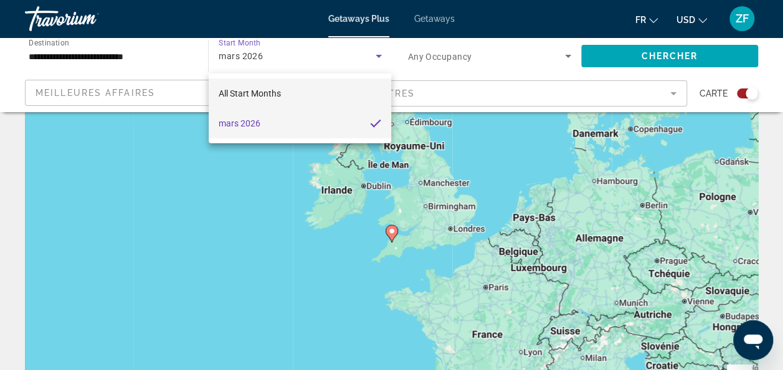
click at [266, 87] on span "All Start Months" at bounding box center [250, 93] width 62 height 15
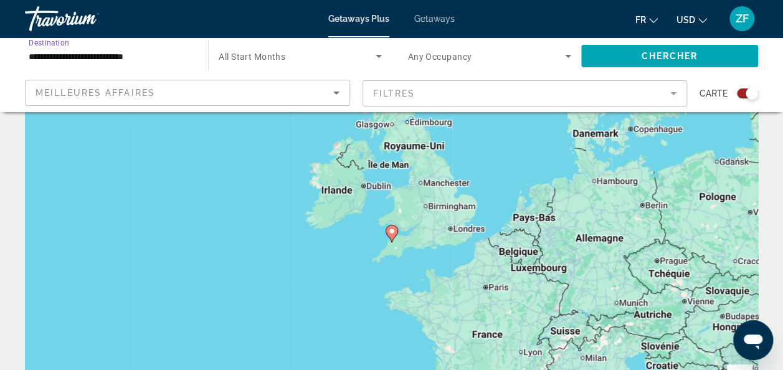
click at [107, 56] on input "**********" at bounding box center [110, 56] width 163 height 15
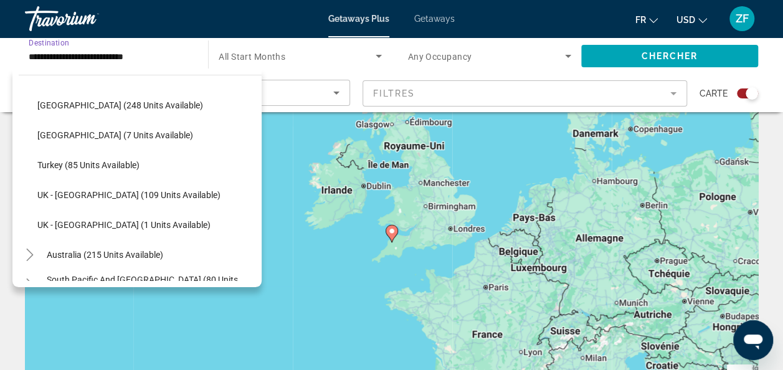
scroll to position [608, 0]
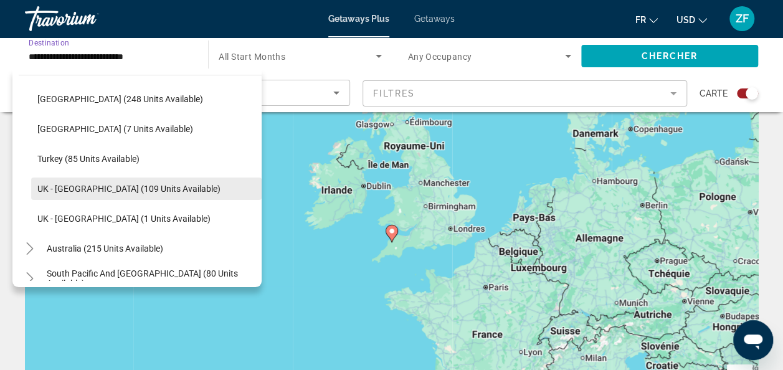
click at [121, 184] on span "UK - [GEOGRAPHIC_DATA] (109 units available)" at bounding box center [128, 189] width 183 height 10
type input "**********"
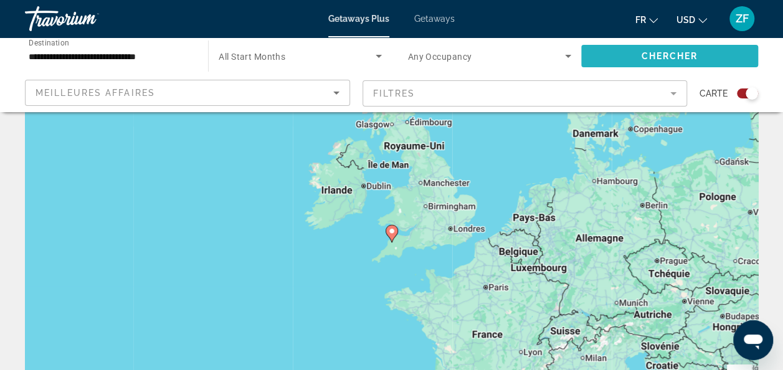
click at [672, 51] on span "Chercher" at bounding box center [669, 56] width 57 height 10
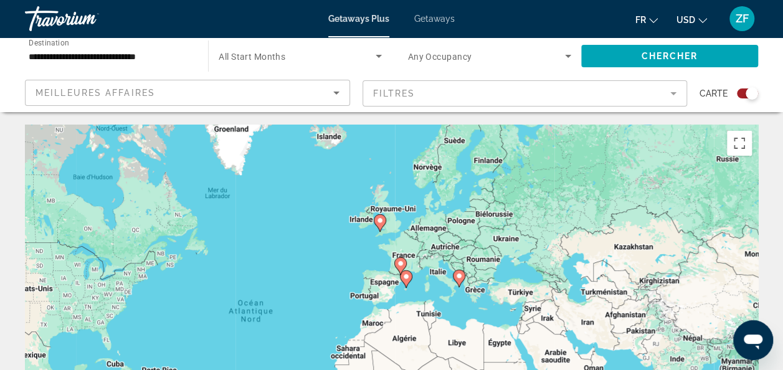
drag, startPoint x: 527, startPoint y: 214, endPoint x: 418, endPoint y: 234, distance: 110.8
click at [418, 234] on div "Pour activer le glissement avec le clavier, appuyez sur Alt+Entrée. Une fois ce…" at bounding box center [391, 312] width 733 height 374
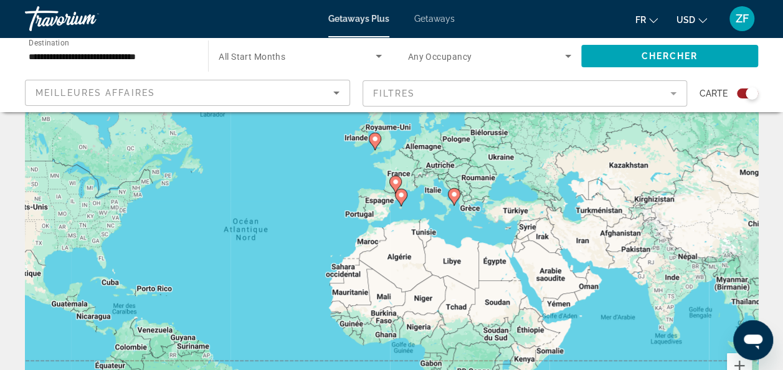
scroll to position [85, 0]
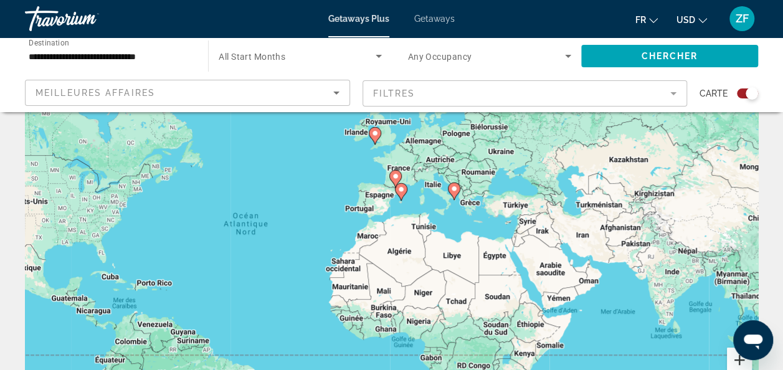
click at [732, 359] on button "Zoom avant" at bounding box center [739, 359] width 25 height 25
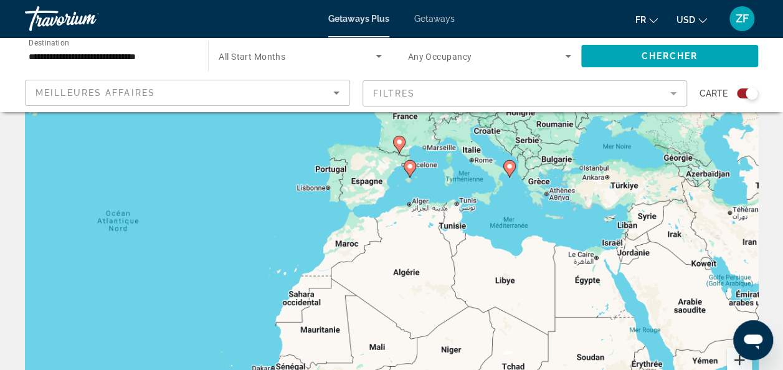
click at [732, 359] on button "Zoom avant" at bounding box center [739, 359] width 25 height 25
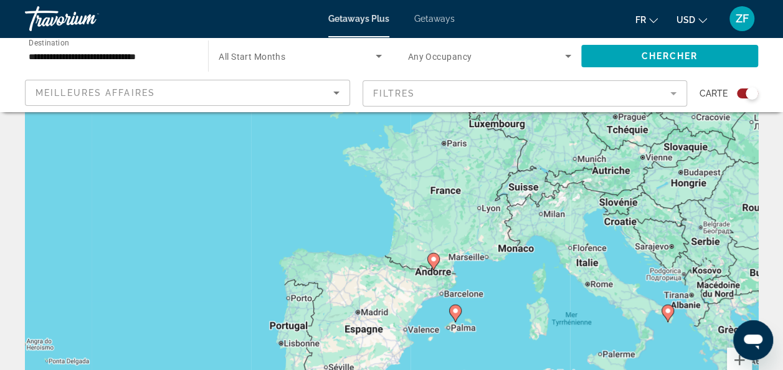
drag, startPoint x: 496, startPoint y: 158, endPoint x: 524, endPoint y: 396, distance: 239.5
click at [524, 285] on html "**********" at bounding box center [391, 100] width 783 height 370
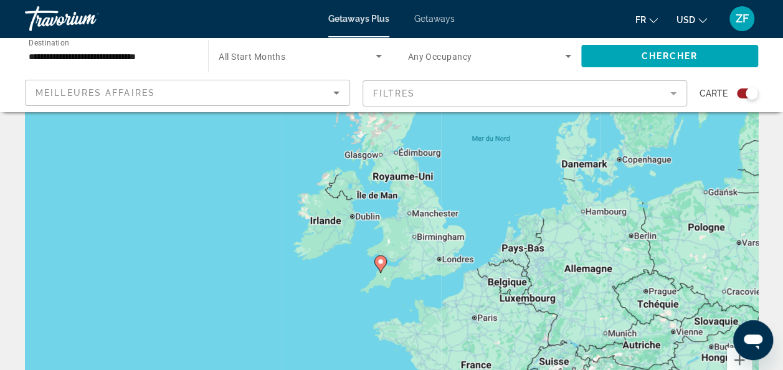
drag, startPoint x: 434, startPoint y: 380, endPoint x: 432, endPoint y: 398, distance: 17.5
click at [432, 285] on html "**********" at bounding box center [391, 100] width 783 height 370
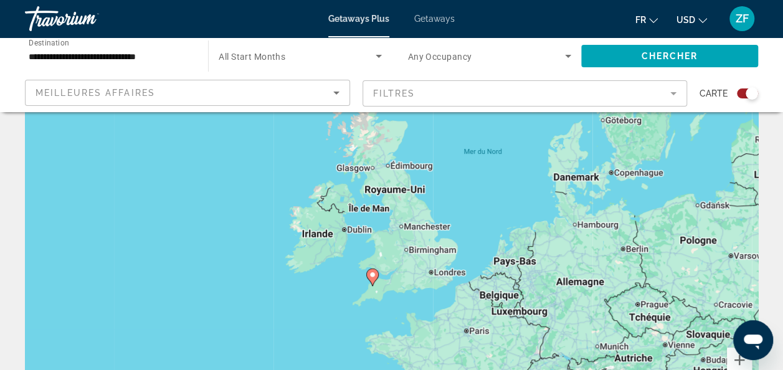
drag, startPoint x: 451, startPoint y: 283, endPoint x: 448, endPoint y: 325, distance: 41.8
click at [448, 325] on div "Pour activer le glissement avec le clavier, appuyez sur Alt+Entrée. Une fois ce…" at bounding box center [391, 226] width 733 height 374
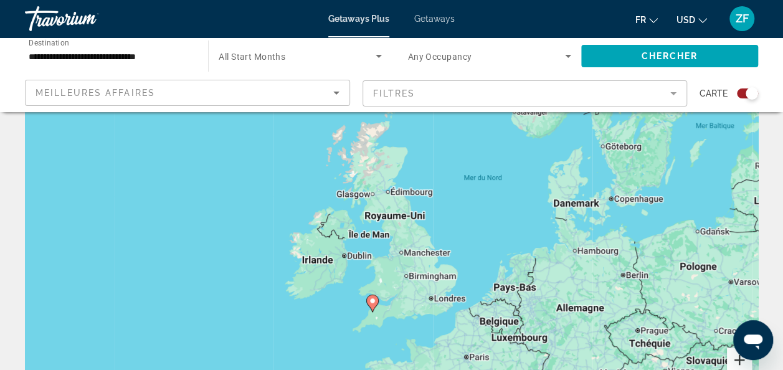
click at [736, 362] on button "Zoom avant" at bounding box center [739, 359] width 25 height 25
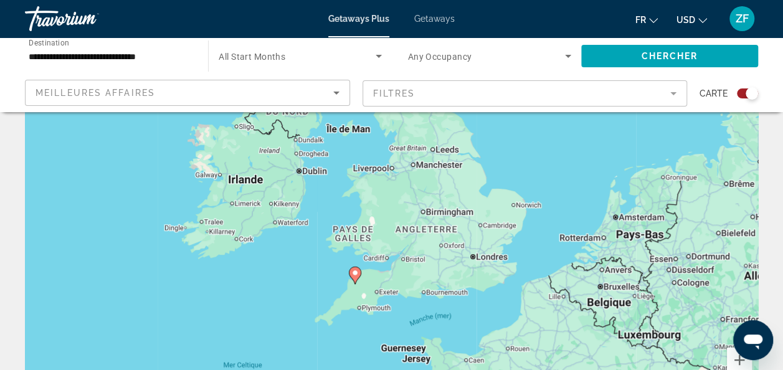
drag, startPoint x: 458, startPoint y: 270, endPoint x: 459, endPoint y: 169, distance: 101.5
click at [459, 169] on div "Pour activer le glissement avec le clavier, appuyez sur Alt+Entrée. Une fois ce…" at bounding box center [391, 226] width 733 height 374
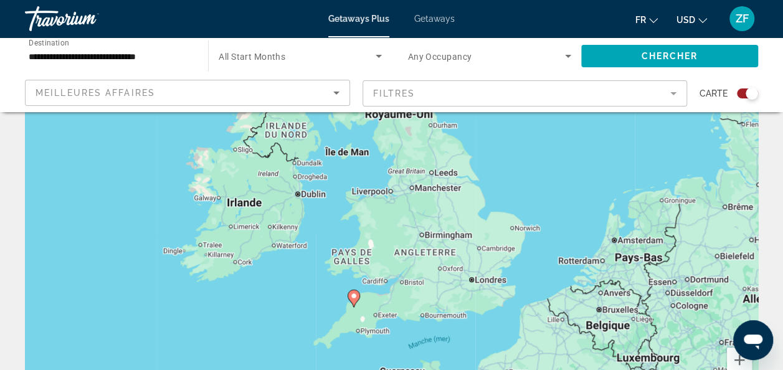
click at [434, 197] on div "Pour activer le glissement avec le clavier, appuyez sur Alt+Entrée. Une fois ce…" at bounding box center [391, 226] width 733 height 374
click at [374, 229] on div "Pour activer le glissement avec le clavier, appuyez sur Alt+Entrée. Une fois ce…" at bounding box center [391, 226] width 733 height 374
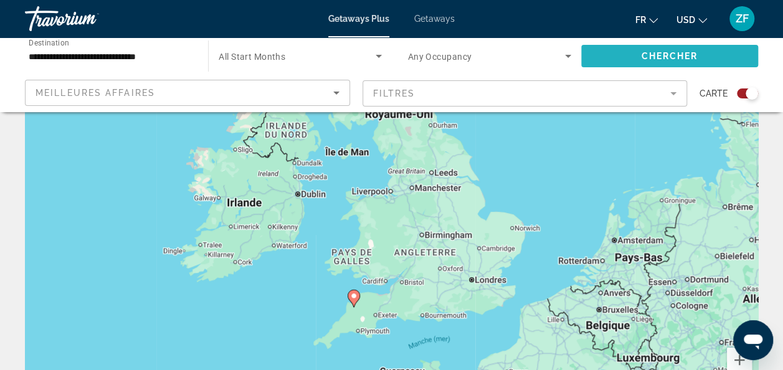
click at [620, 54] on span "Search widget" at bounding box center [669, 56] width 177 height 30
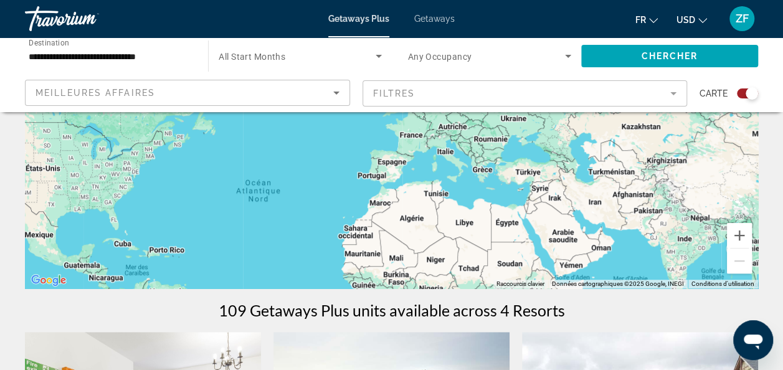
scroll to position [210, 0]
click at [735, 230] on button "Zoom avant" at bounding box center [739, 234] width 25 height 25
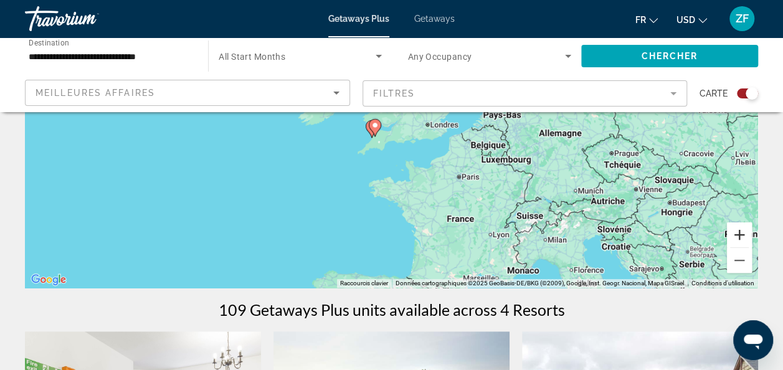
click at [735, 230] on button "Zoom avant" at bounding box center [739, 234] width 25 height 25
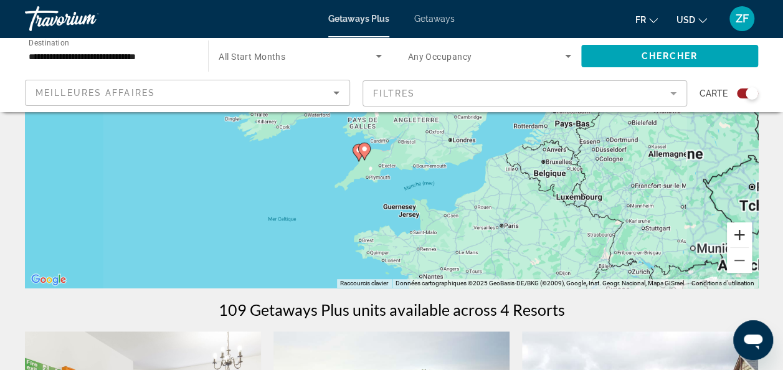
click at [735, 230] on button "Zoom avant" at bounding box center [739, 234] width 25 height 25
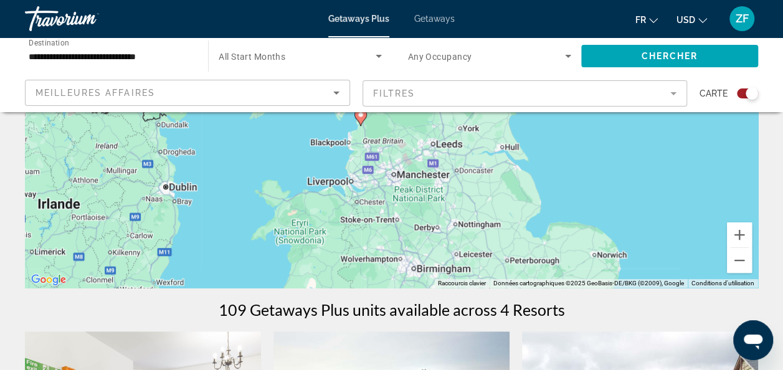
drag, startPoint x: 503, startPoint y: 169, endPoint x: 473, endPoint y: 402, distance: 234.7
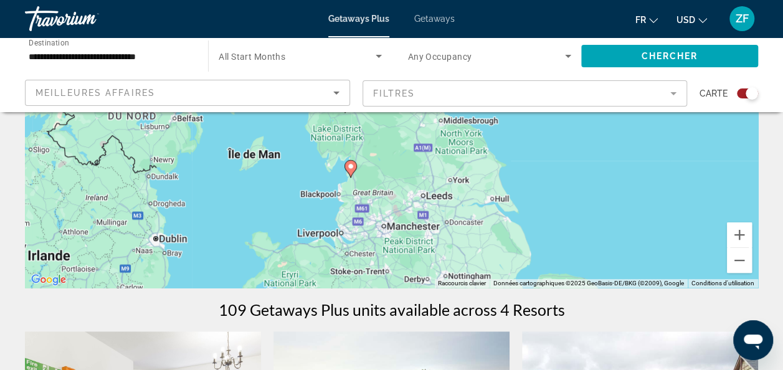
drag, startPoint x: 444, startPoint y: 220, endPoint x: 417, endPoint y: 143, distance: 81.7
click at [417, 143] on div "Pour activer le glissement avec le clavier, appuyez sur Alt+Entrée. Une fois ce…" at bounding box center [391, 101] width 733 height 374
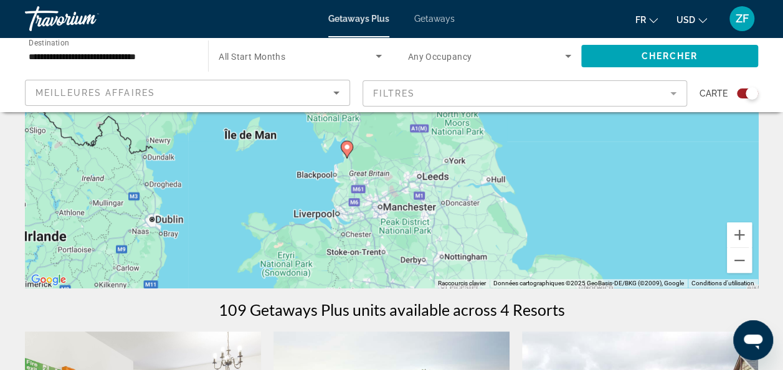
drag, startPoint x: 385, startPoint y: 133, endPoint x: 448, endPoint y: -31, distance: 176.0
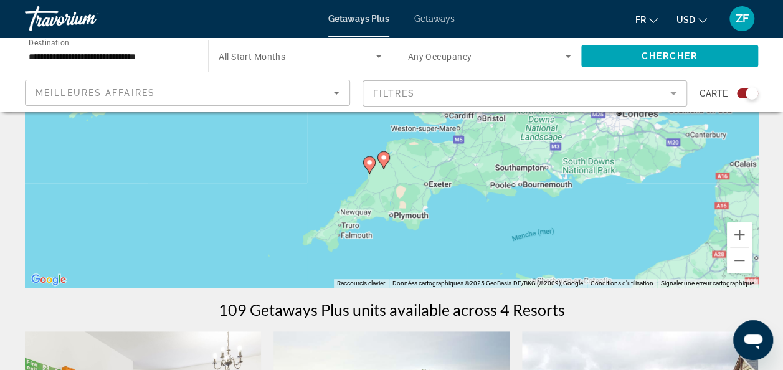
drag, startPoint x: 509, startPoint y: 156, endPoint x: 458, endPoint y: 248, distance: 105.1
click at [458, 248] on div "Pour activer le glissement avec le clavier, appuyez sur Alt+Entrée. Une fois ce…" at bounding box center [391, 101] width 733 height 374
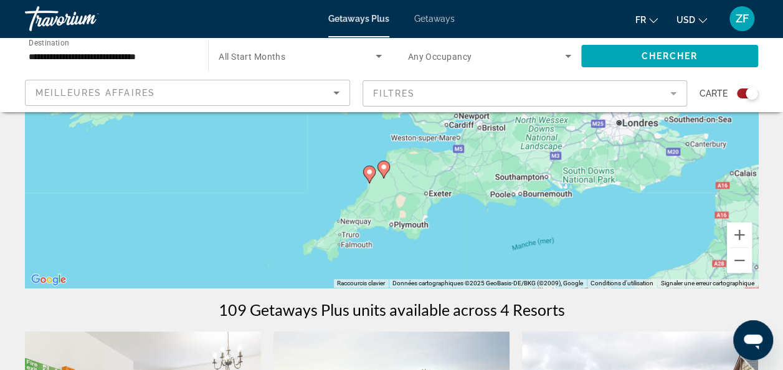
click at [385, 164] on image "Main content" at bounding box center [383, 166] width 7 height 7
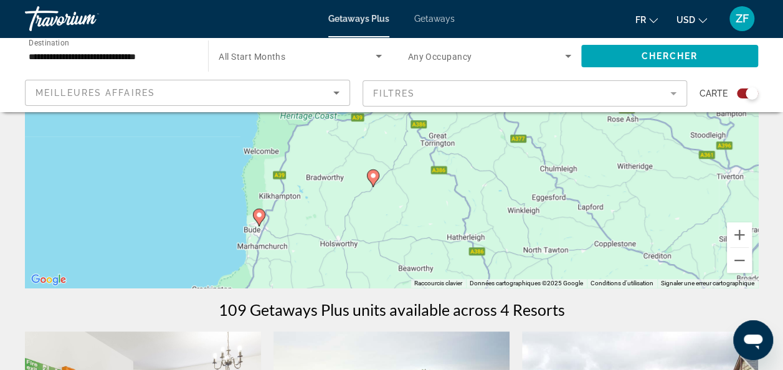
drag, startPoint x: 395, startPoint y: 143, endPoint x: 371, endPoint y: 243, distance: 103.6
click at [371, 243] on div "Pour activer le glissement avec le clavier, appuyez sur Alt+Entrée. Une fois ce…" at bounding box center [391, 101] width 733 height 374
click at [374, 181] on icon "Main content" at bounding box center [370, 179] width 11 height 16
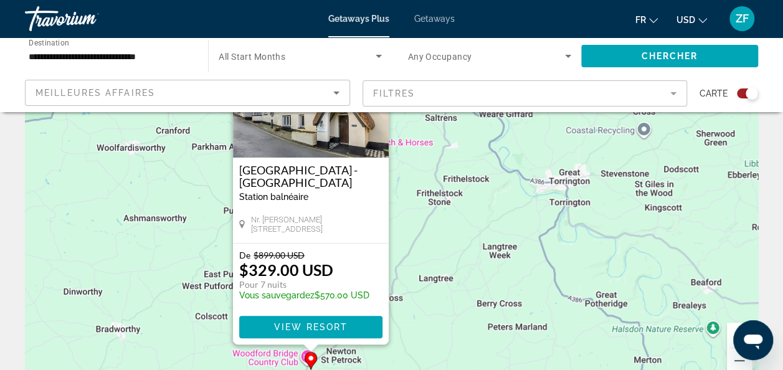
scroll to position [111, 0]
click at [486, 238] on div "Pour activer le glissement avec le clavier, appuyez sur Alt+Entrée. Une fois ce…" at bounding box center [391, 201] width 733 height 374
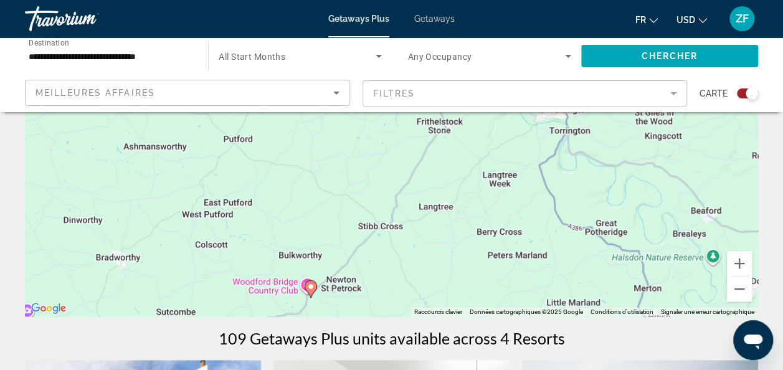
scroll to position [191, 0]
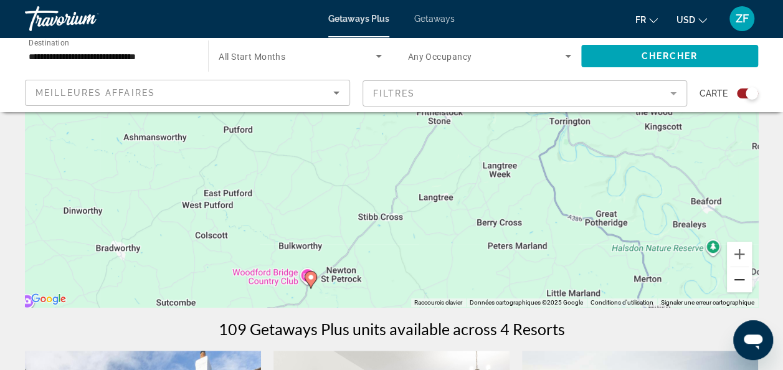
click at [740, 278] on button "Zoom arrière" at bounding box center [739, 279] width 25 height 25
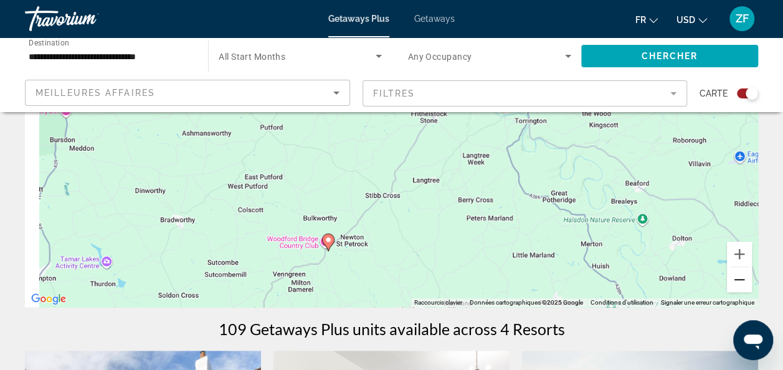
click at [740, 278] on button "Zoom arrière" at bounding box center [739, 279] width 25 height 25
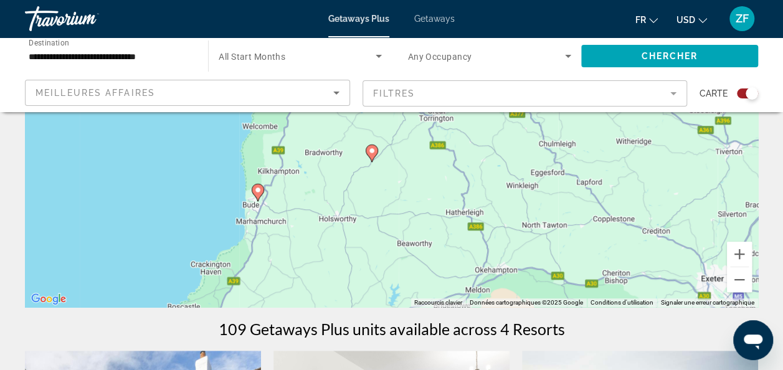
click at [260, 199] on gmp-advanced-marker "Main content" at bounding box center [258, 192] width 12 height 19
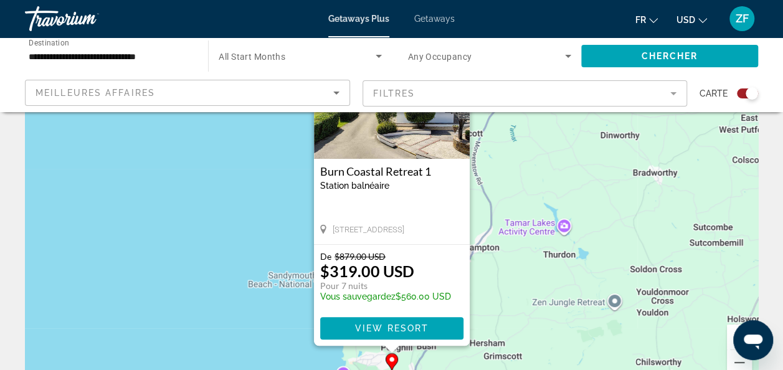
scroll to position [168, 0]
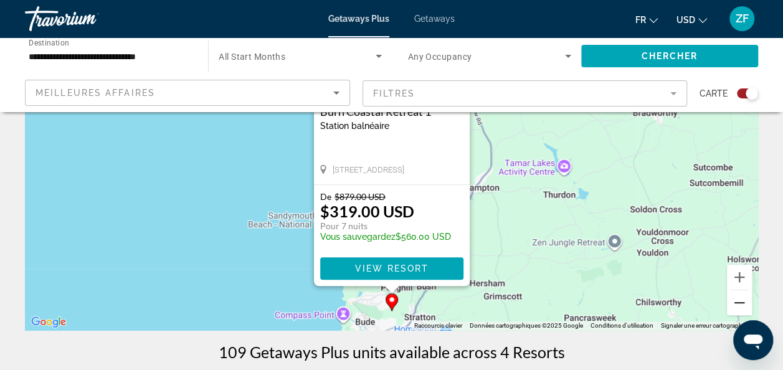
click at [747, 300] on button "Zoom arrière" at bounding box center [739, 302] width 25 height 25
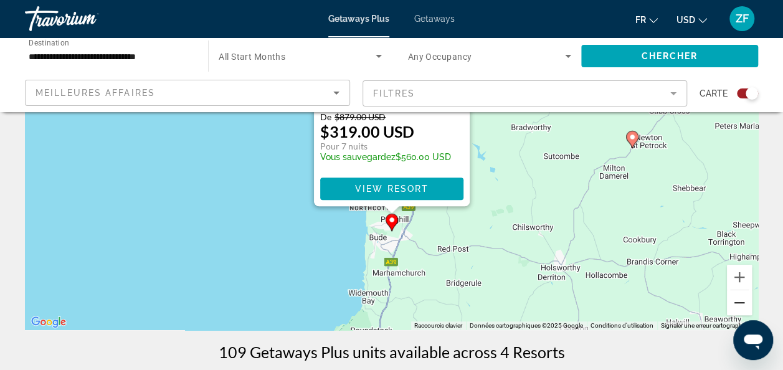
click at [747, 300] on button "Zoom arrière" at bounding box center [739, 302] width 25 height 25
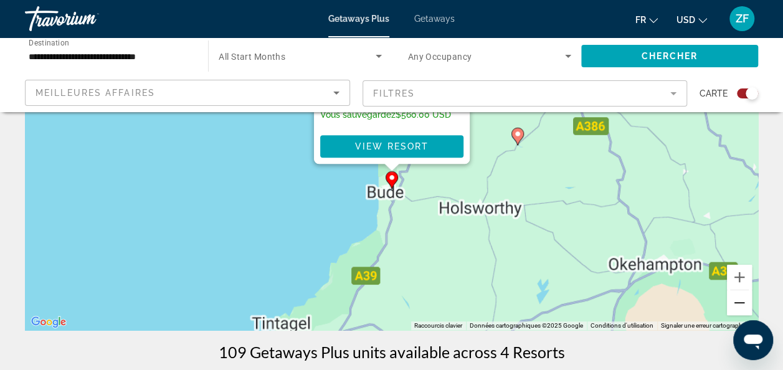
click at [747, 300] on button "Zoom arrière" at bounding box center [739, 302] width 25 height 25
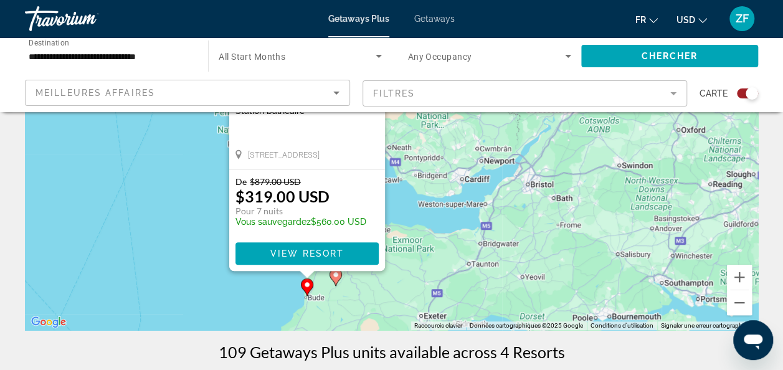
drag, startPoint x: 647, startPoint y: 167, endPoint x: 532, endPoint y: 352, distance: 218.7
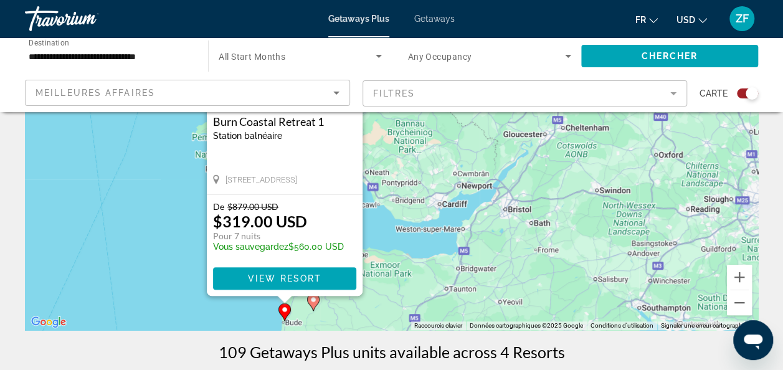
drag, startPoint x: 678, startPoint y: 252, endPoint x: 492, endPoint y: 313, distance: 196.1
click at [492, 313] on div "Pour activer le glissement avec le clavier, appuyez sur Alt+Entrée. Une fois ce…" at bounding box center [391, 143] width 733 height 374
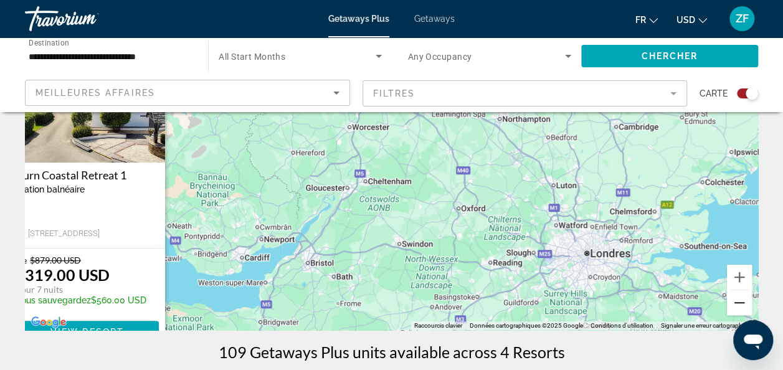
click at [736, 302] on button "Zoom arrière" at bounding box center [739, 302] width 25 height 25
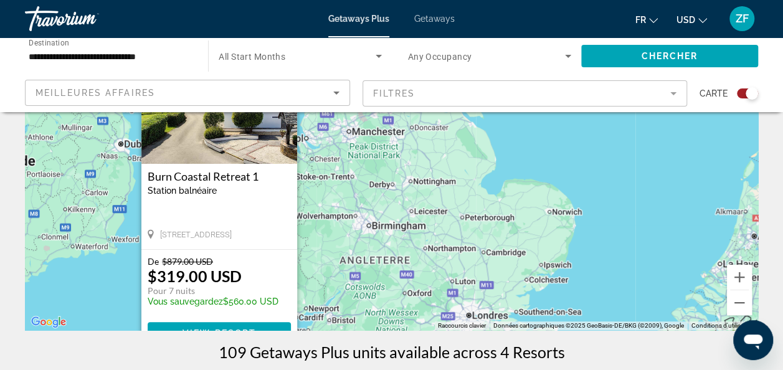
drag, startPoint x: 628, startPoint y: 177, endPoint x: 572, endPoint y: 334, distance: 165.8
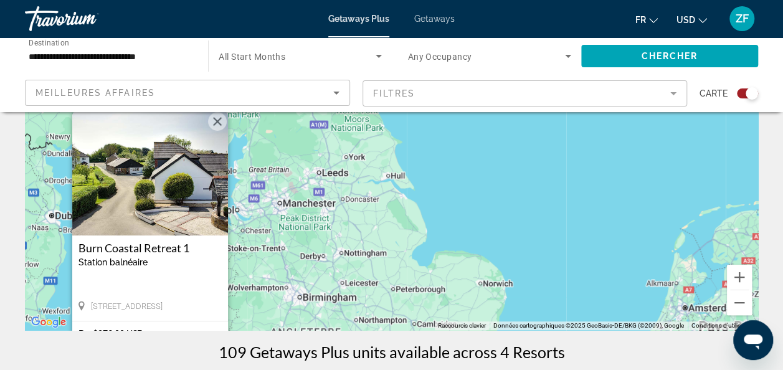
click at [212, 120] on button "Fermer" at bounding box center [217, 121] width 19 height 19
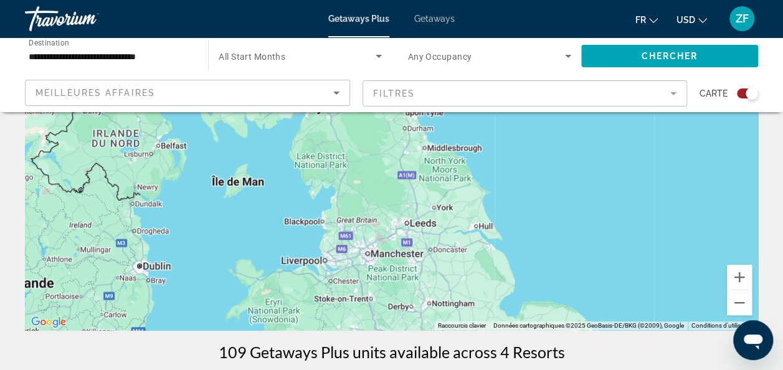
drag, startPoint x: 280, startPoint y: 167, endPoint x: 491, endPoint y: 309, distance: 254.3
click at [491, 309] on div "Pour activer le glissement avec le clavier, appuyez sur Alt+Entrée. Une fois ce…" at bounding box center [391, 143] width 733 height 374
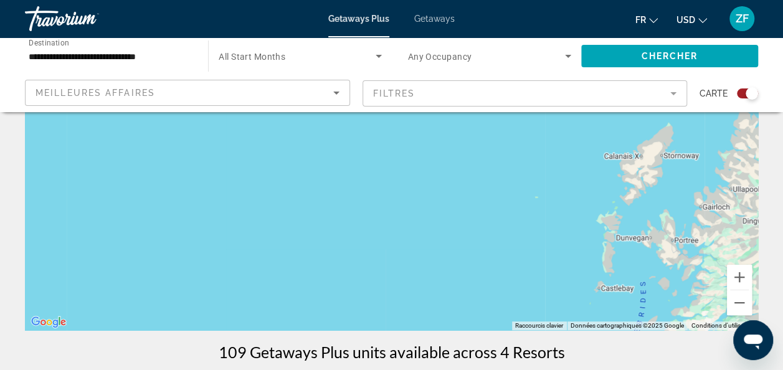
drag, startPoint x: 525, startPoint y: 235, endPoint x: 291, endPoint y: 46, distance: 300.6
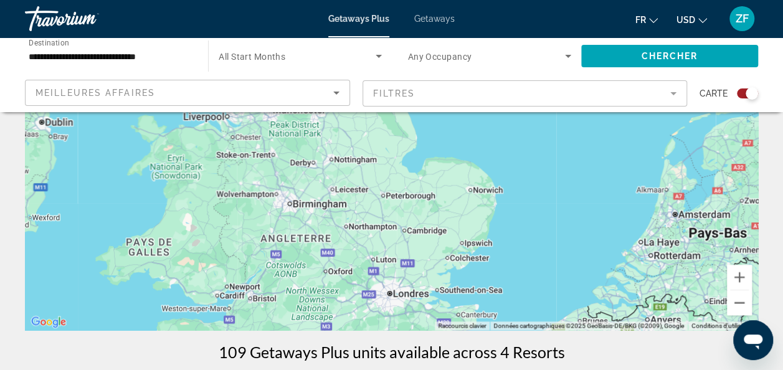
drag, startPoint x: 439, startPoint y: 222, endPoint x: 553, endPoint y: 364, distance: 182.0
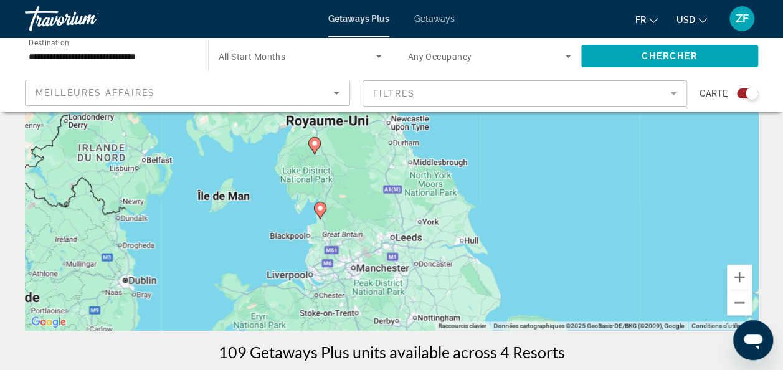
drag, startPoint x: 420, startPoint y: 233, endPoint x: 504, endPoint y: 371, distance: 161.4
click at [504, 202] on html "**********" at bounding box center [391, 17] width 783 height 370
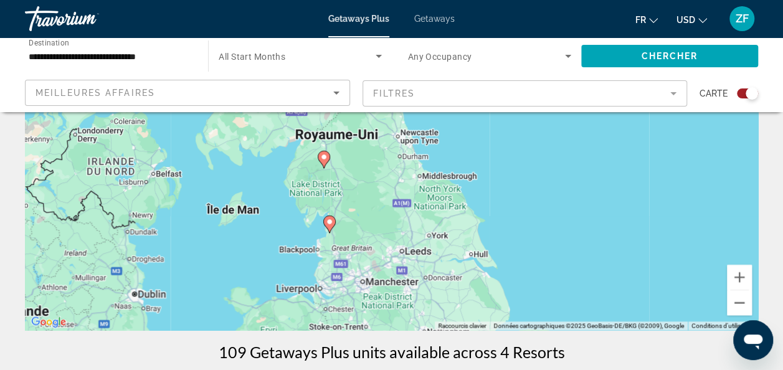
click at [325, 158] on image "Main content" at bounding box center [323, 156] width 7 height 7
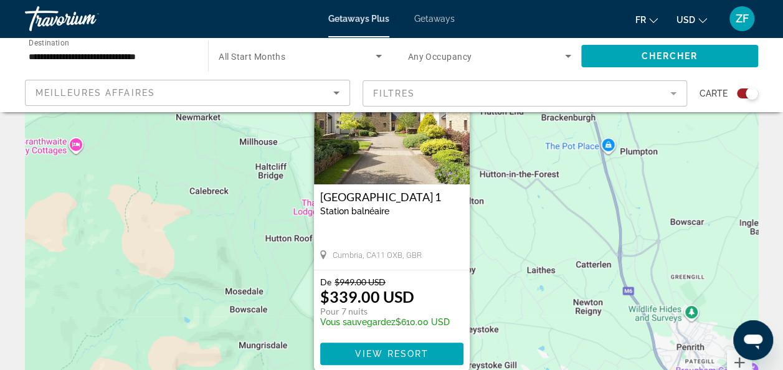
scroll to position [83, 0]
